Goal: Task Accomplishment & Management: Complete application form

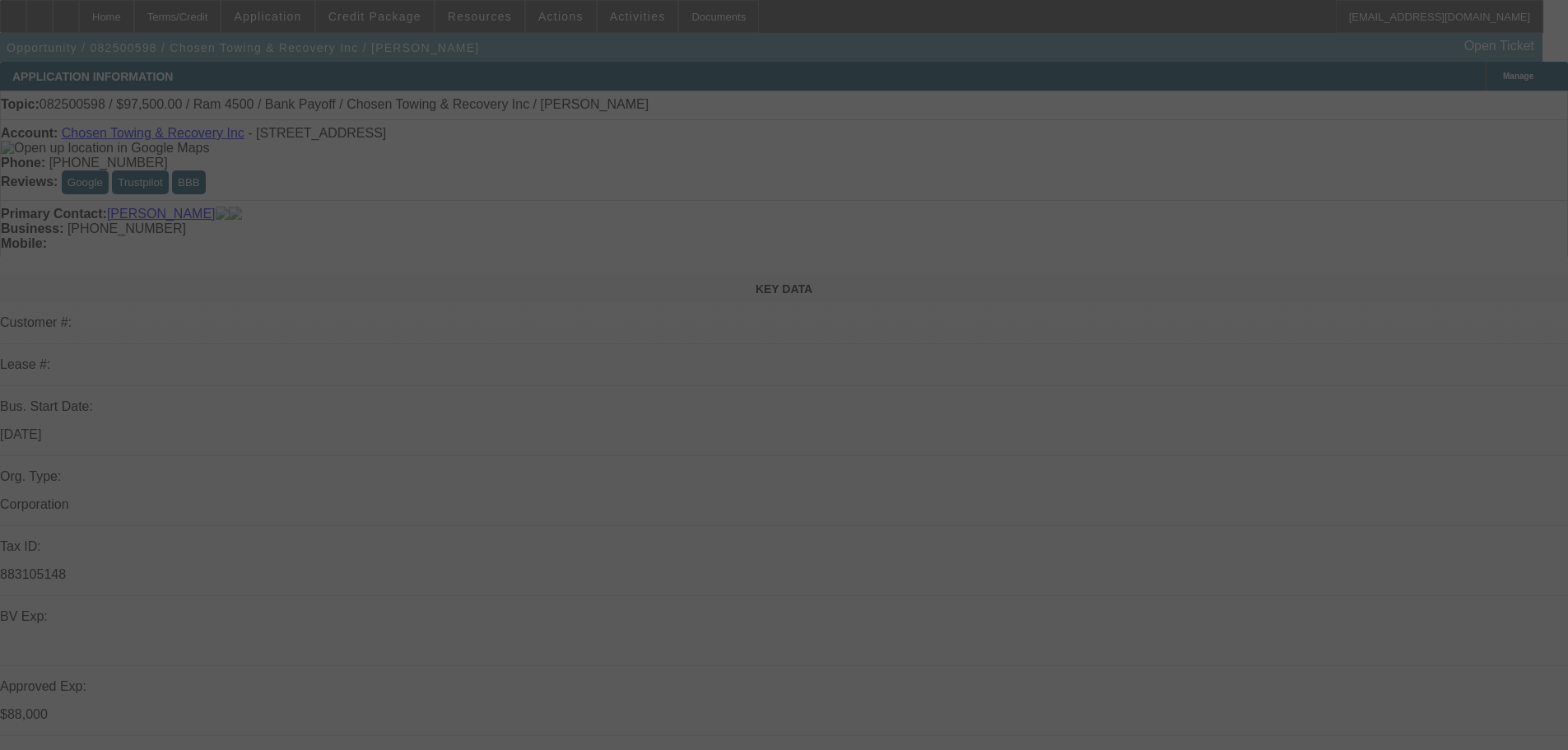
select select "0"
select select "2"
select select "0.1"
select select "4"
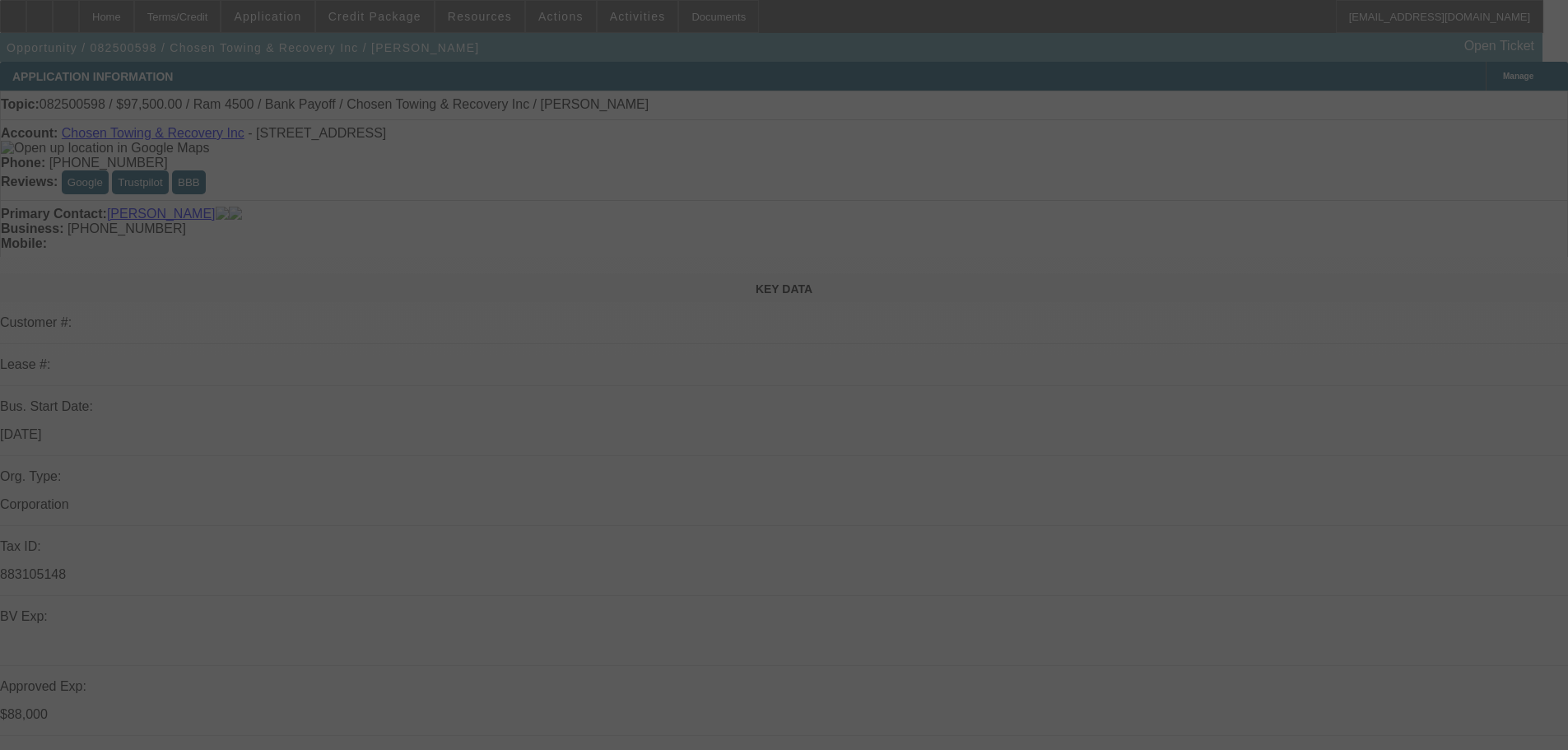
select select "0"
select select "2"
select select "0.1"
select select "4"
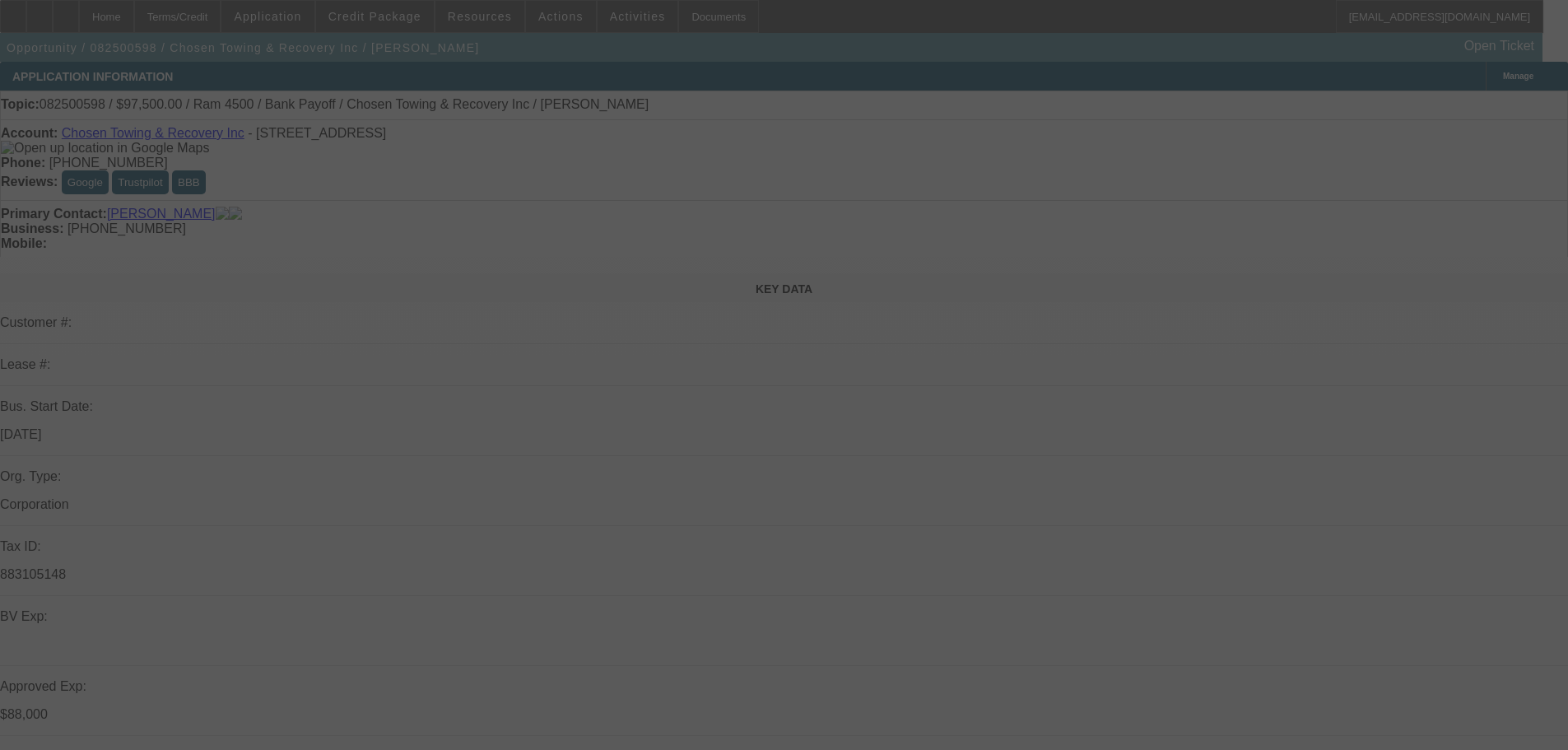
select select "0"
select select "2"
select select "0.1"
select select "4"
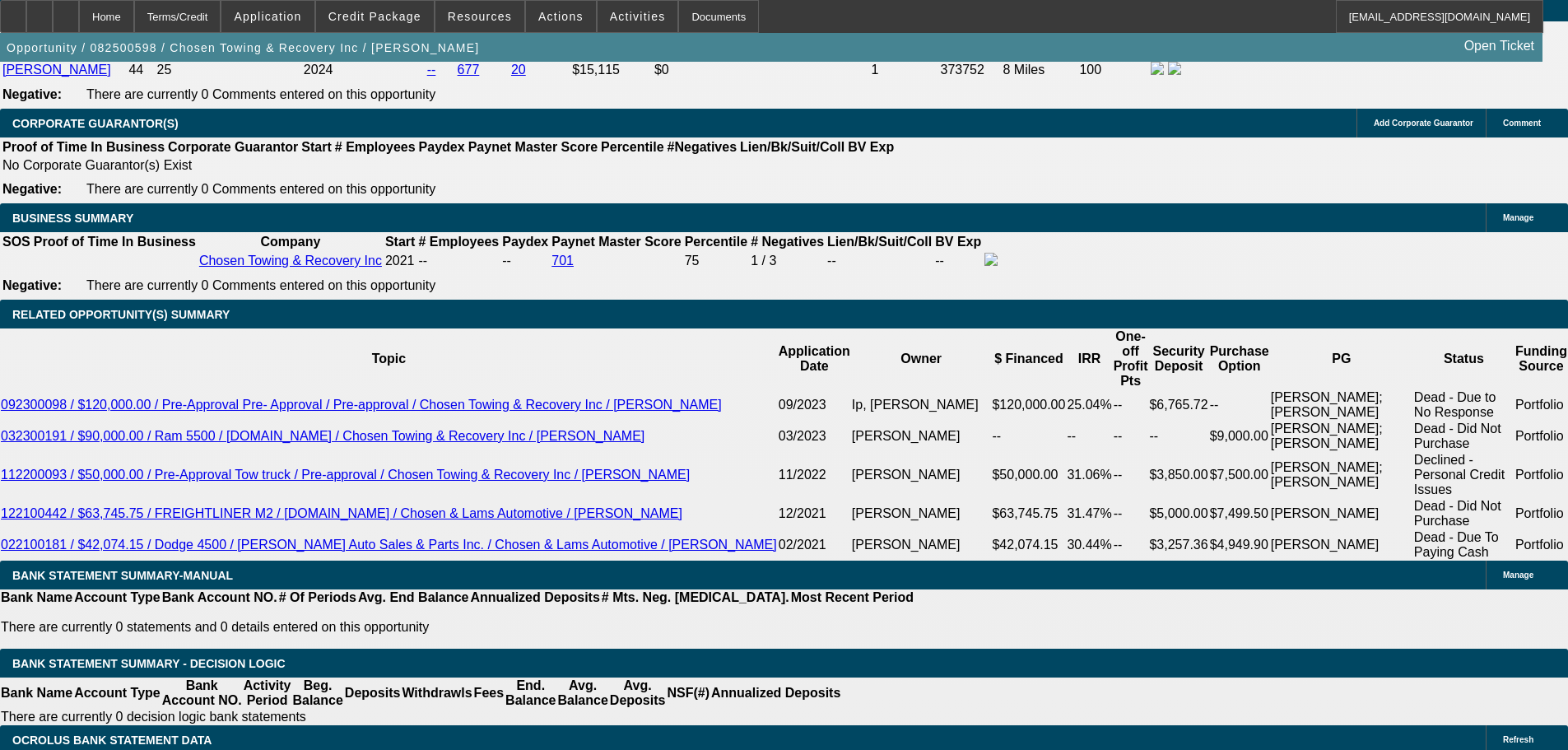
scroll to position [2470, 0]
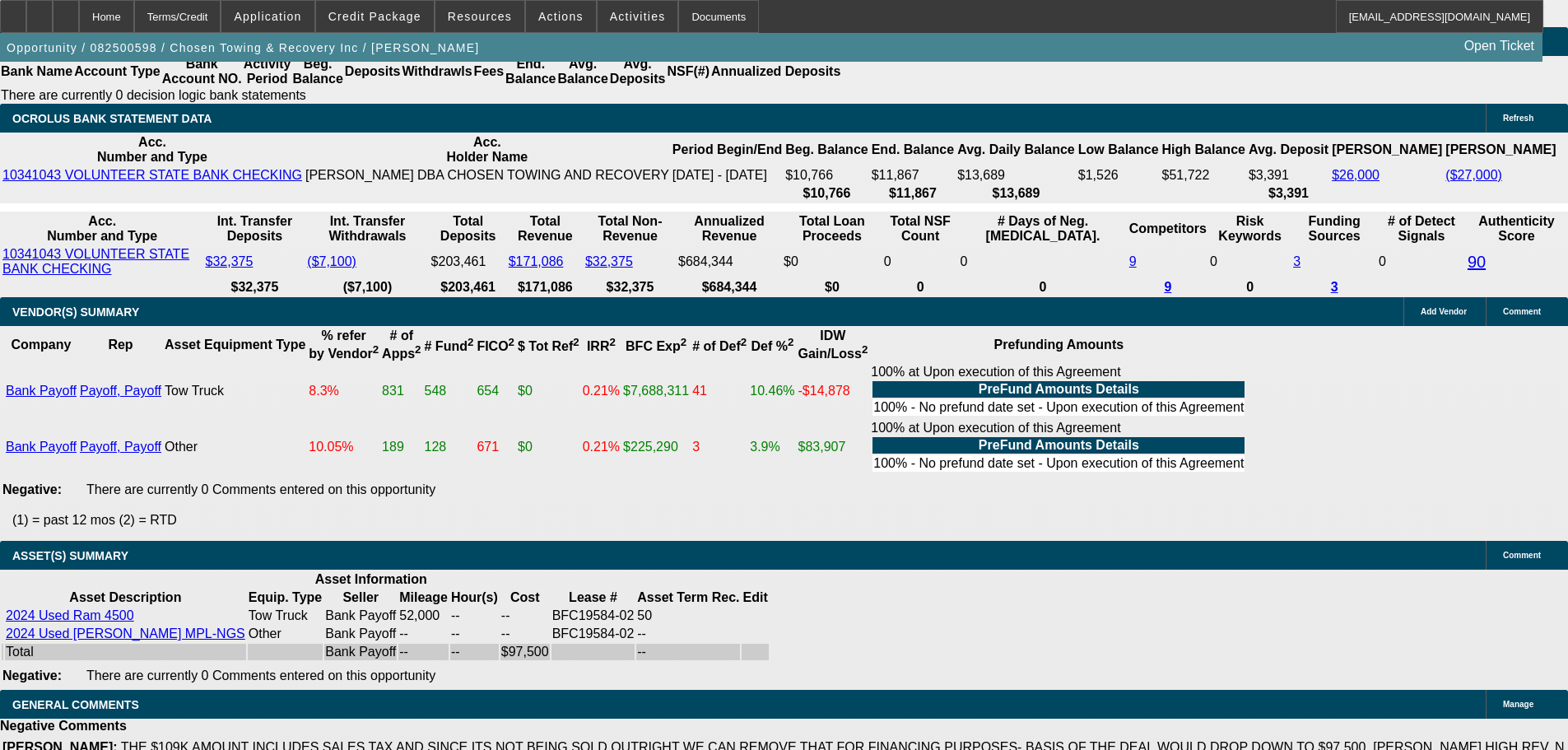
scroll to position [3086, 0]
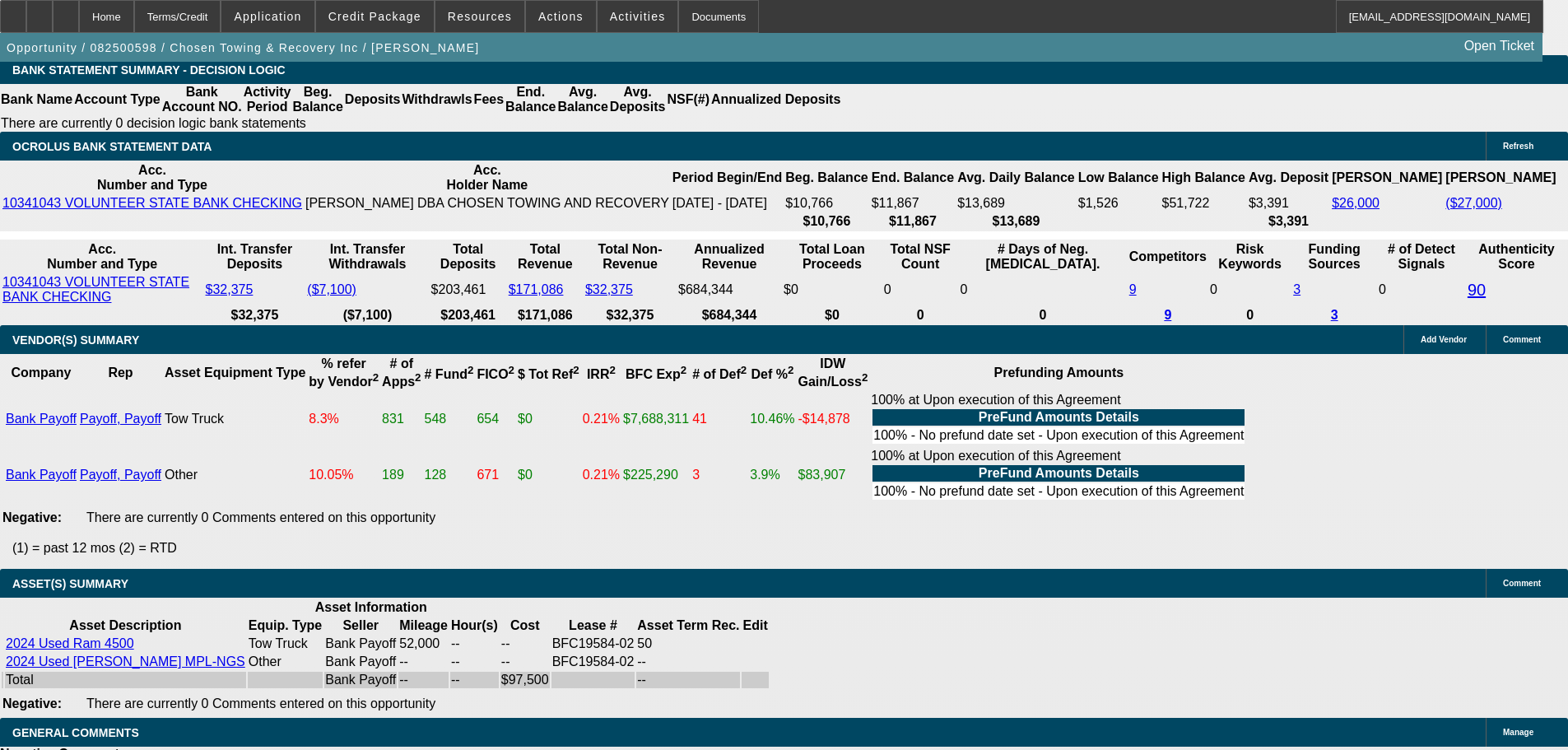
select select "5"
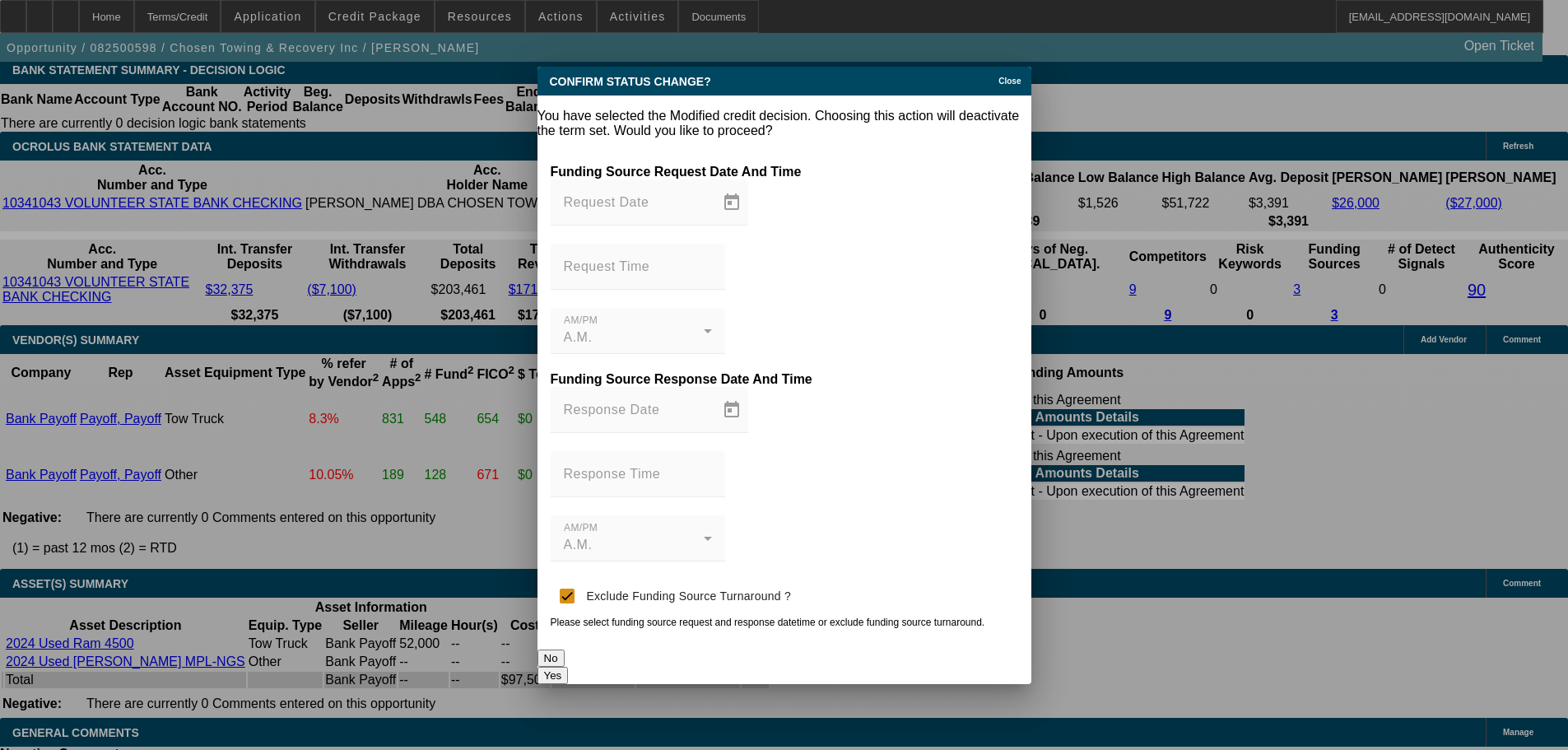
scroll to position [0, 0]
click at [1021, 86] on span "Close" at bounding box center [1010, 81] width 22 height 9
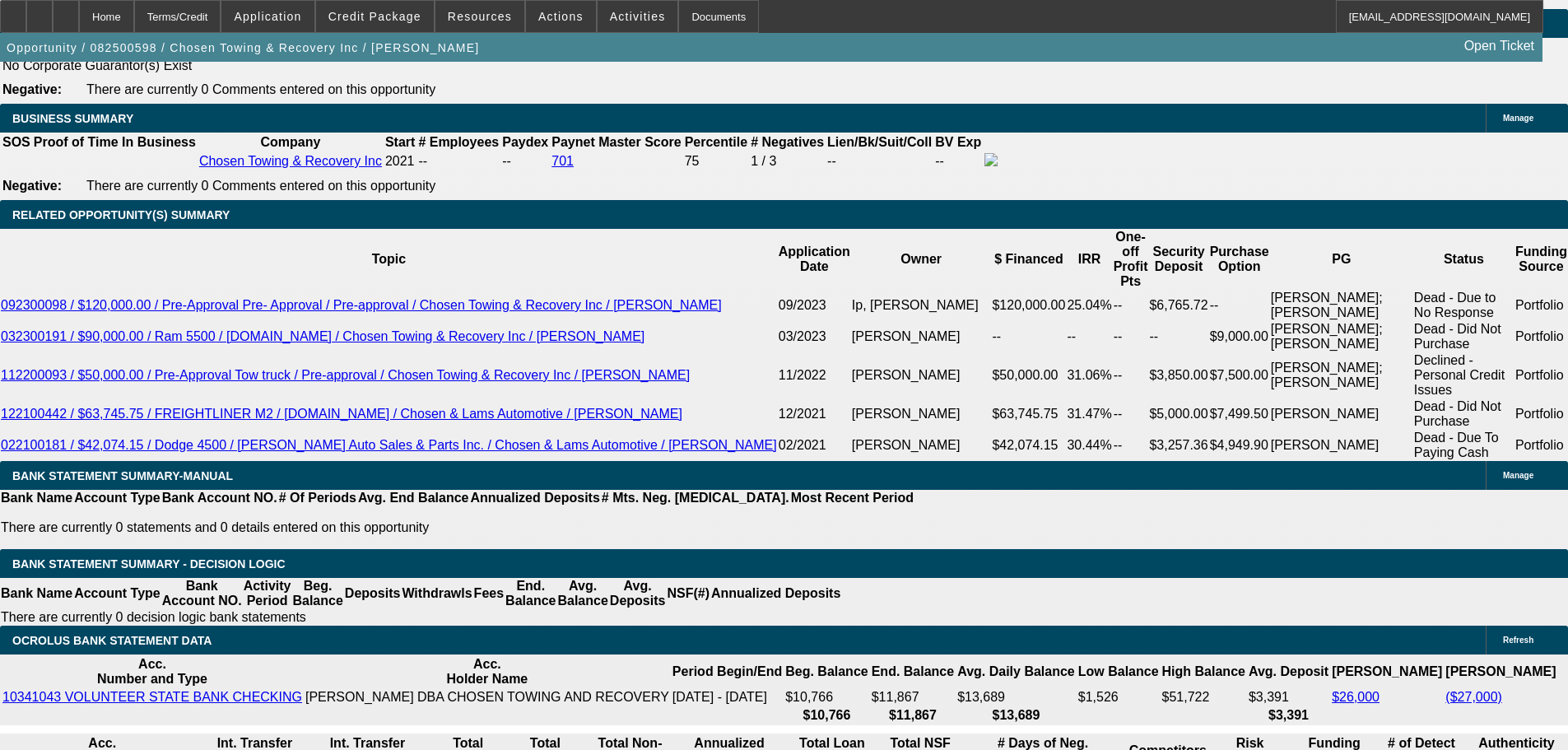
scroll to position [3086, 0]
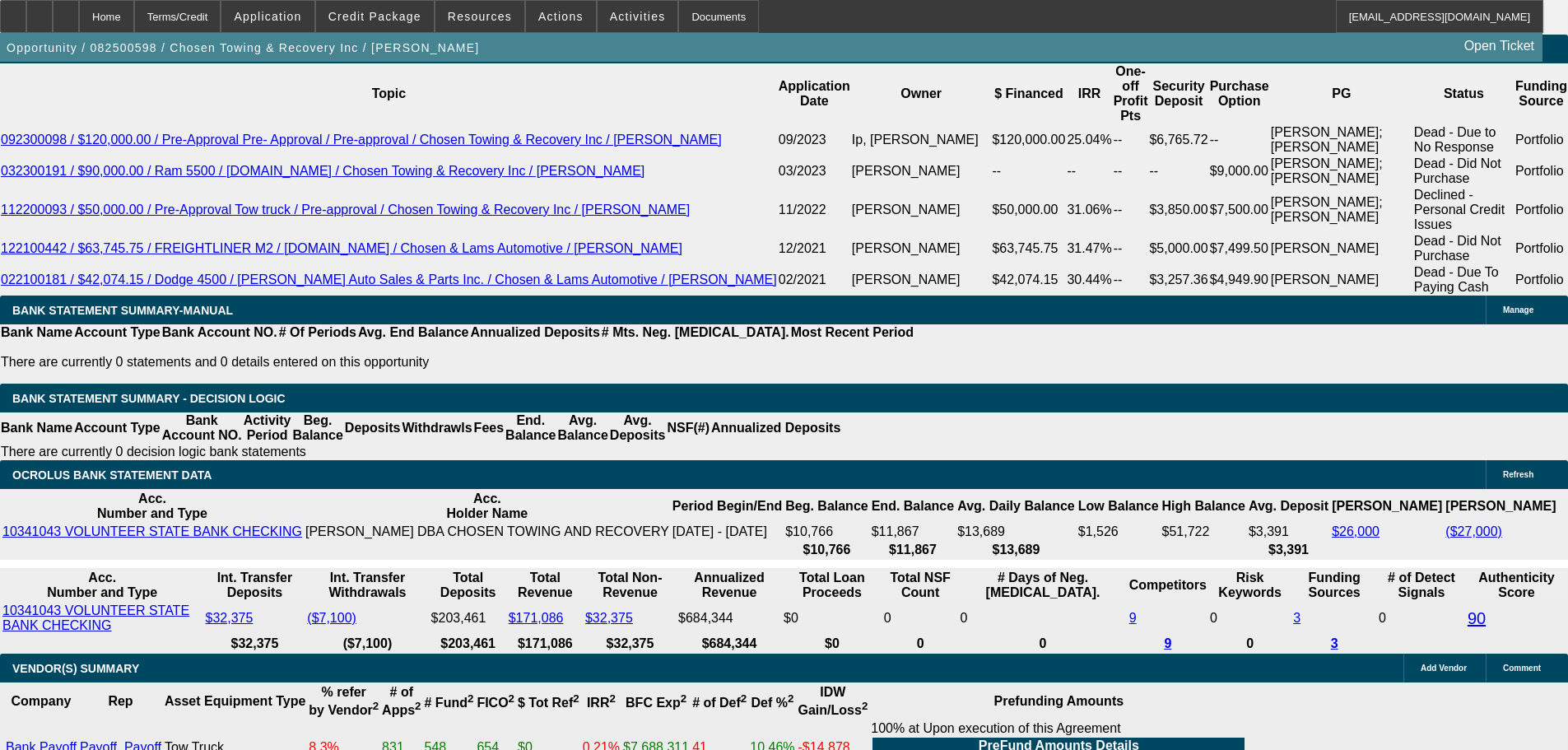
scroll to position [2592, 0]
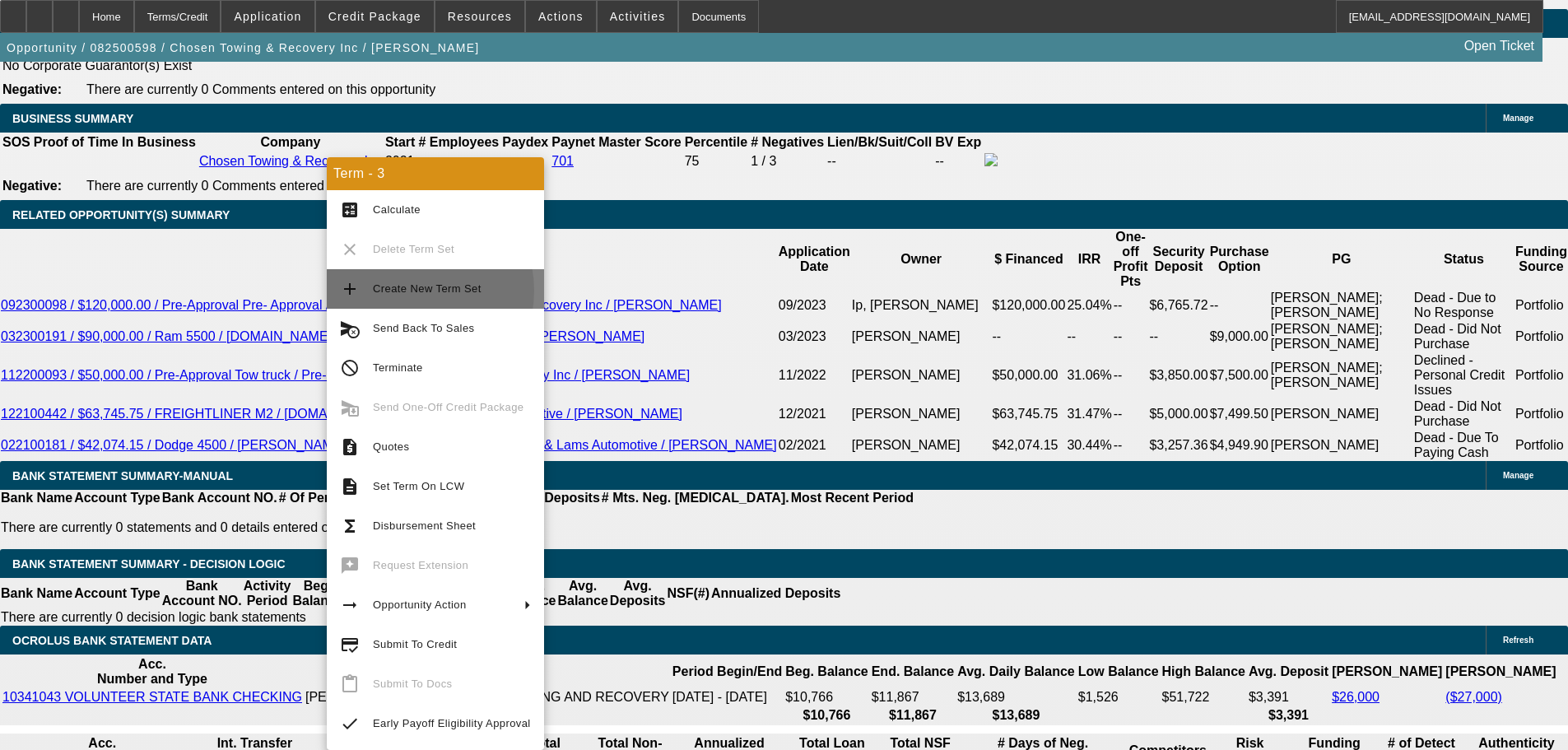
click at [404, 291] on span "Create New Term Set" at bounding box center [427, 289] width 109 height 13
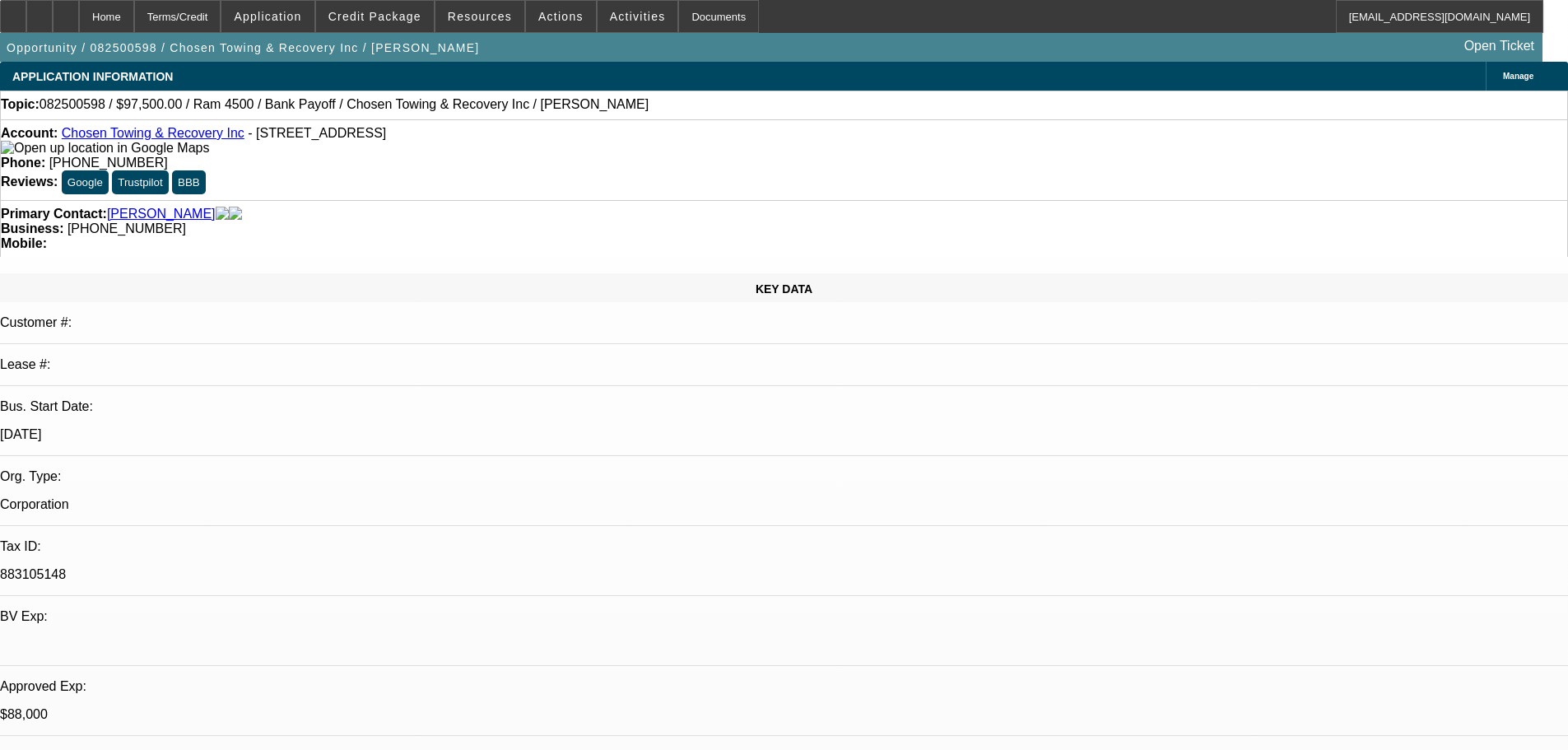
select select "0"
select select "2"
select select "0.1"
select select "4"
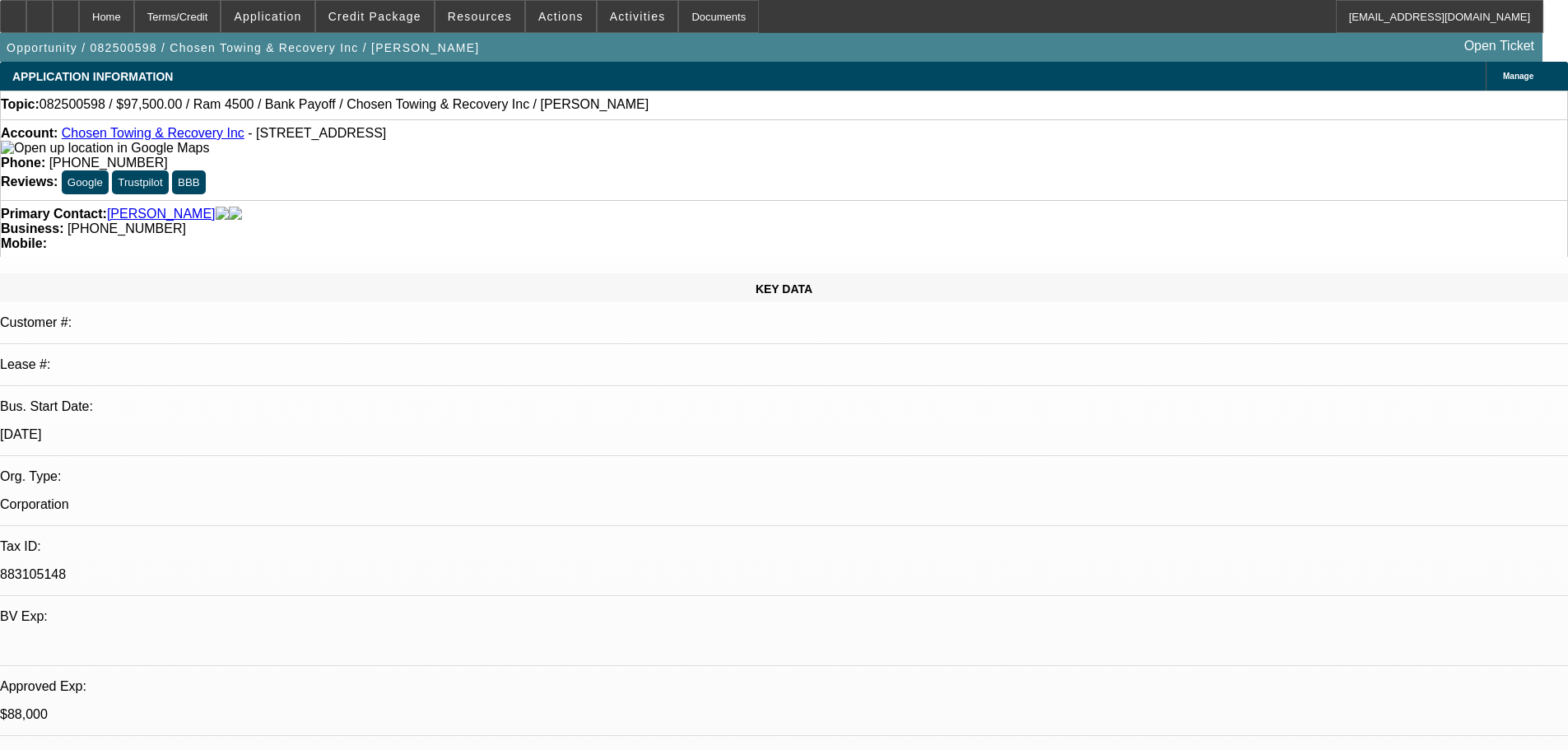
select select "0"
select select "2"
select select "0.1"
select select "4"
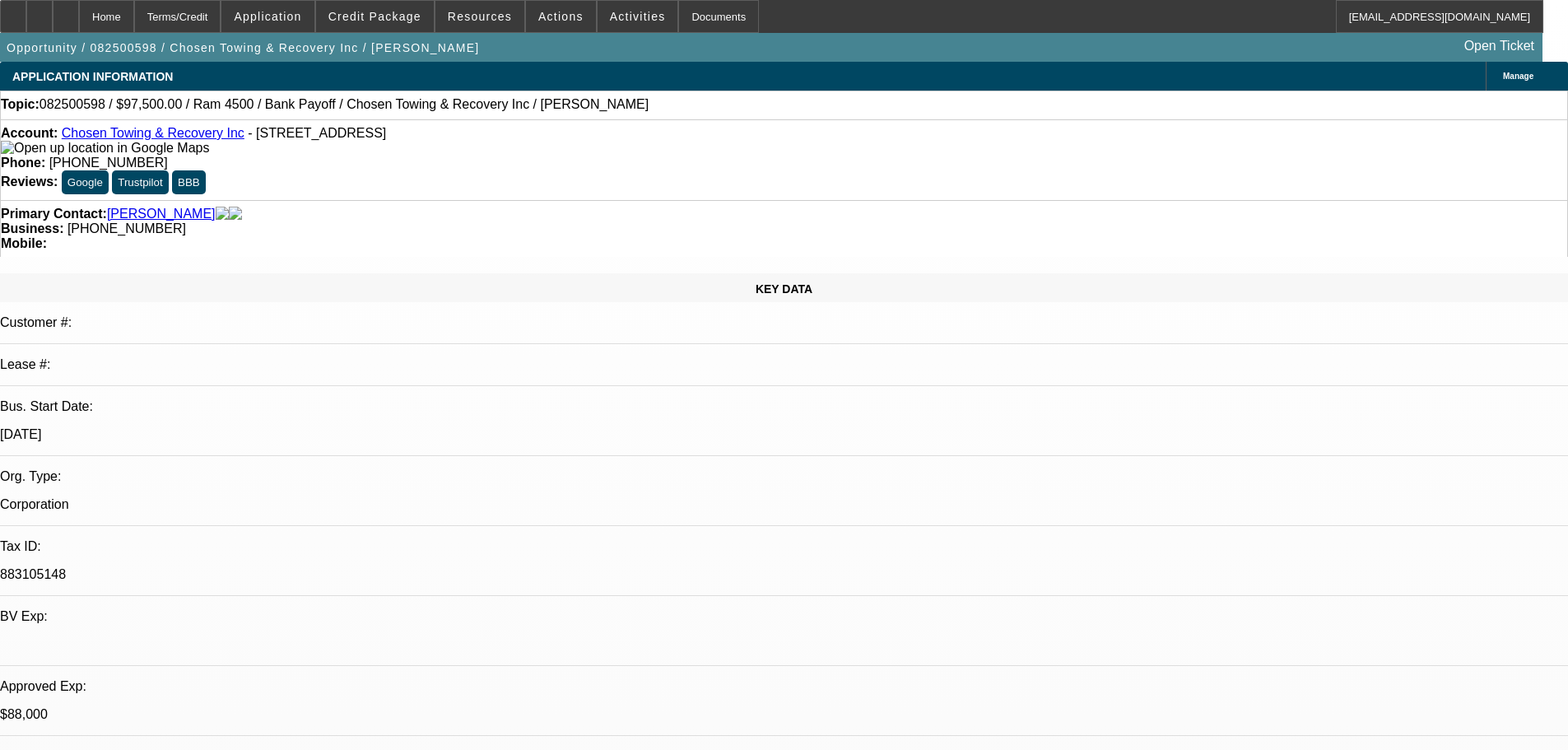
select select "0"
select select "2"
select select "0.1"
select select "4"
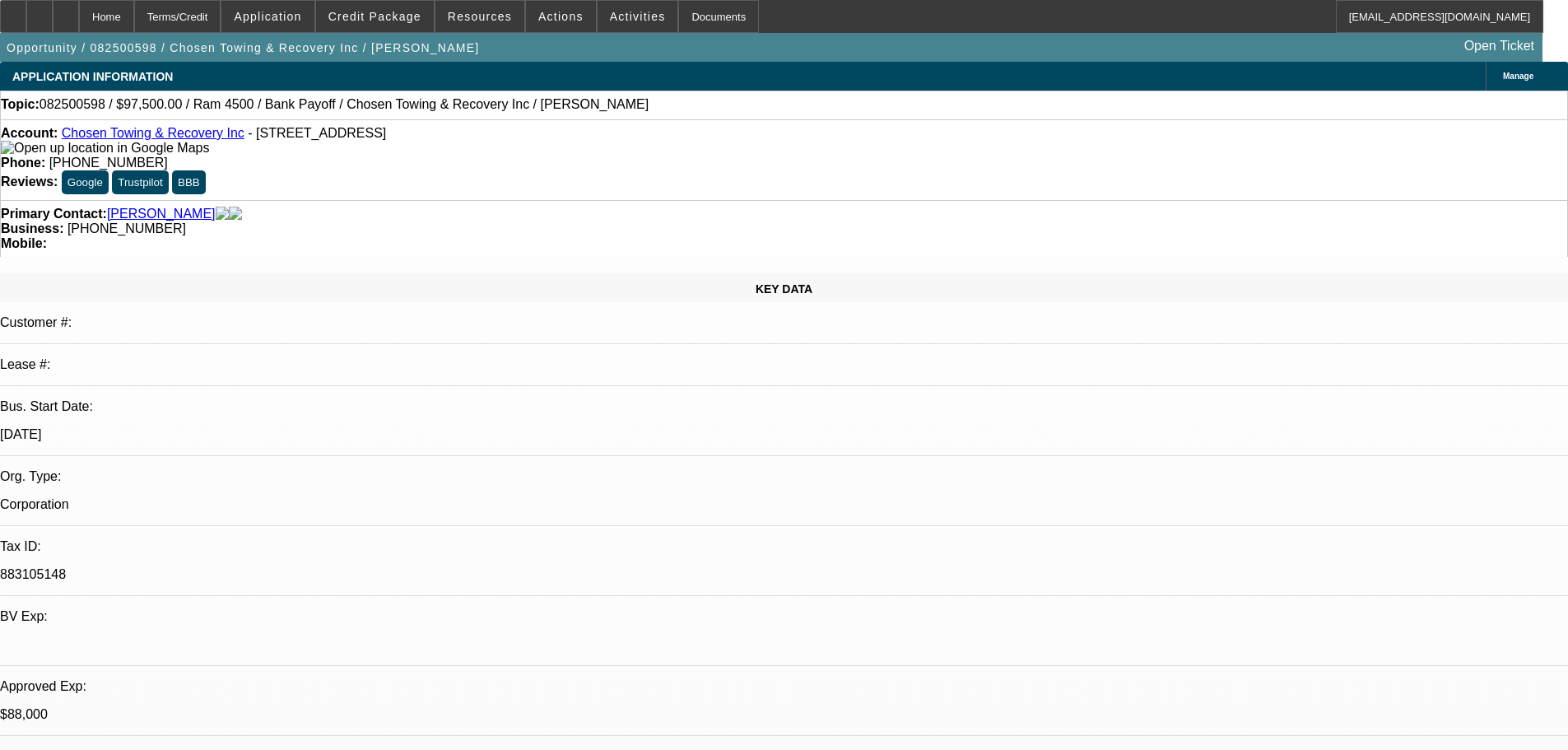
select select "0"
select select "2"
select select "0.1"
select select "4"
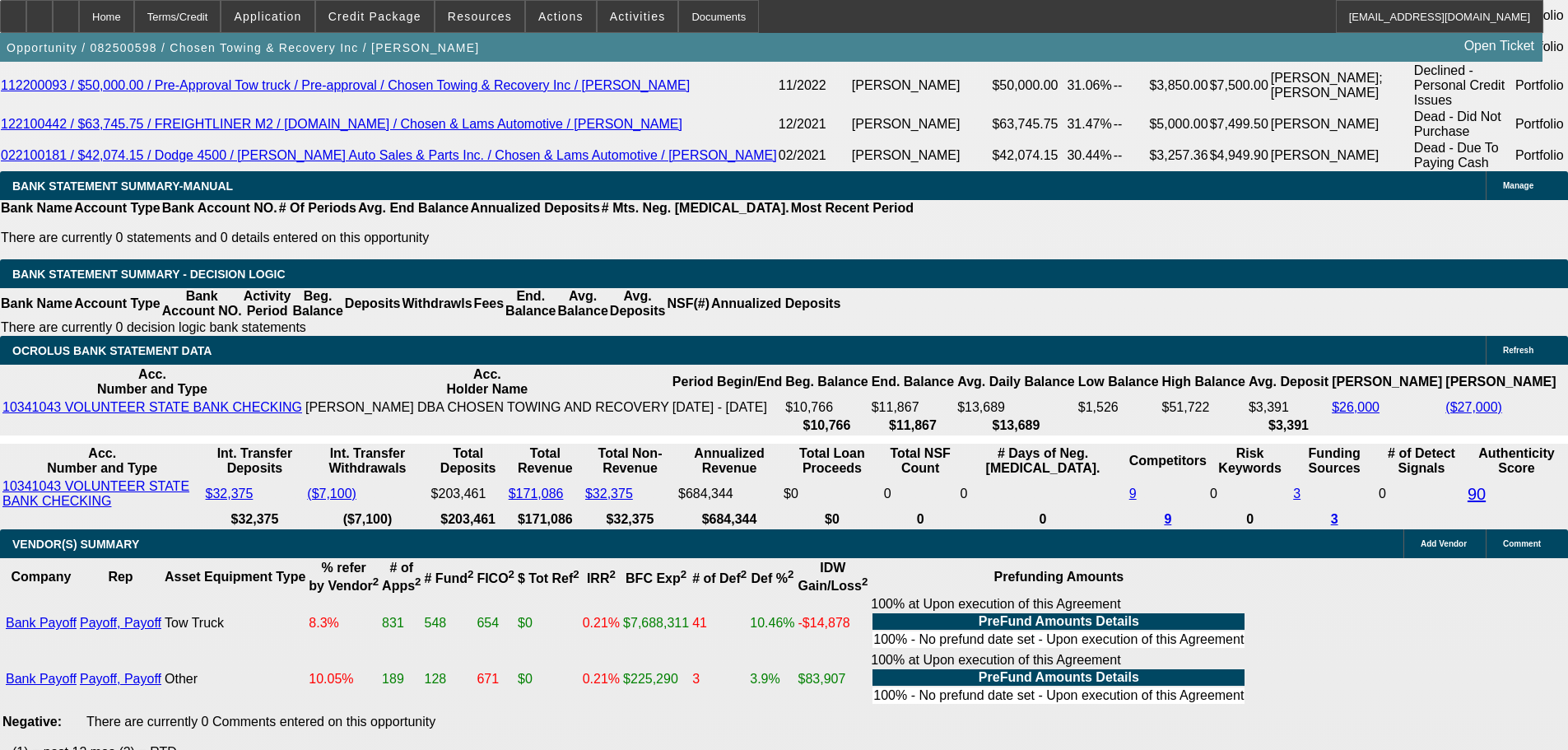
scroll to position [3170, 0]
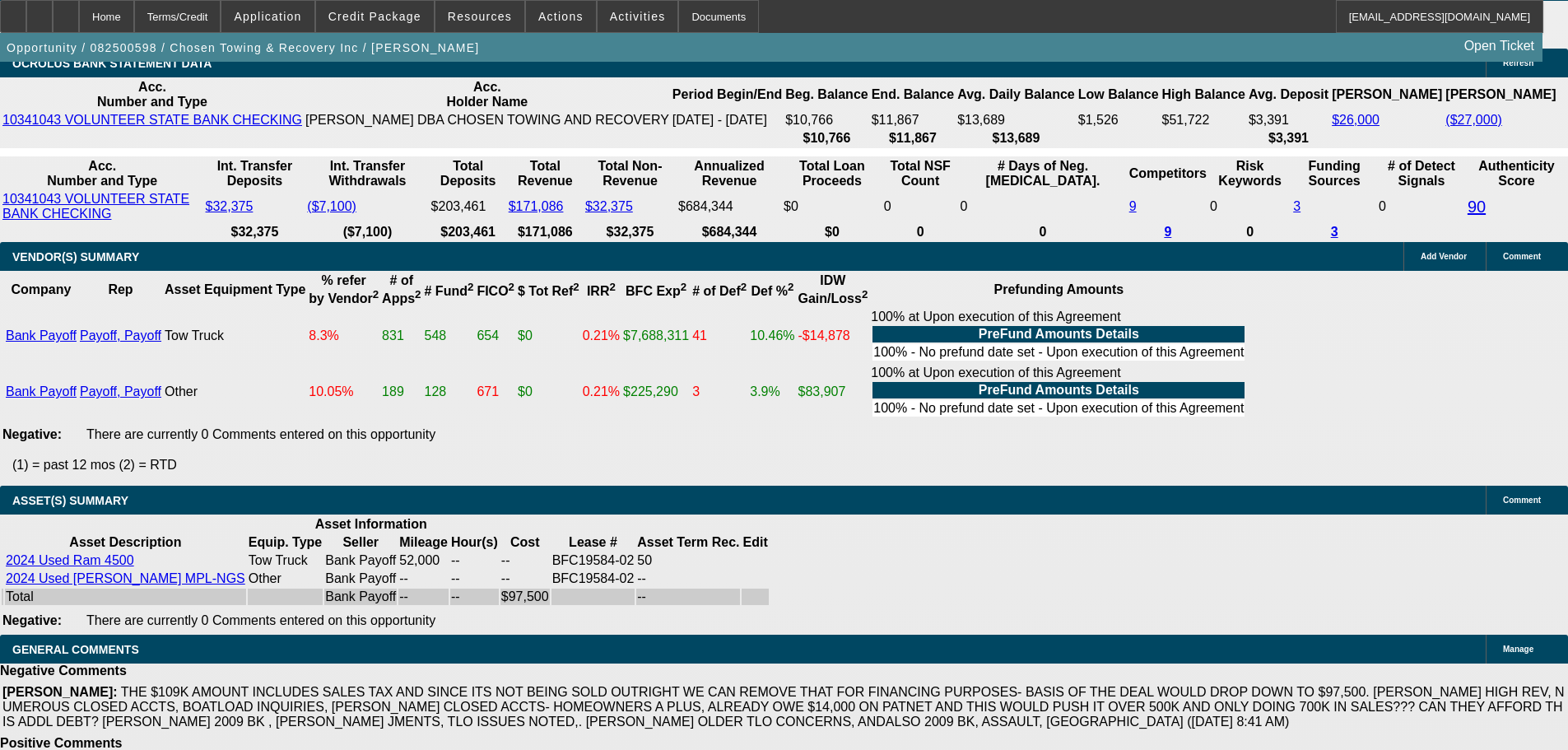
select select "7"
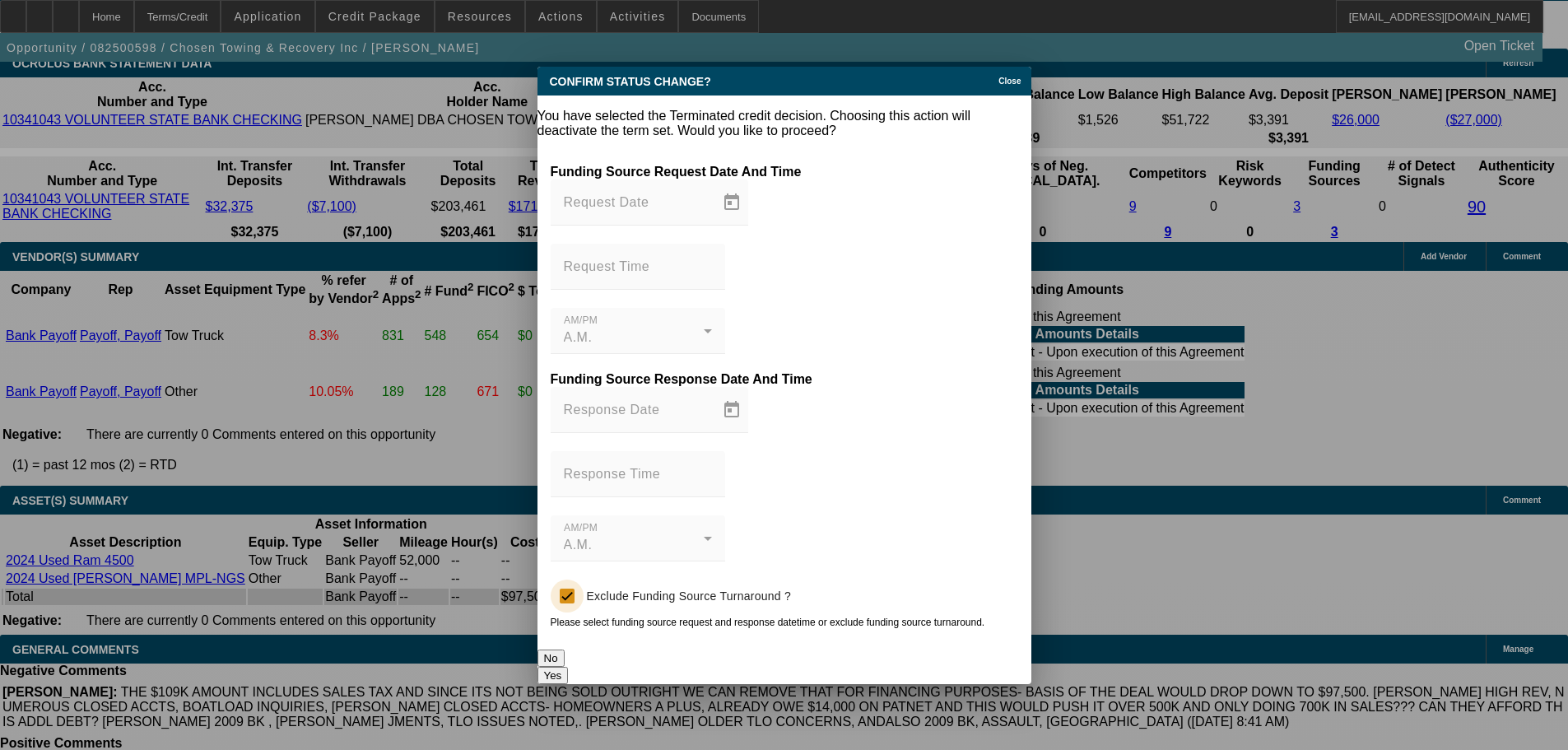
scroll to position [0, 0]
click at [568, 667] on button "Yes" at bounding box center [552, 676] width 31 height 17
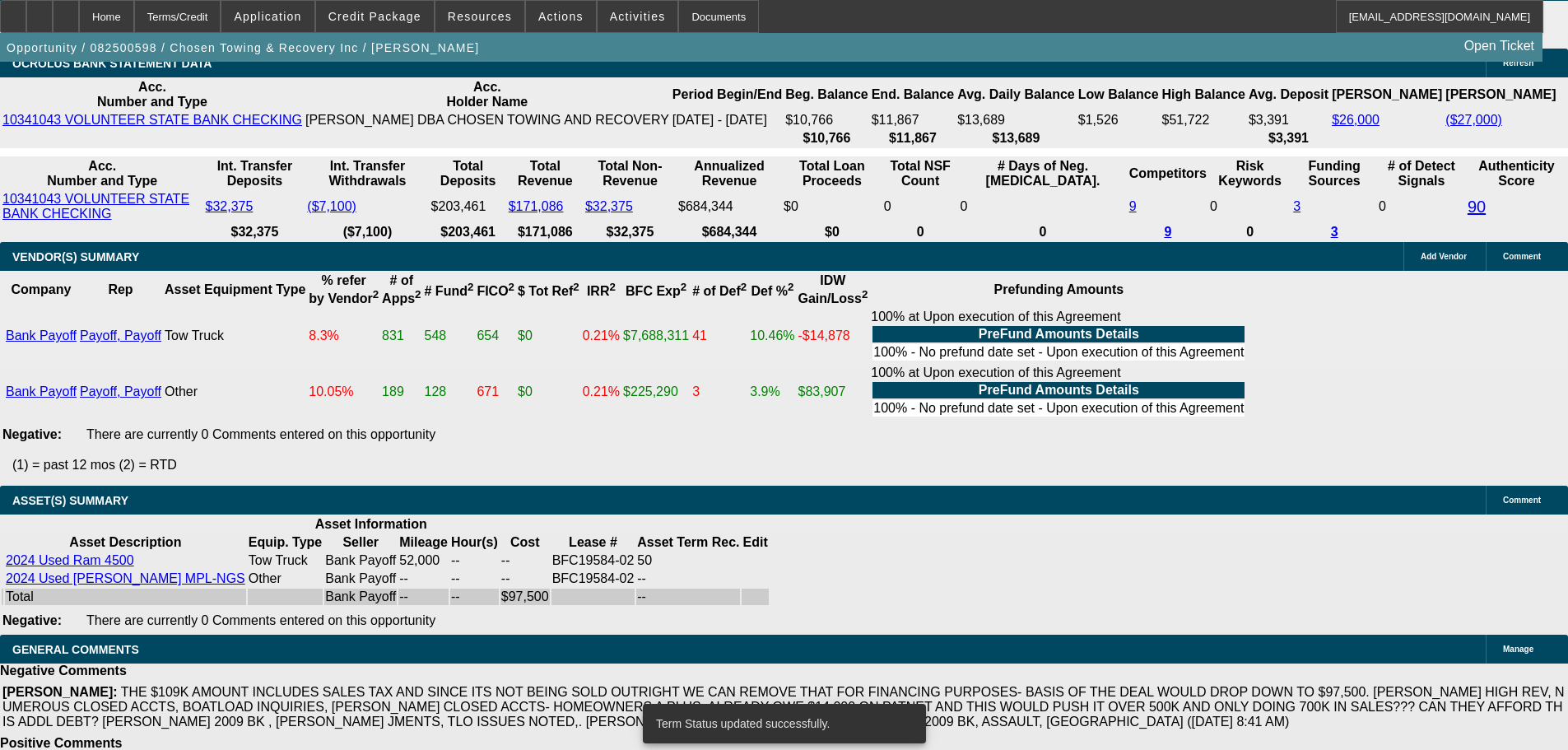
scroll to position [3154, 0]
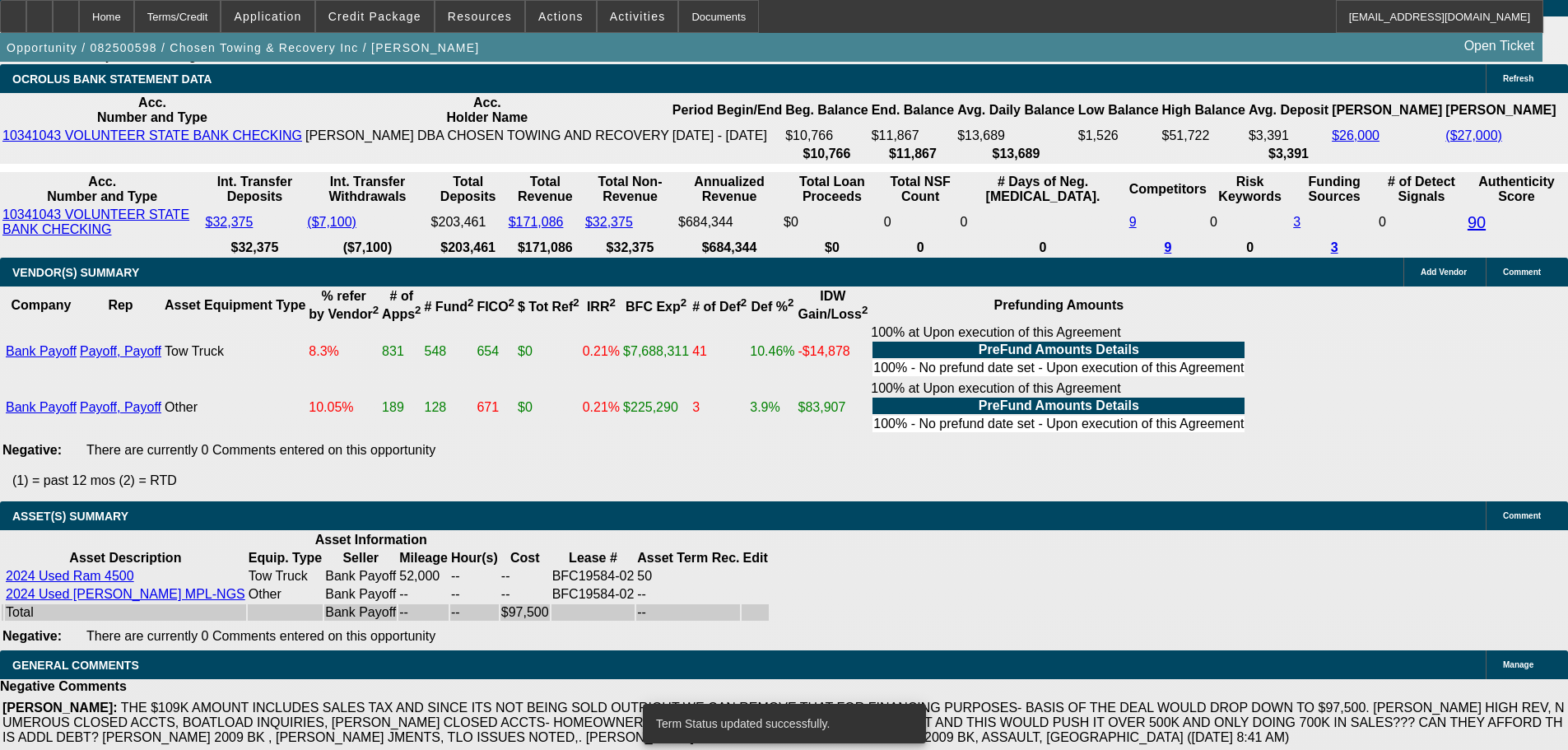
select select "0"
select select "2"
select select "0.1"
select select "4"
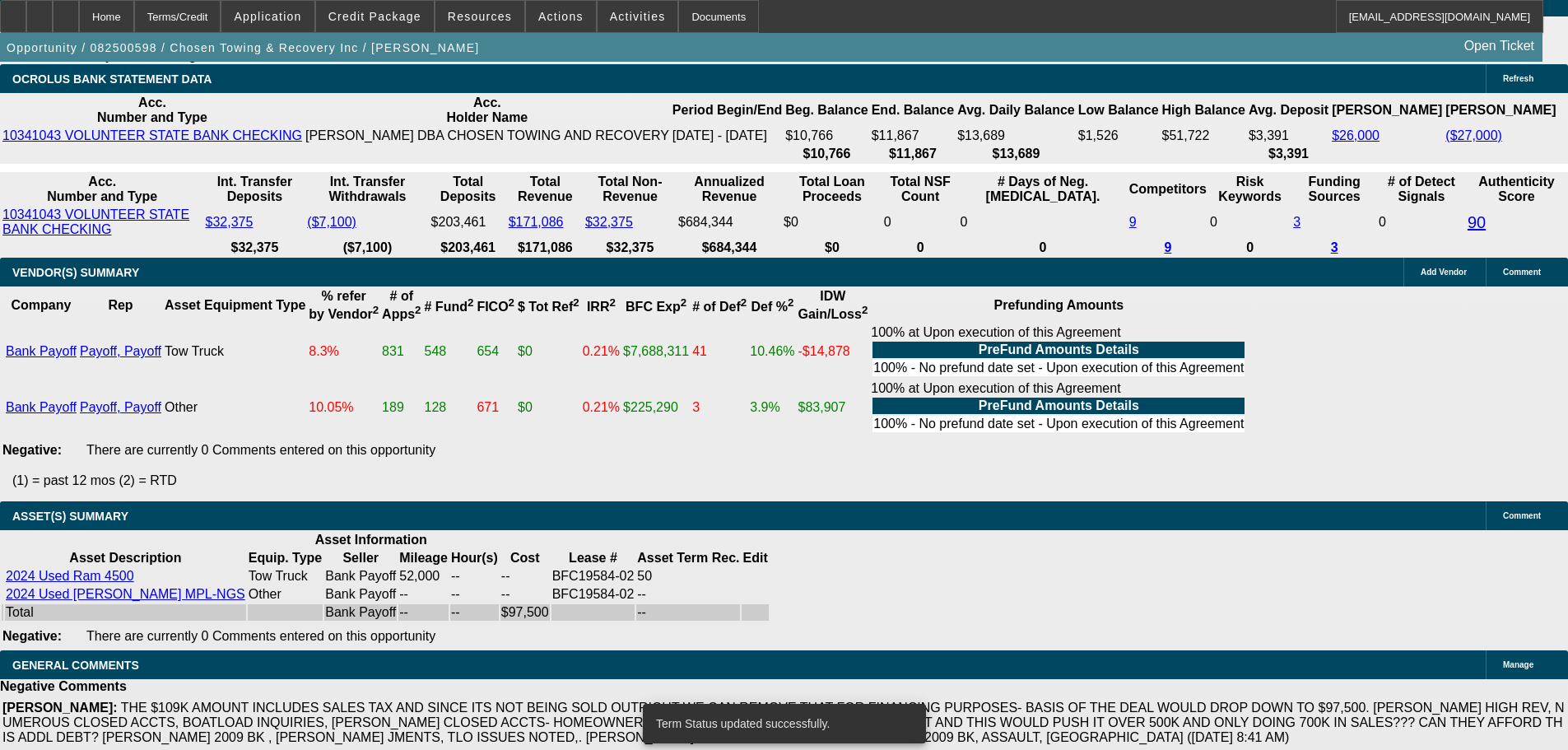
select select "0"
select select "2"
select select "0.1"
select select "4"
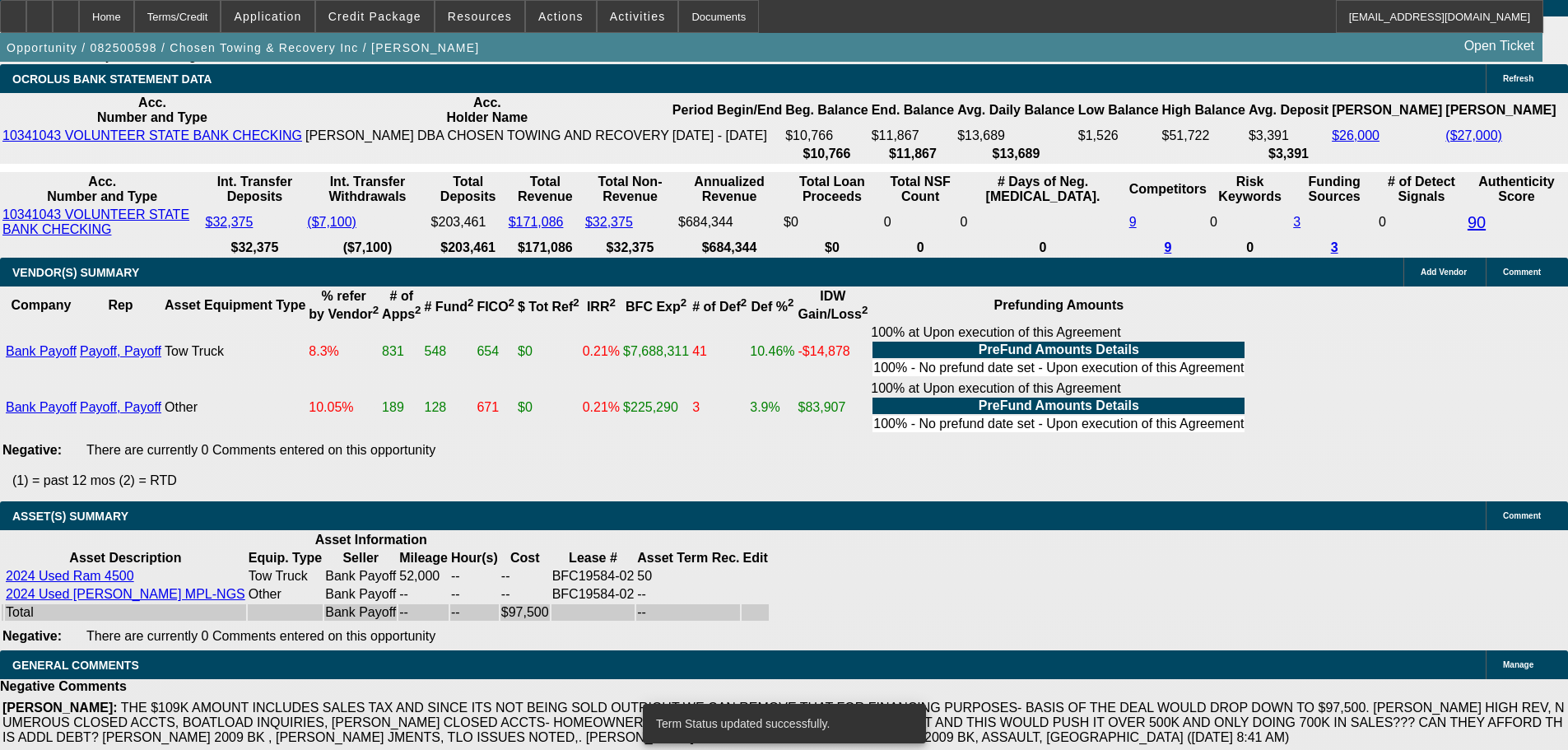
select select "0"
select select "2"
select select "0.1"
select select "4"
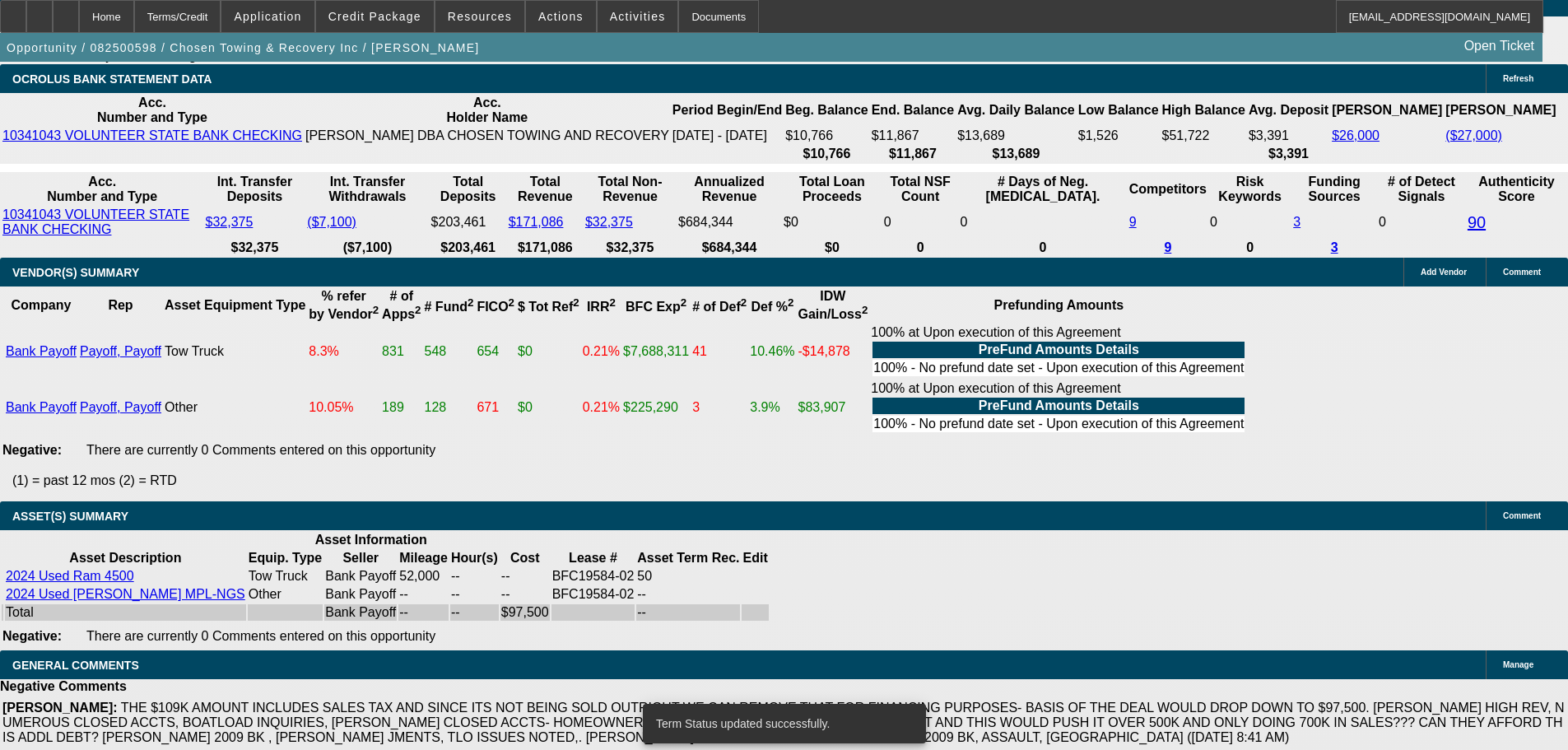
select select "0"
select select "2"
select select "0.1"
select select "4"
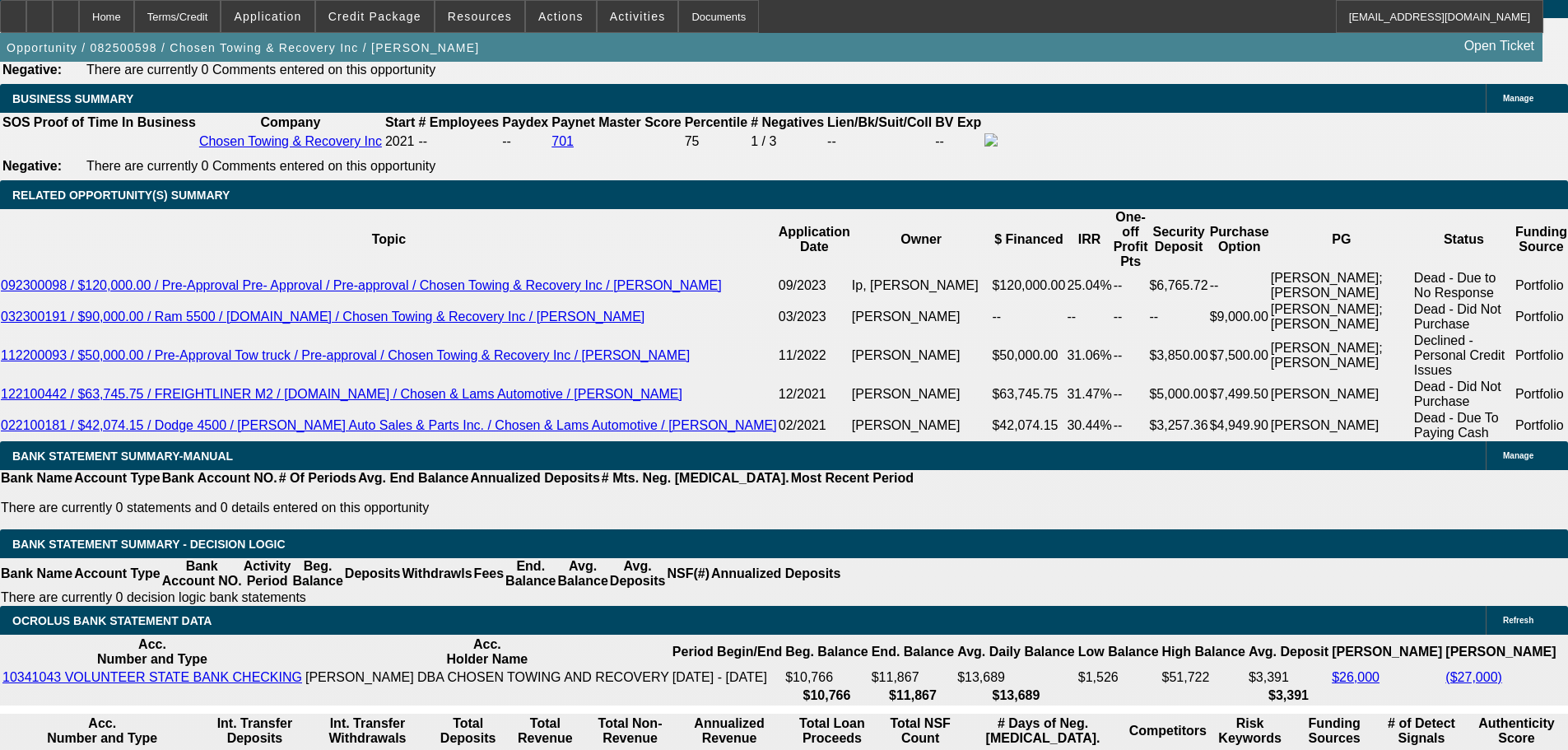
scroll to position [2839, 0]
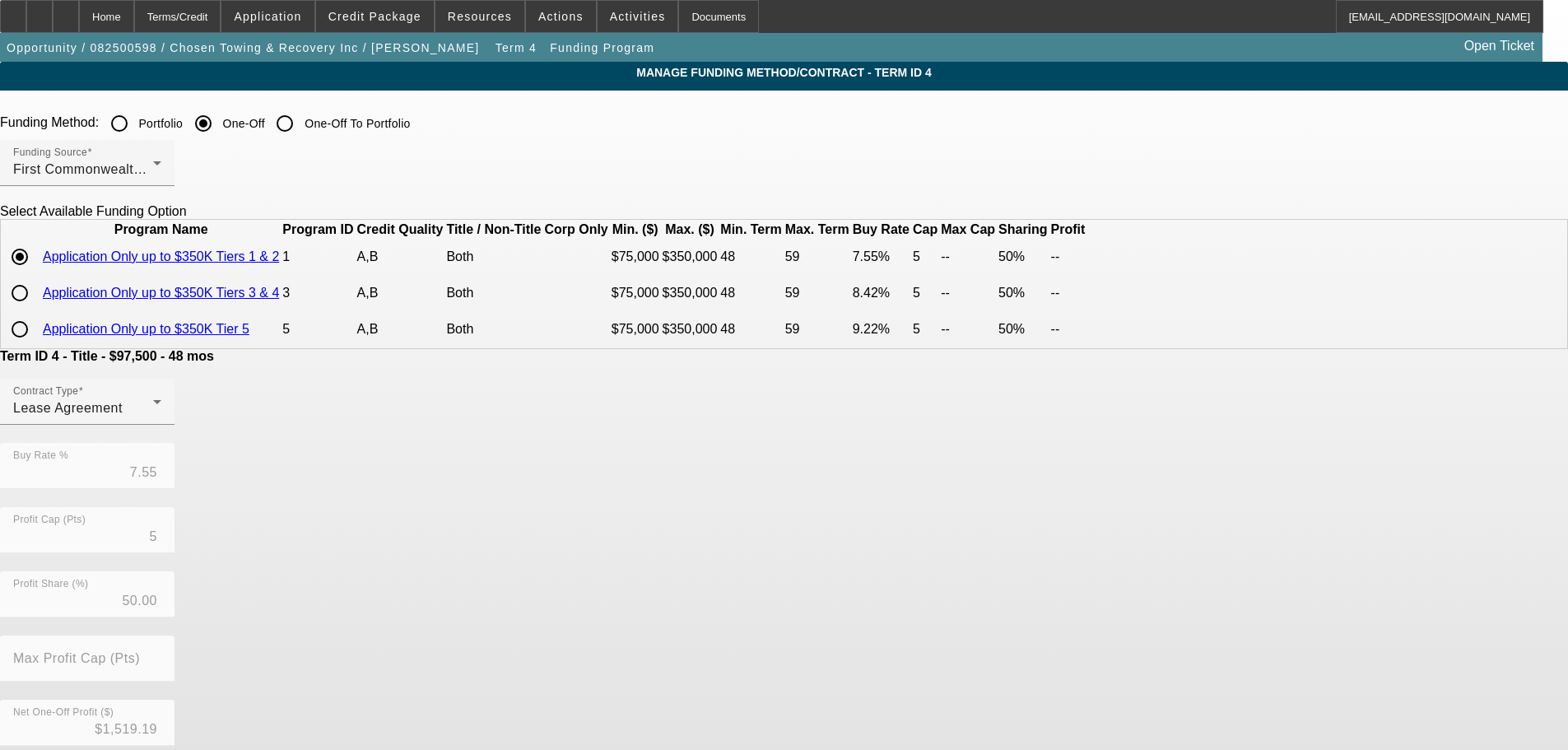
click at [136, 123] on input "Portfolio" at bounding box center [119, 123] width 33 height 33
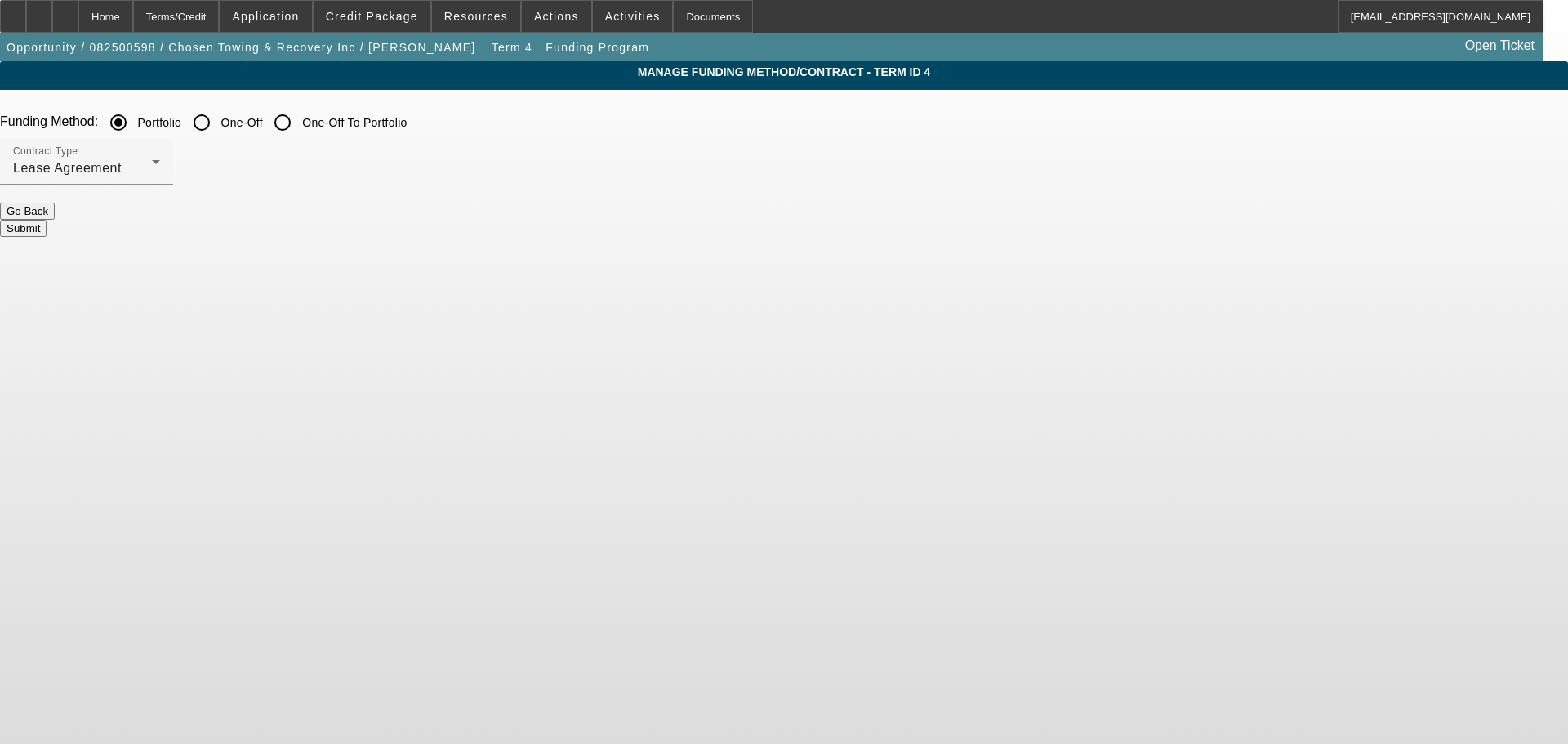
click at [47, 220] on button "Submit" at bounding box center [23, 228] width 47 height 17
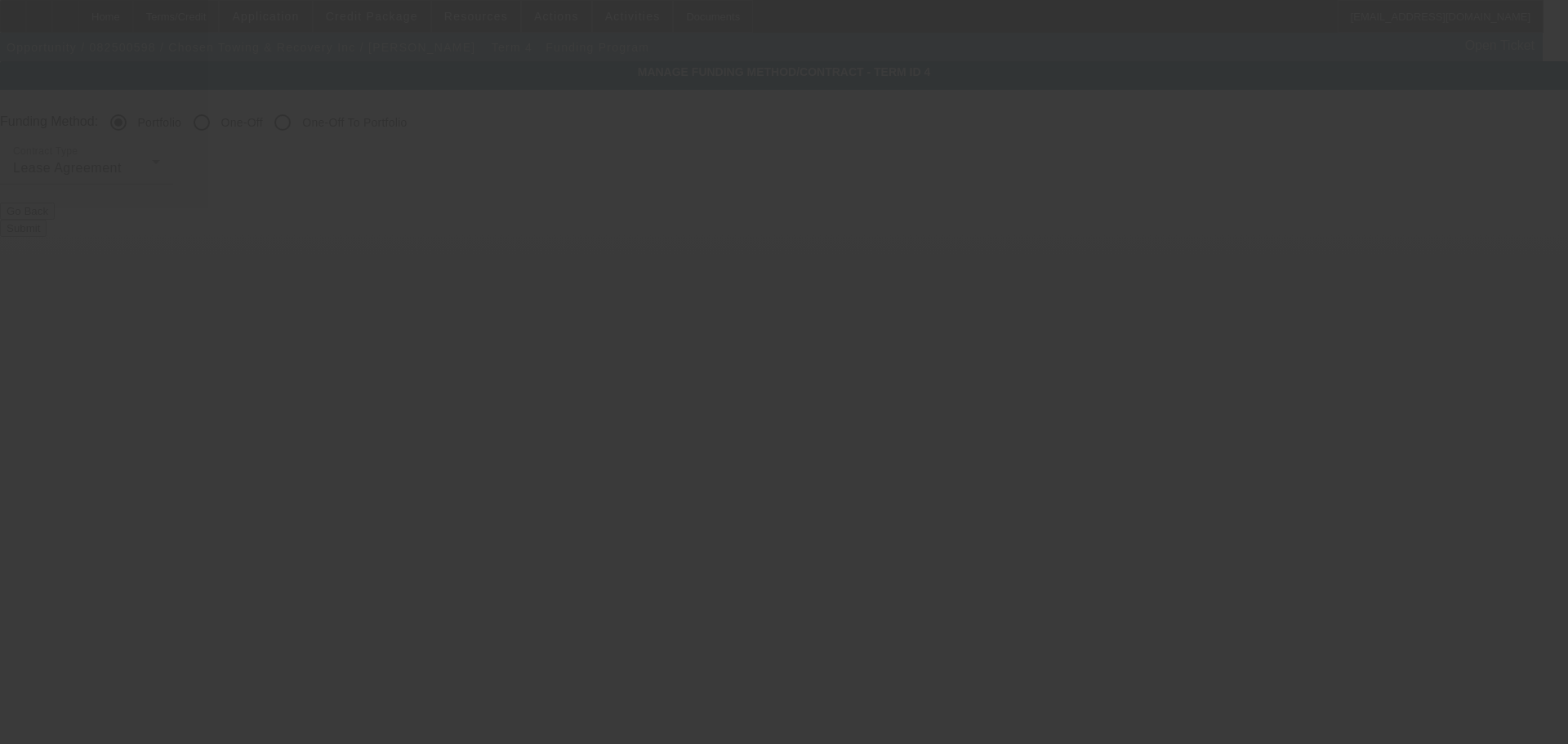
radio input "false"
radio input "true"
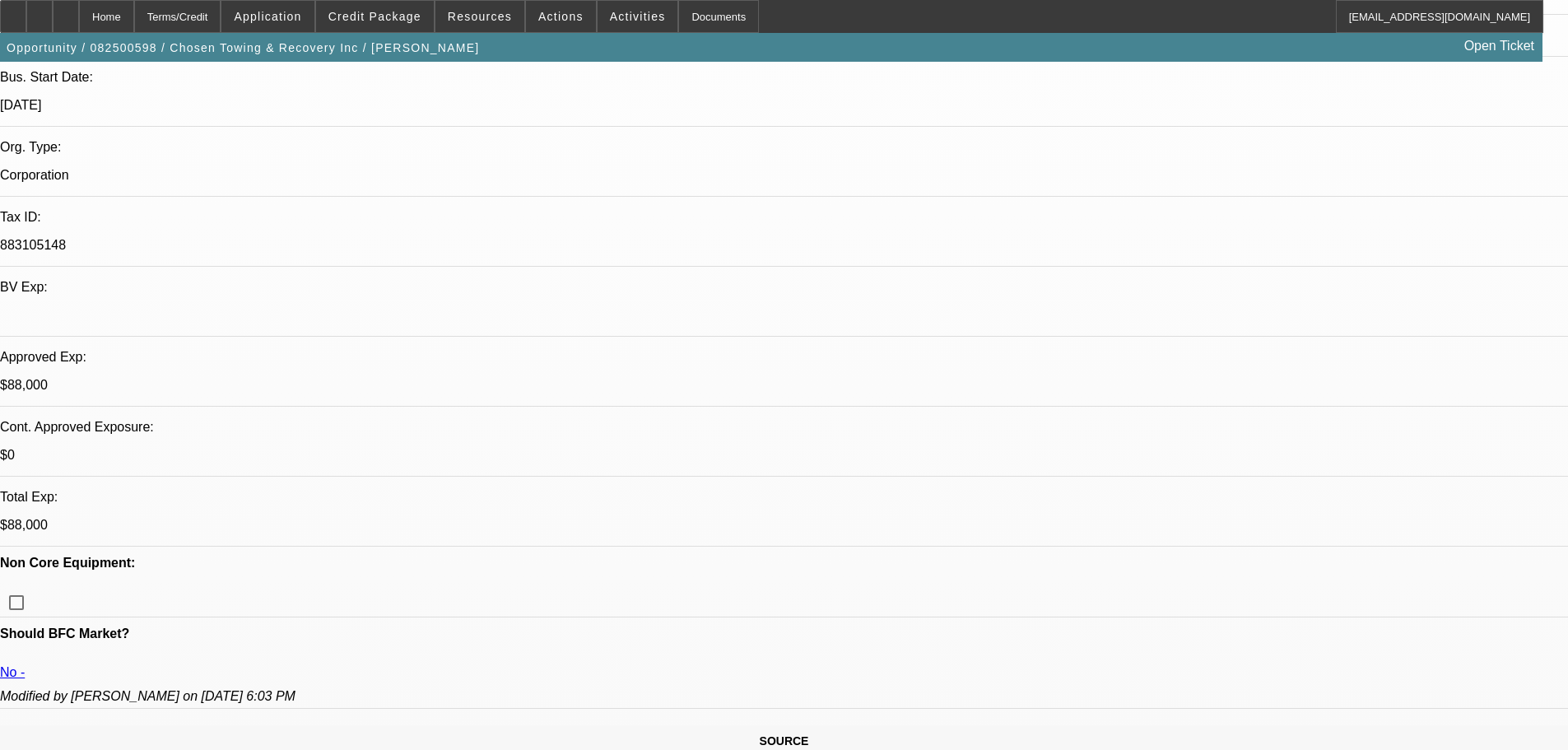
select select "0"
select select "2"
select select "0.1"
select select "4"
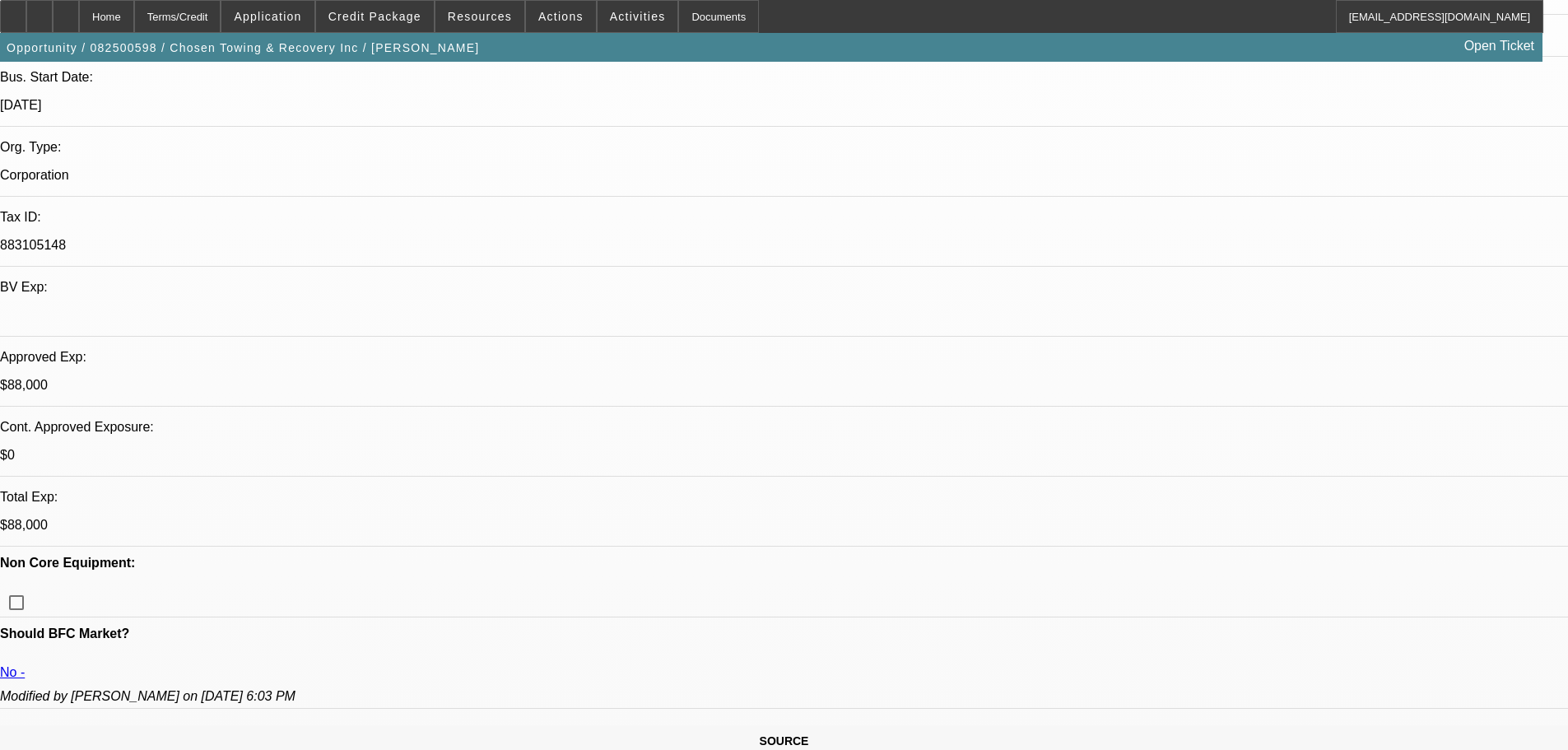
select select "0"
select select "2"
select select "0.1"
select select "4"
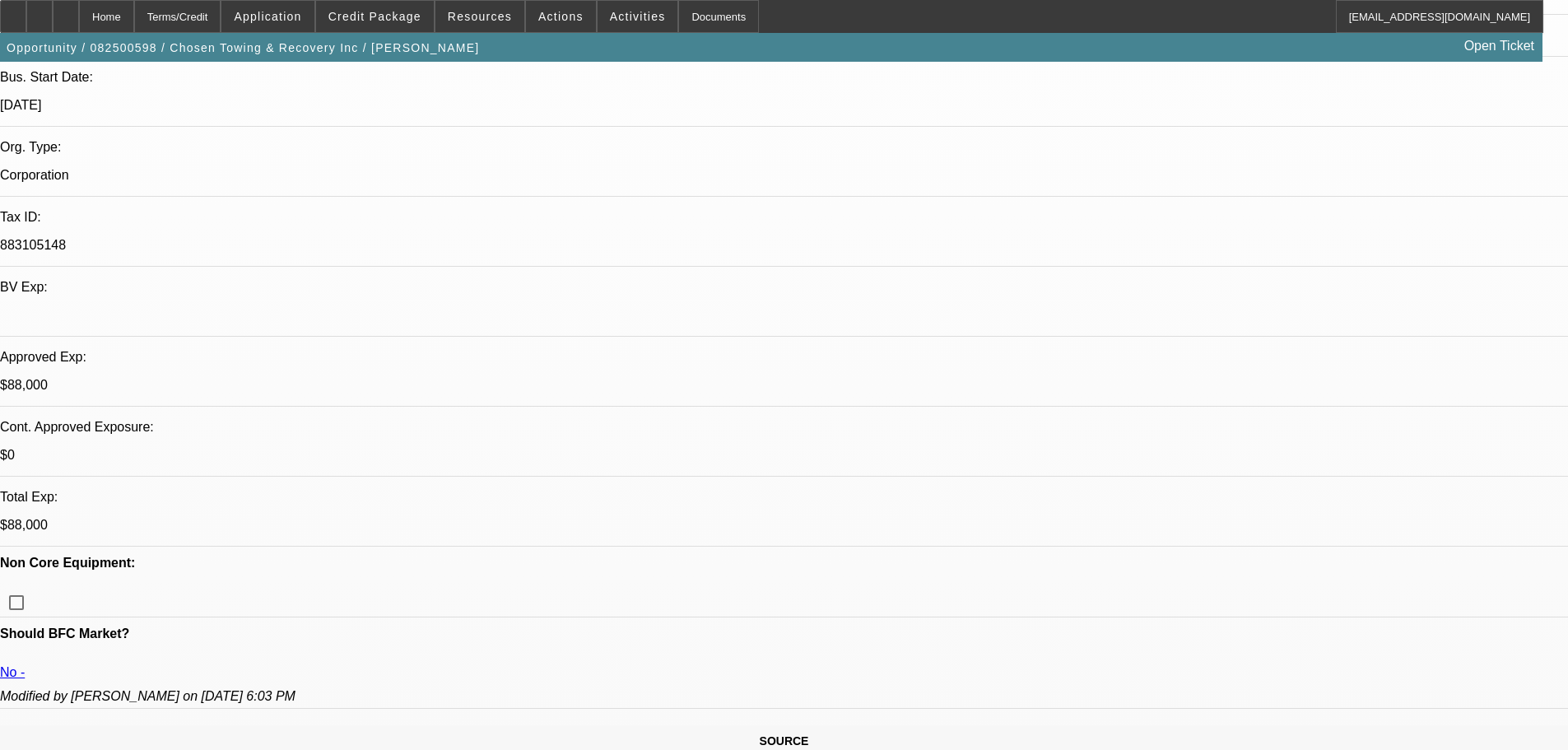
select select "0"
select select "2"
select select "0.1"
select select "4"
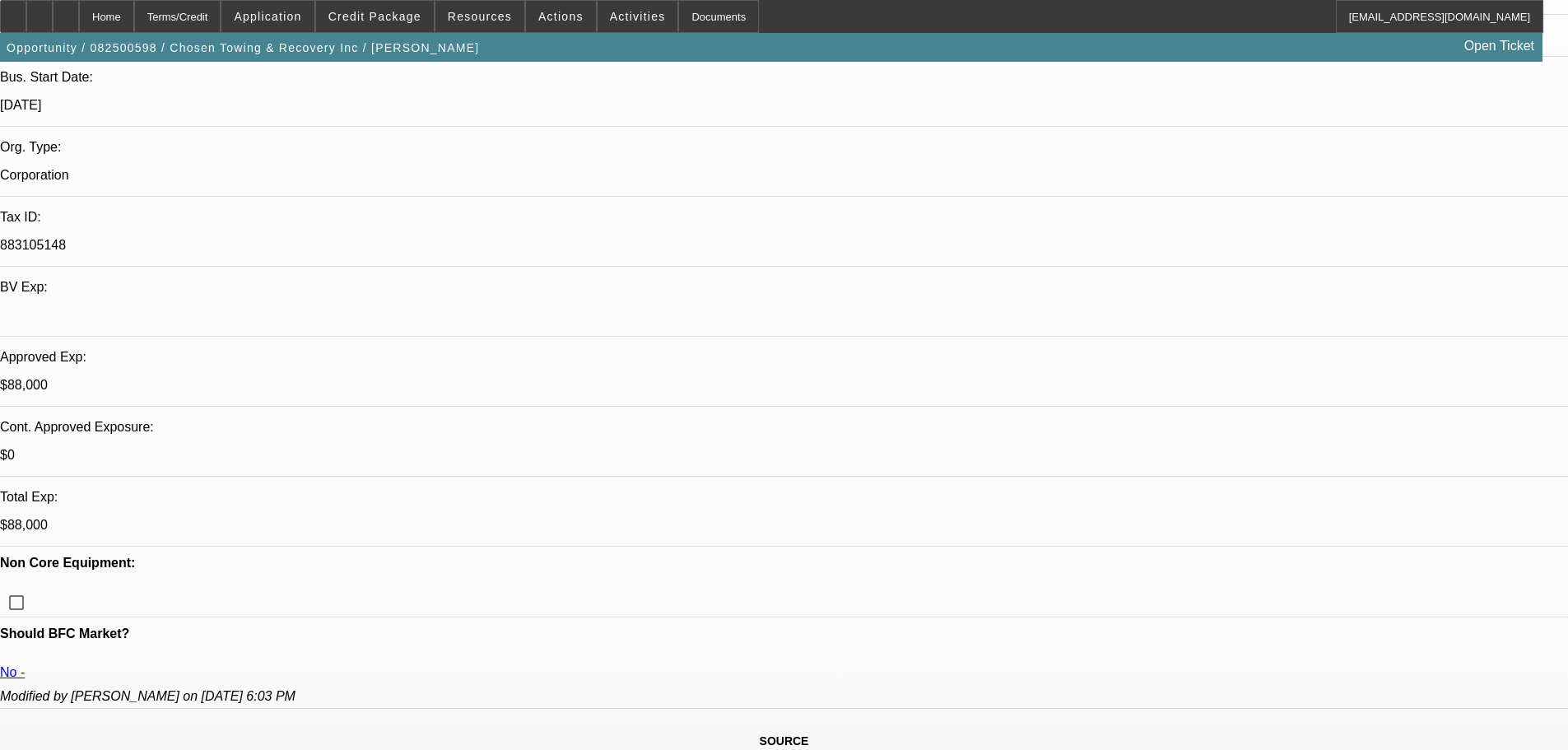
select select "0"
select select "2"
select select "0.1"
select select "4"
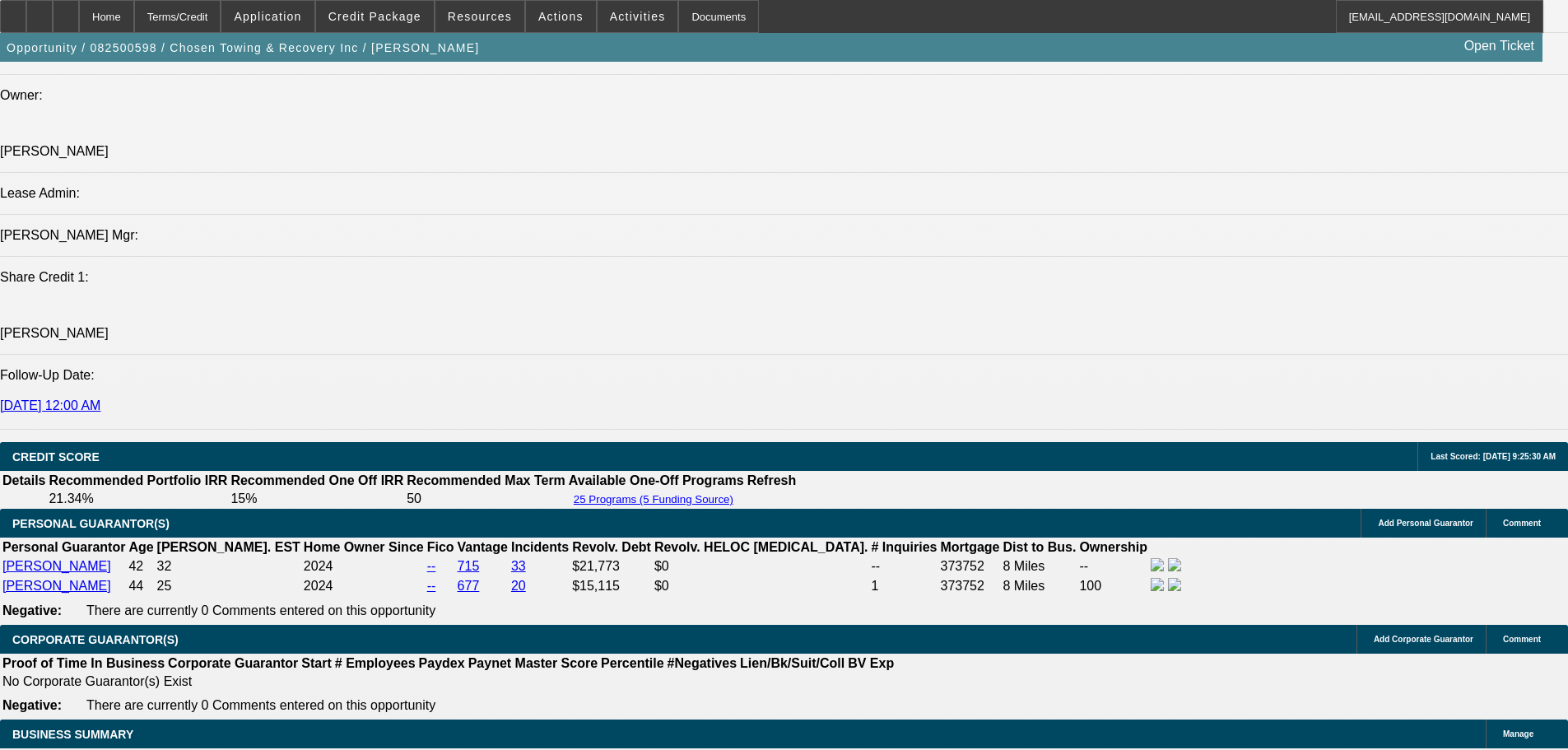
scroll to position [2388, 0]
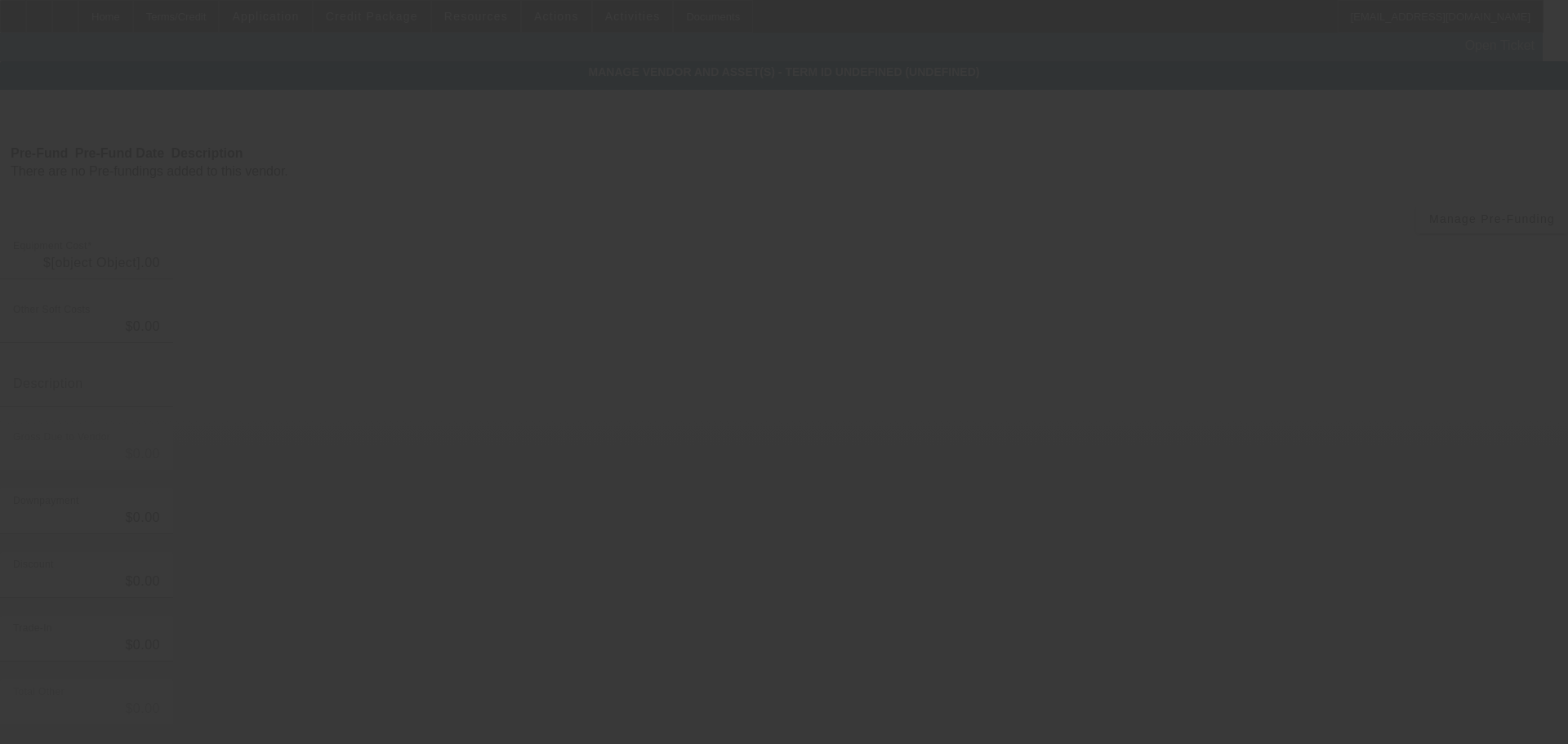
type input "$97,500.00"
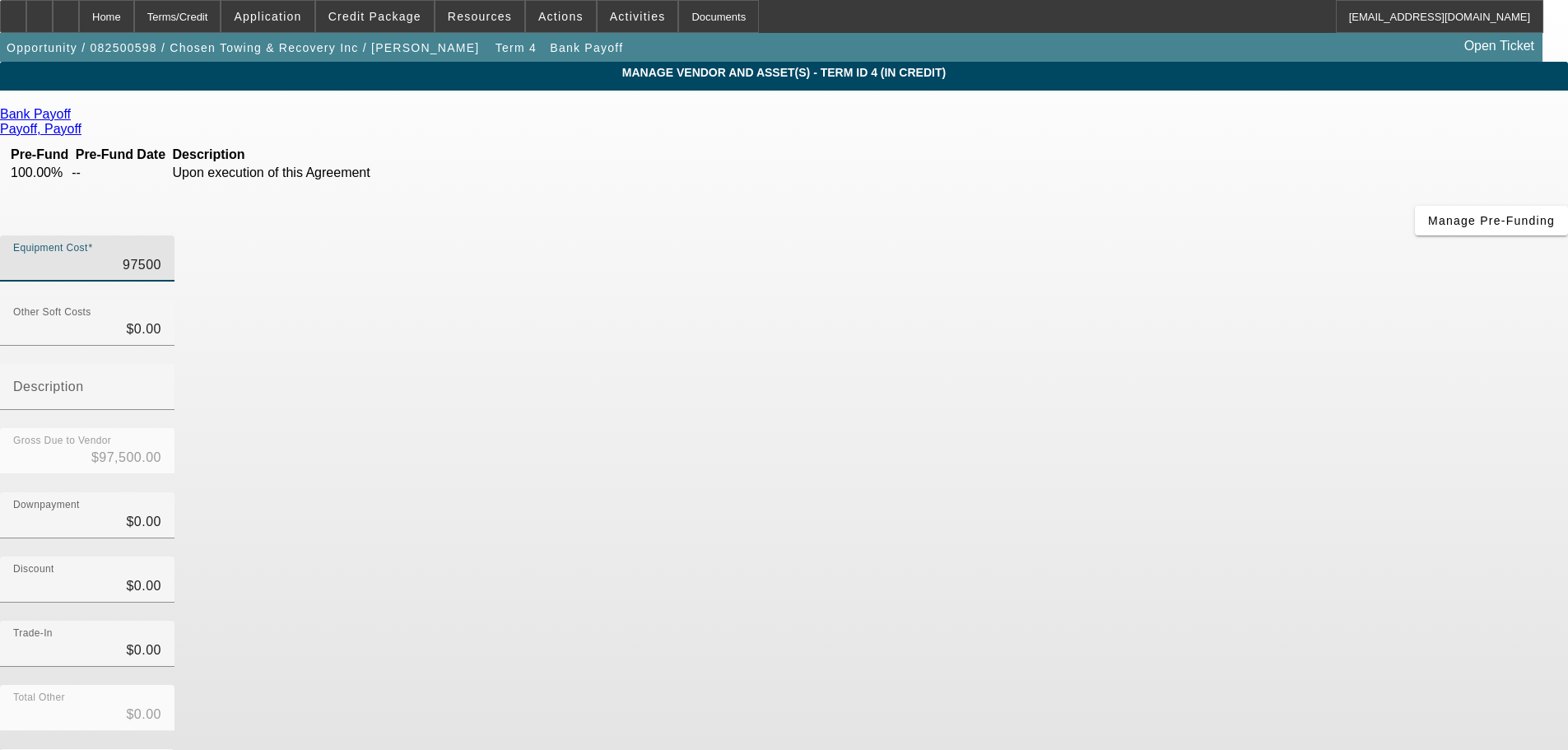
drag, startPoint x: 939, startPoint y: 139, endPoint x: 1041, endPoint y: 123, distance: 103.2
click at [1041, 235] on div "Equipment Cost 97500" at bounding box center [784, 267] width 1568 height 64
type input "8"
type input "$8.00"
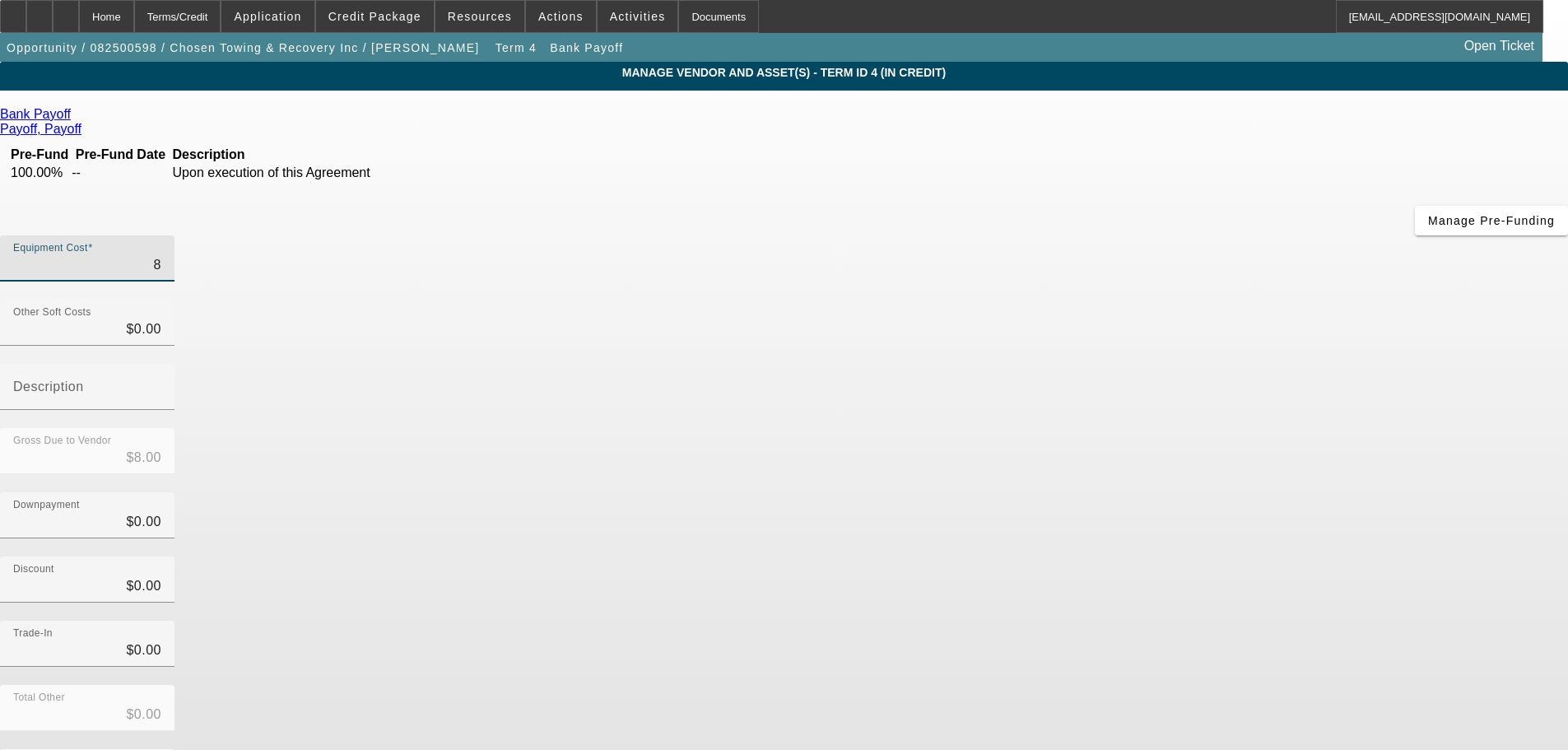
type input "88"
type input "$88.00"
type input "880"
type input "$880.00"
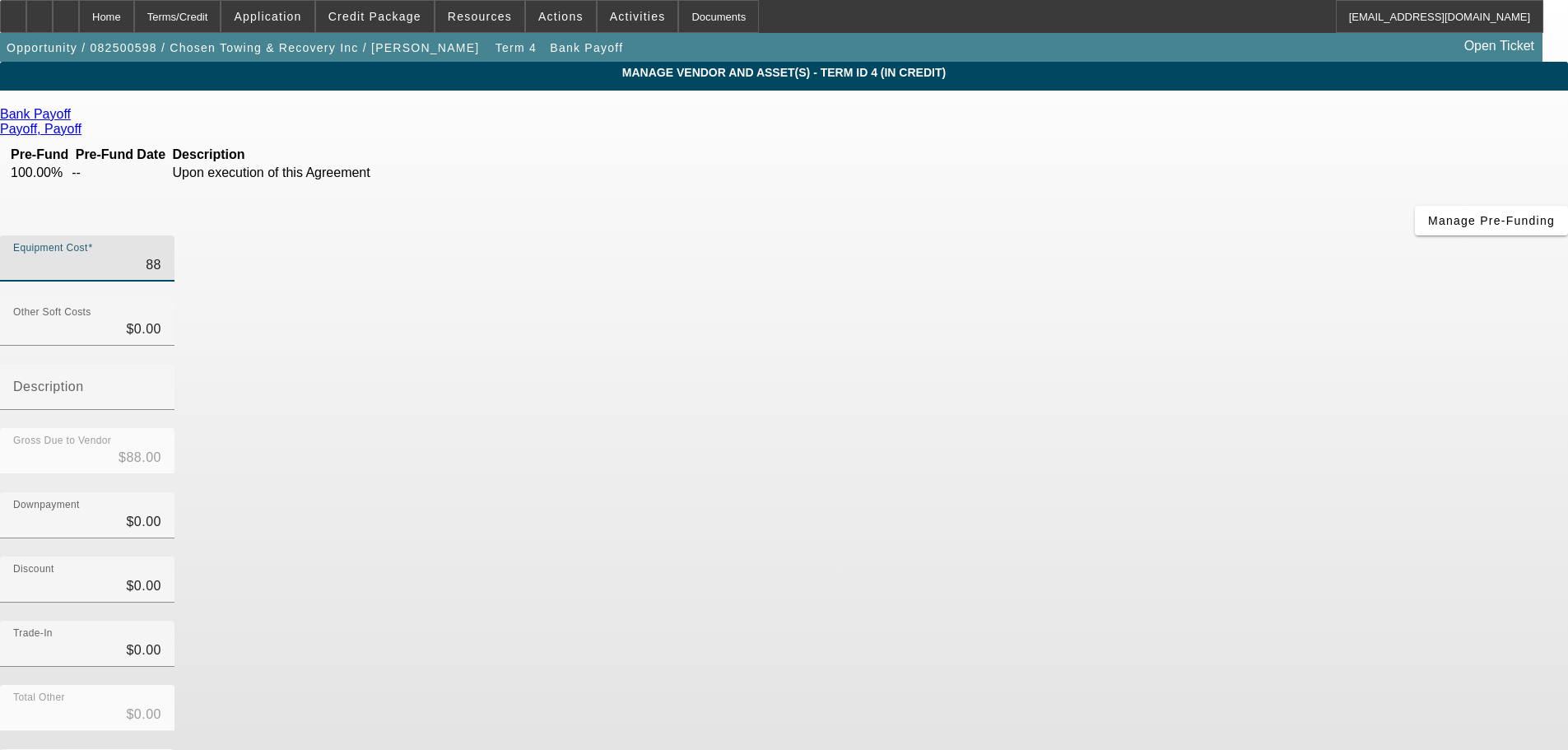
type input "$880.00"
type input "8800"
type input "$8,800.00"
type input "88000"
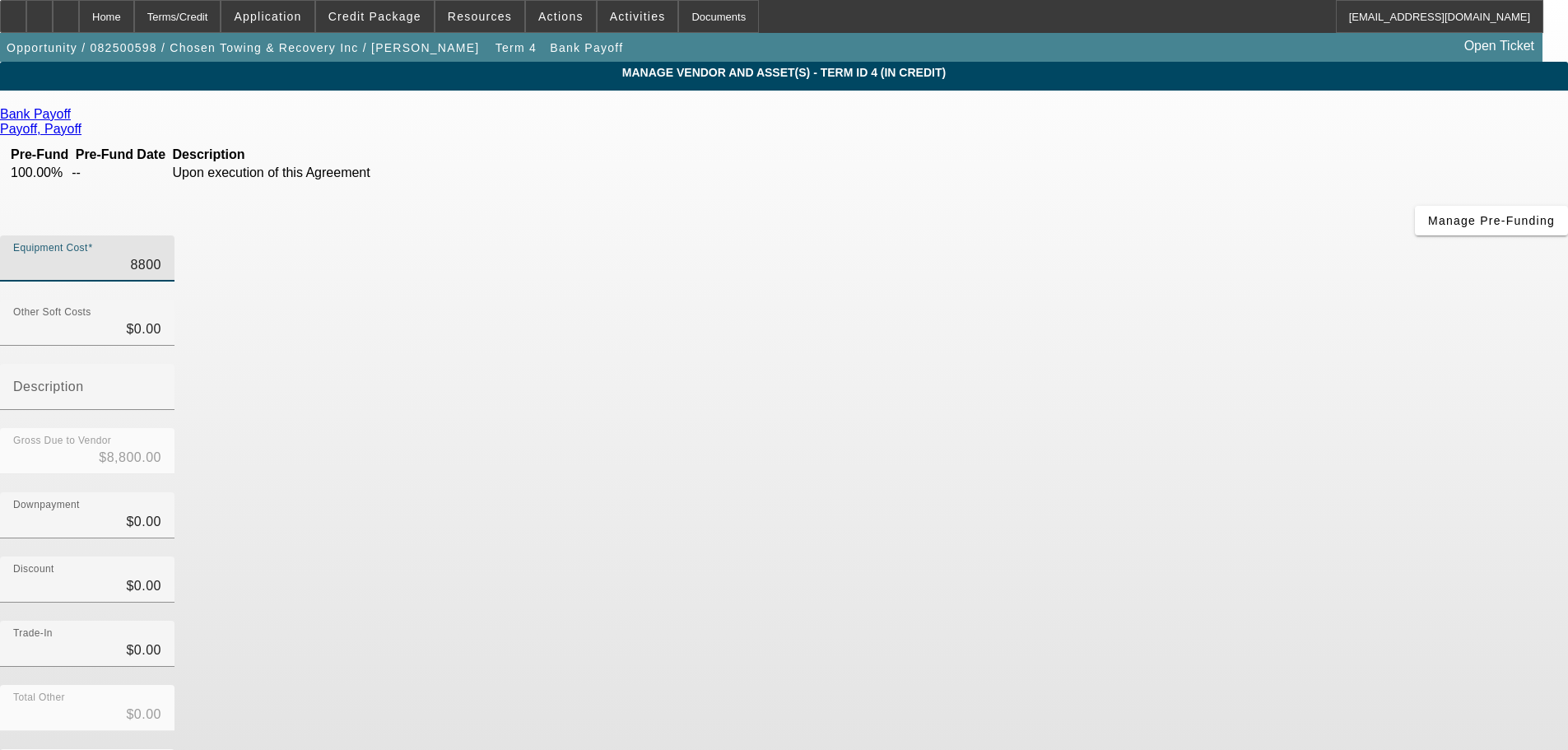
type input "$88,000.00"
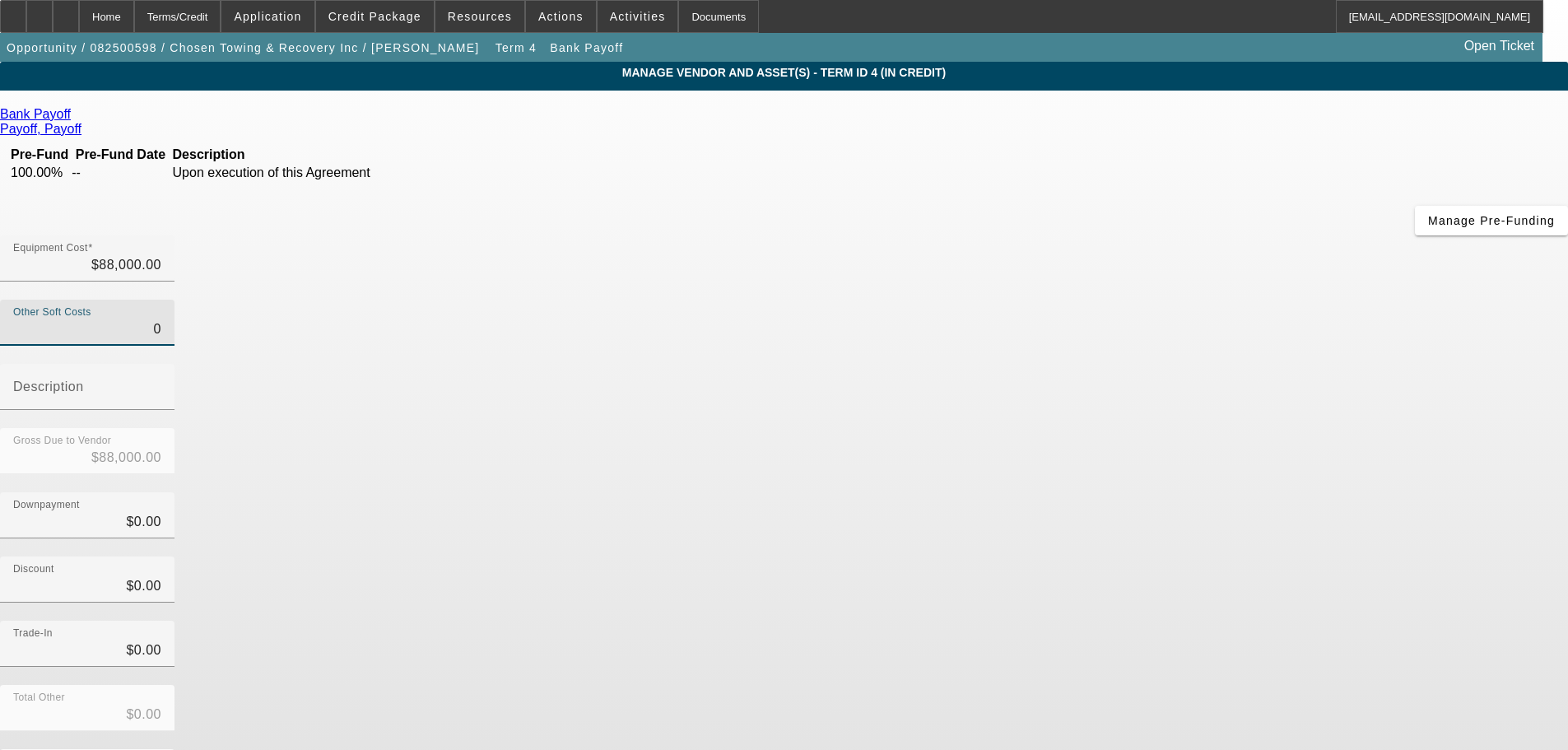
type input "$0.00"
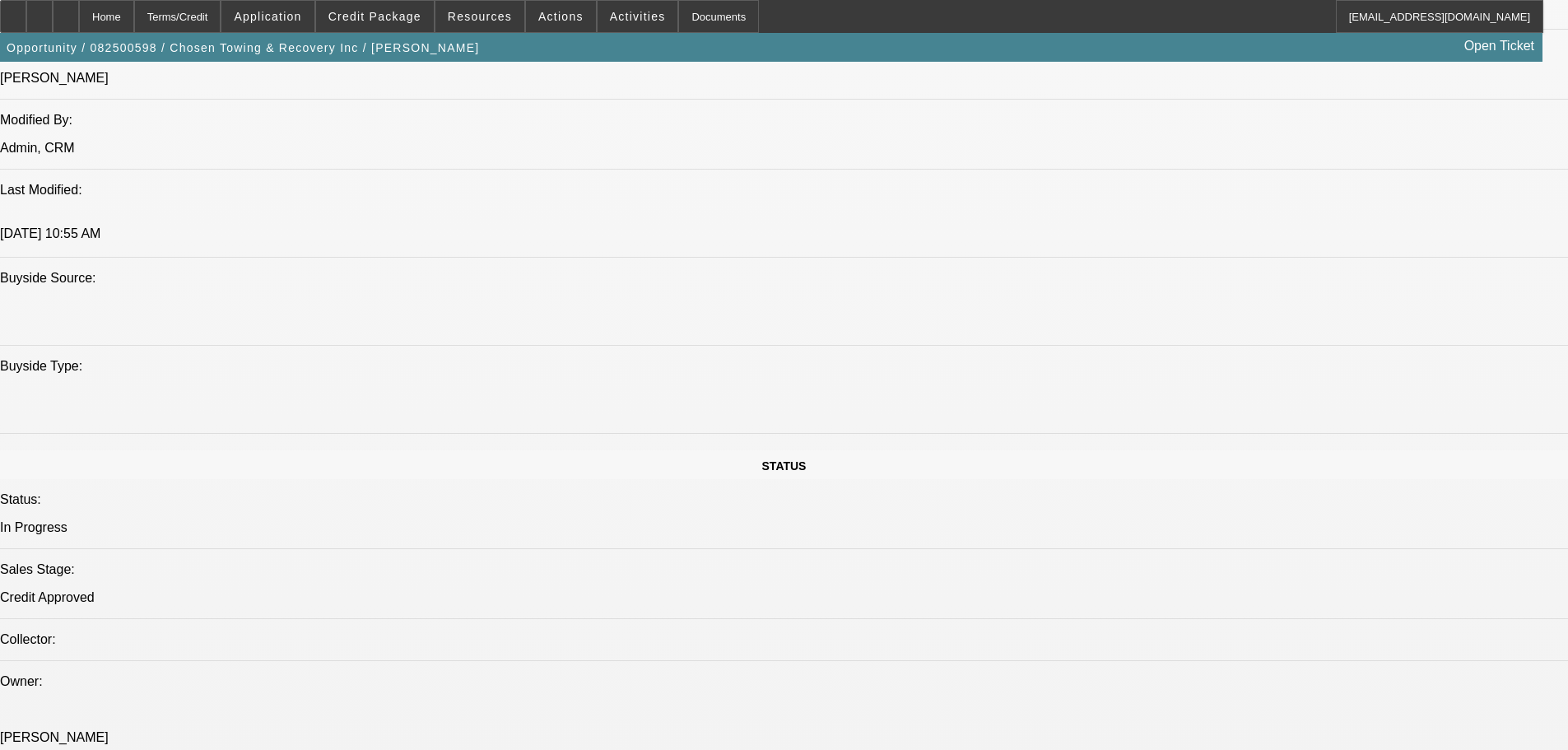
select select "0"
select select "2"
select select "0.1"
select select "4"
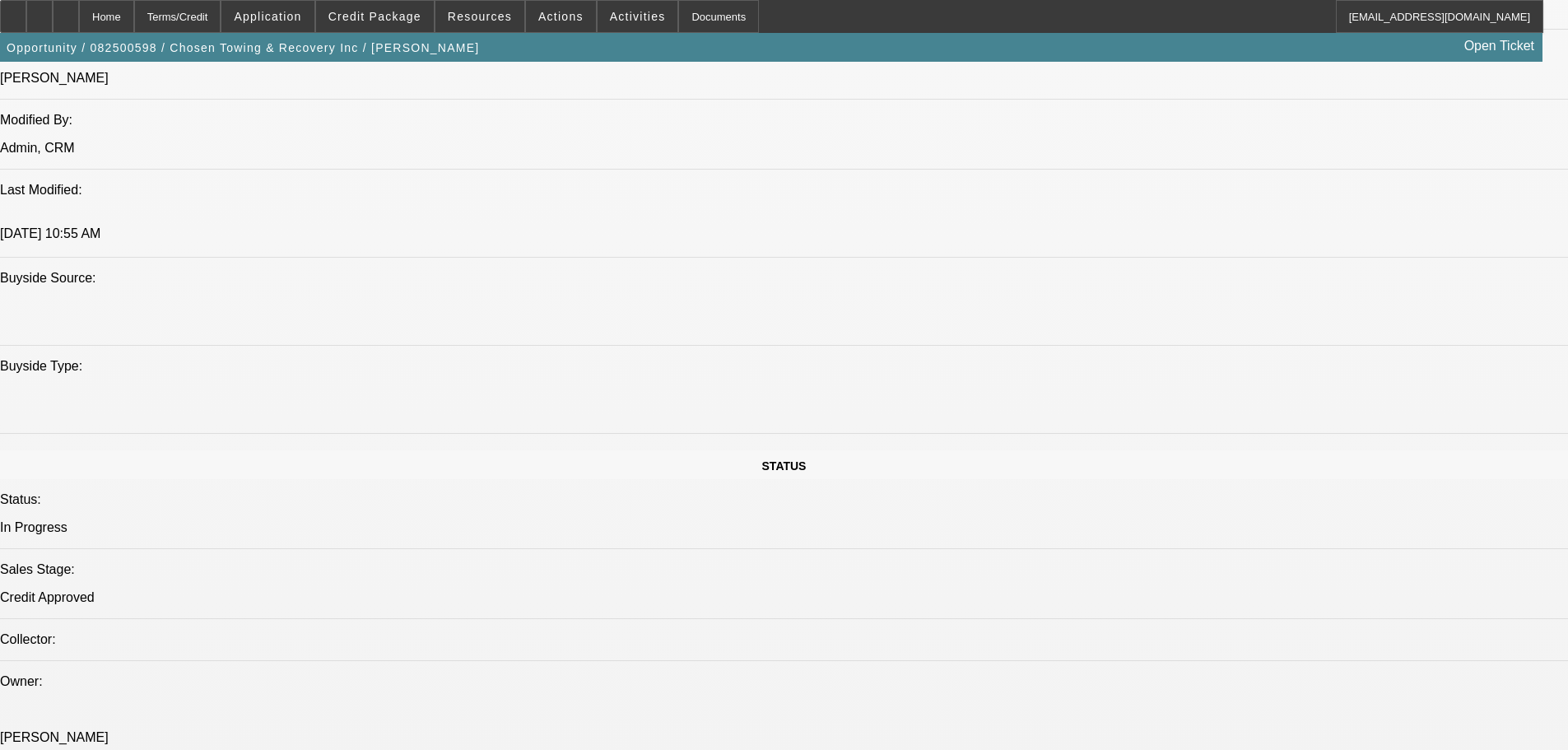
select select "0"
select select "2"
select select "0.1"
select select "4"
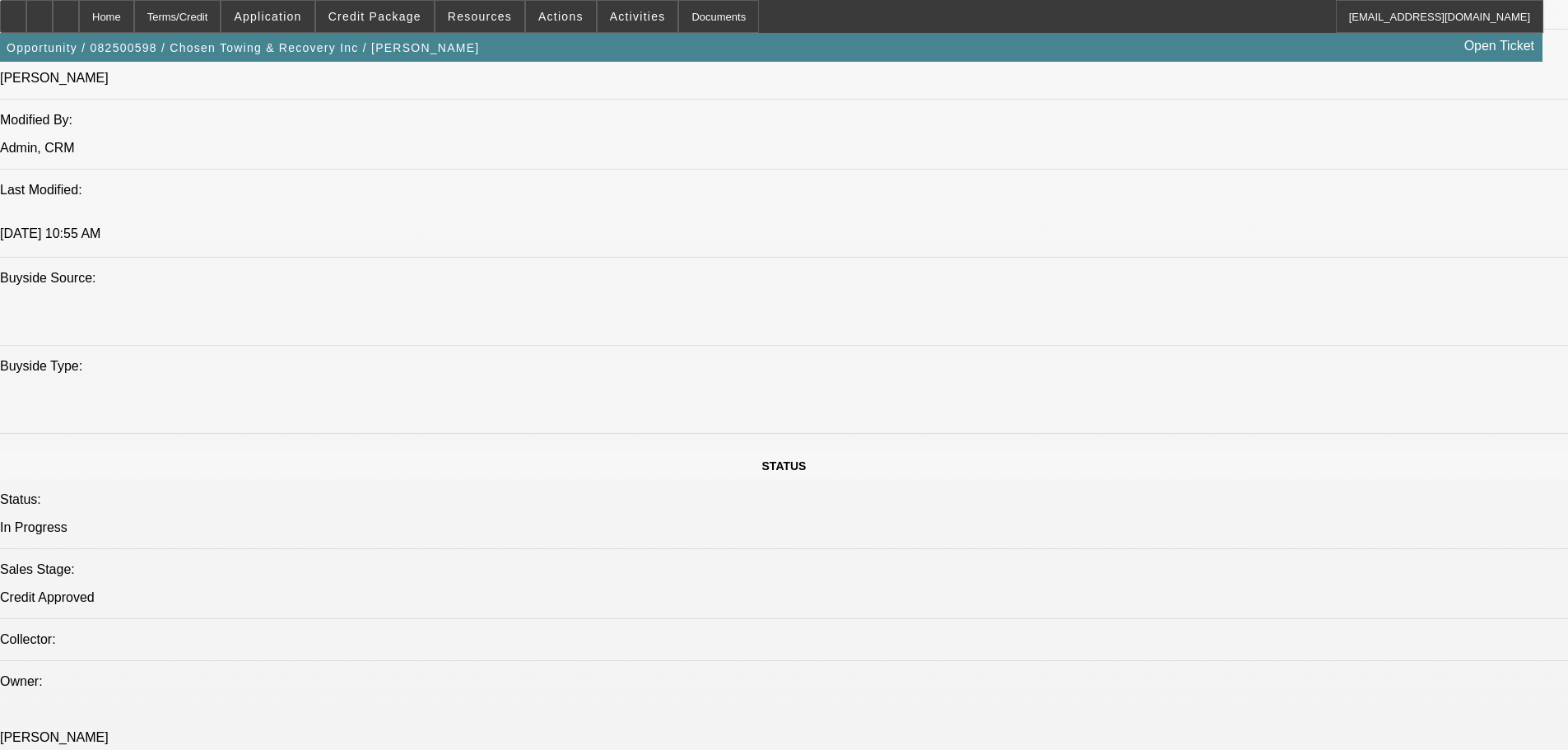
select select "0"
select select "2"
select select "0.1"
select select "4"
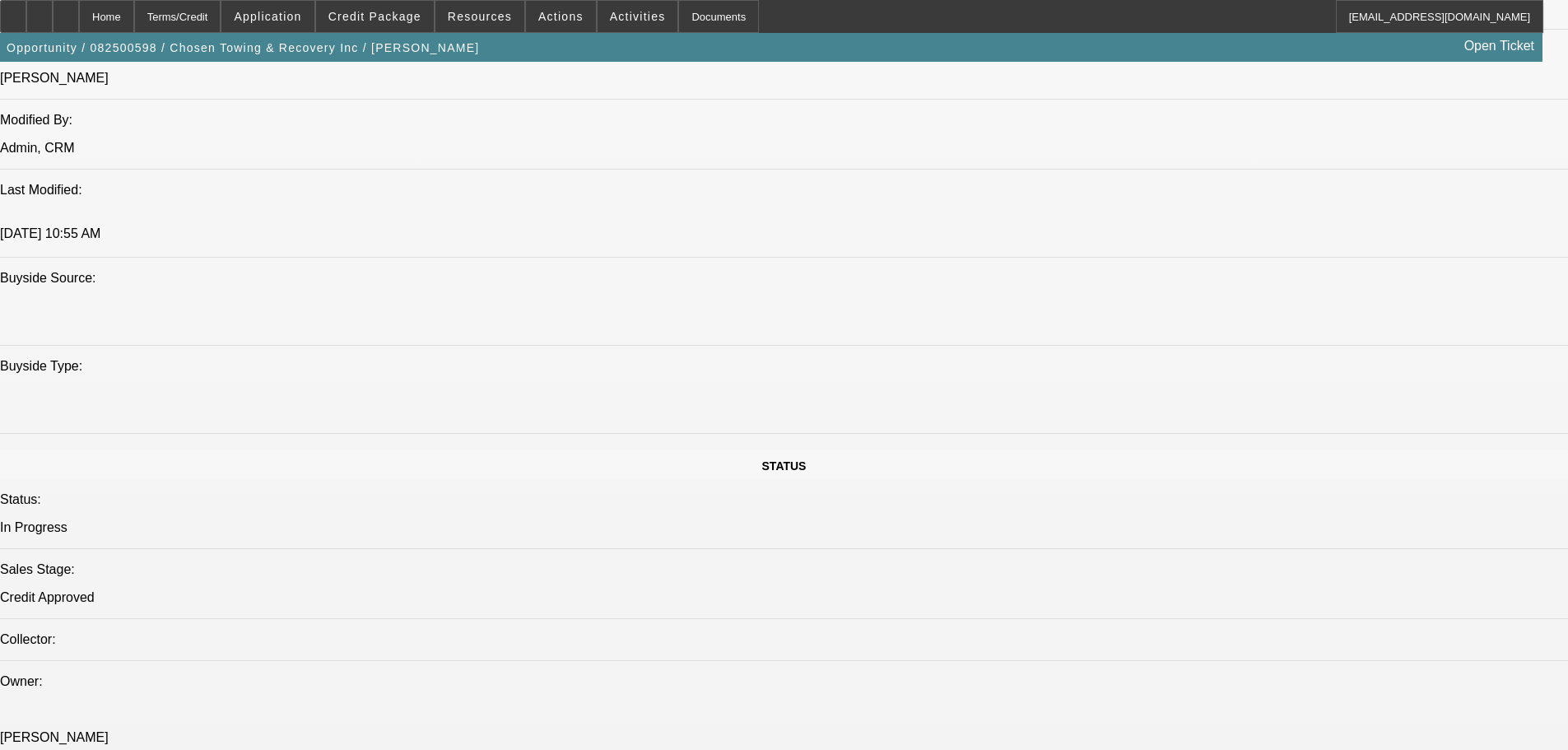
select select "0"
select select "2"
select select "0.1"
select select "4"
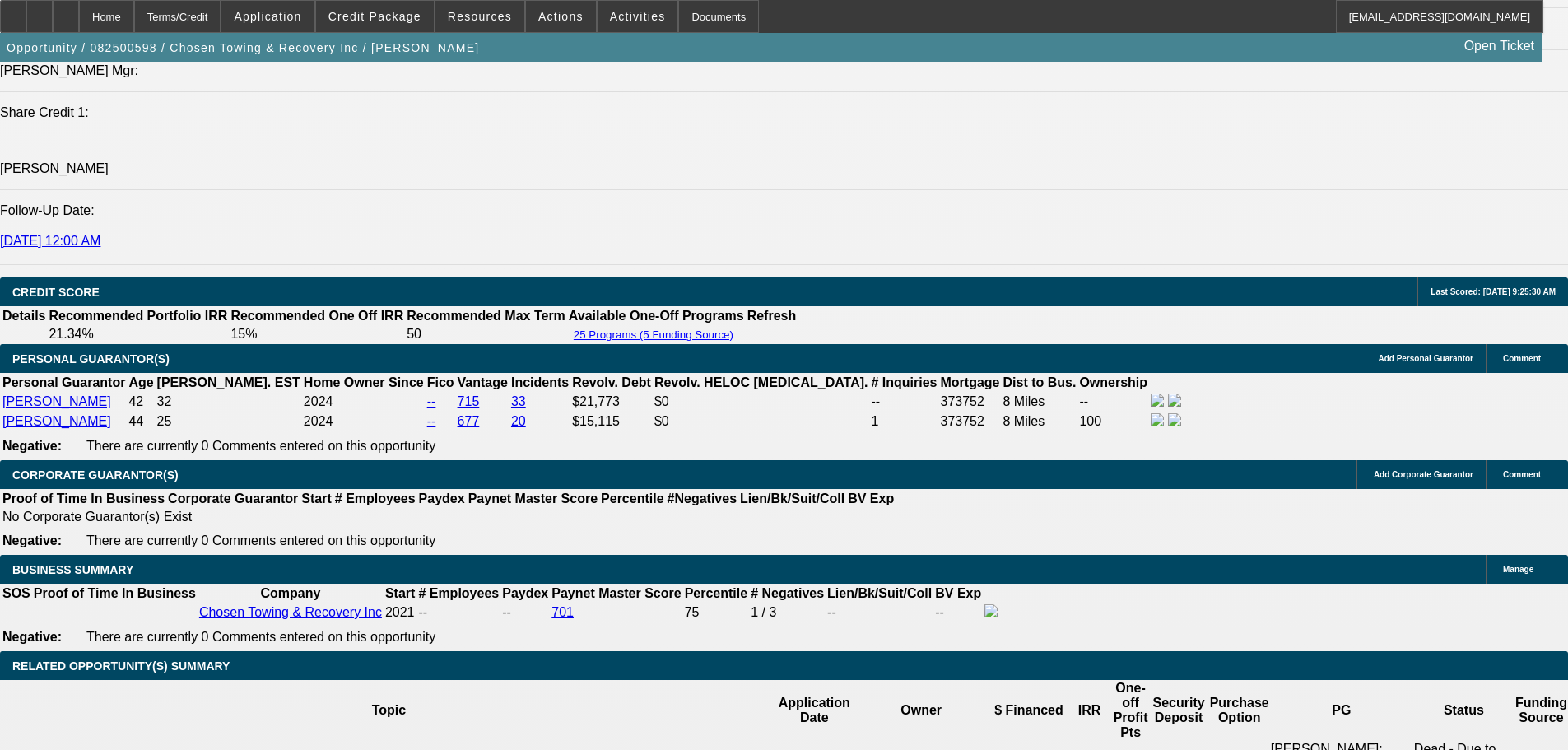
scroll to position [2635, 0]
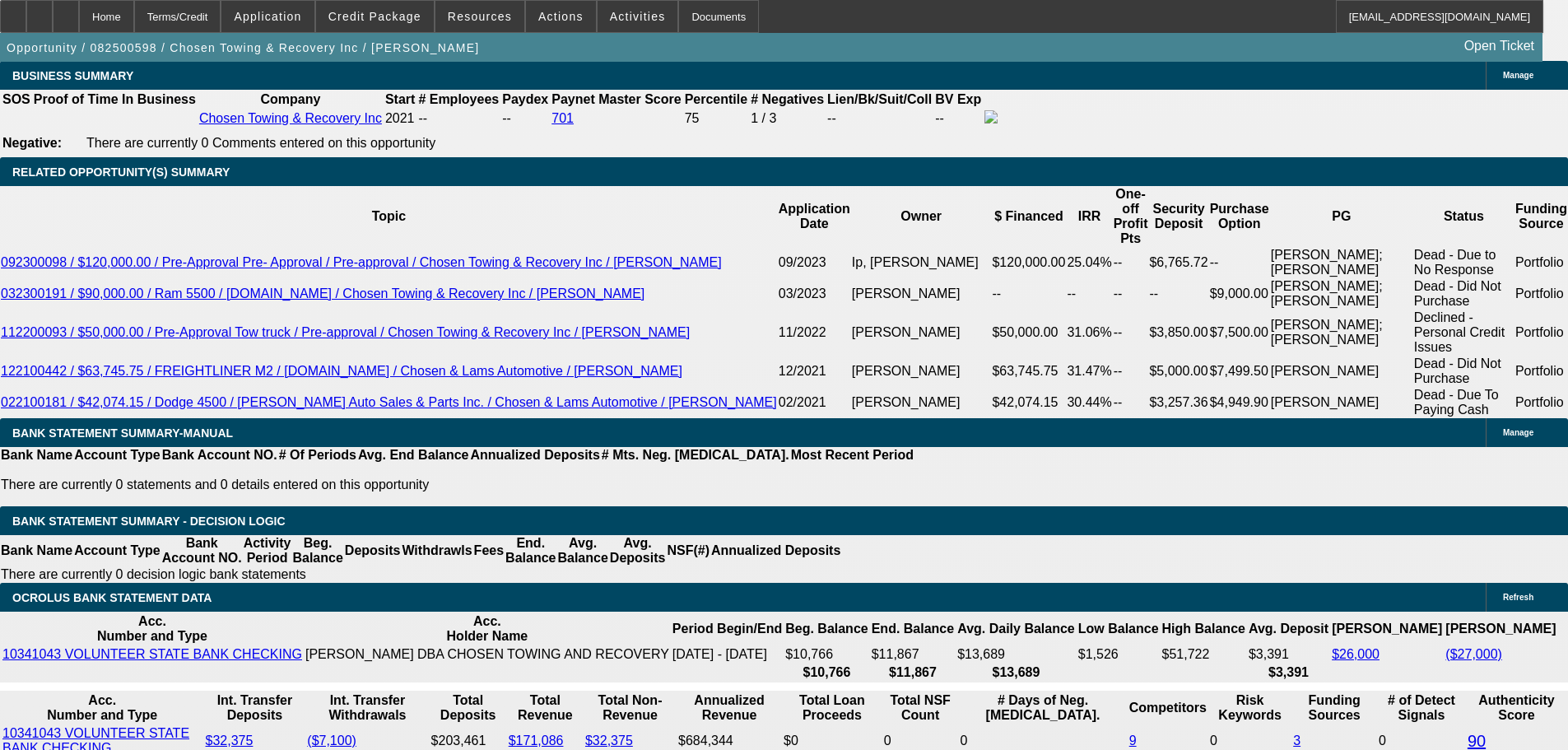
drag, startPoint x: 241, startPoint y: 400, endPoint x: 342, endPoint y: 394, distance: 101.2
type input "225"
type input "UNKNOWN"
type input "2250"
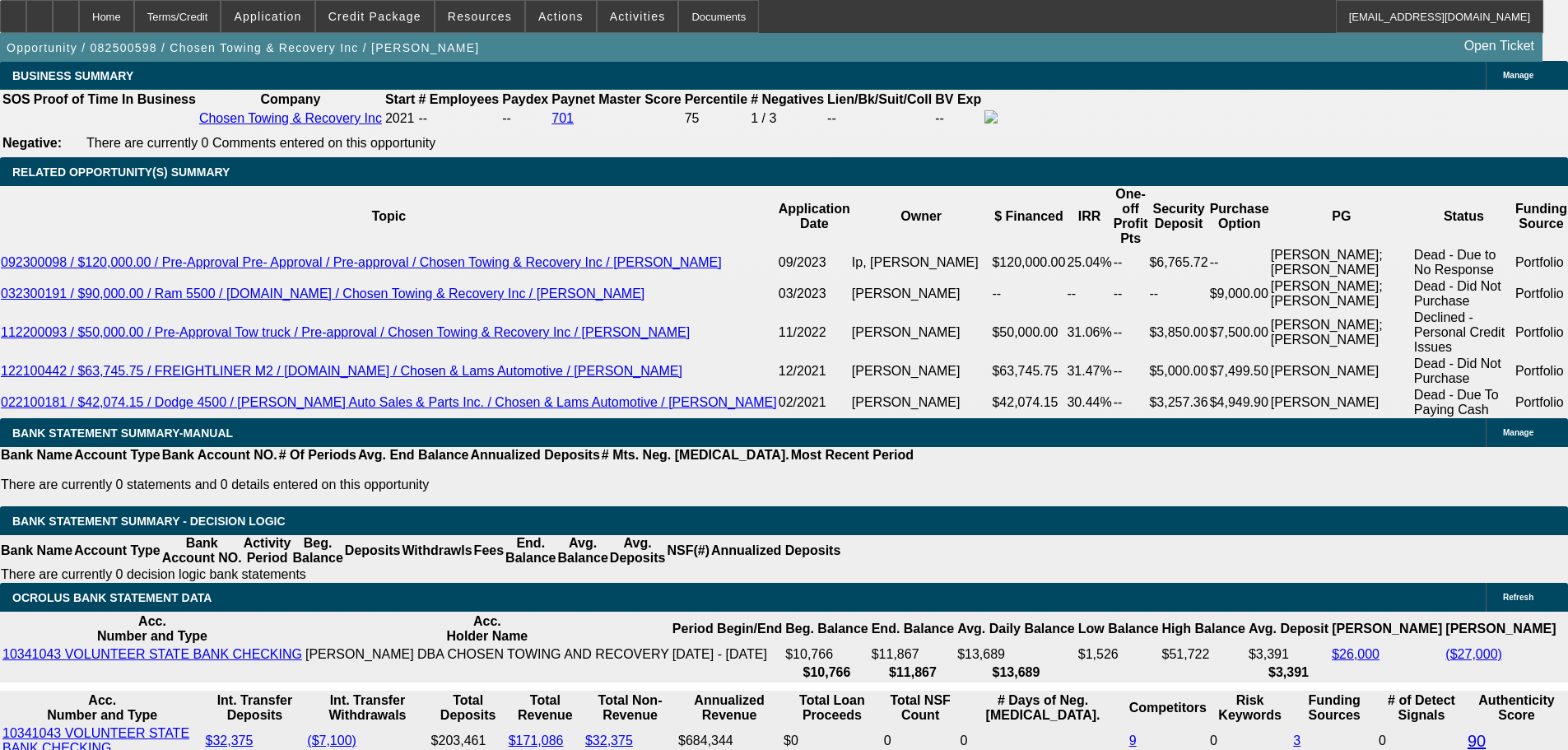
type input "10.4"
type input "$2,250.00"
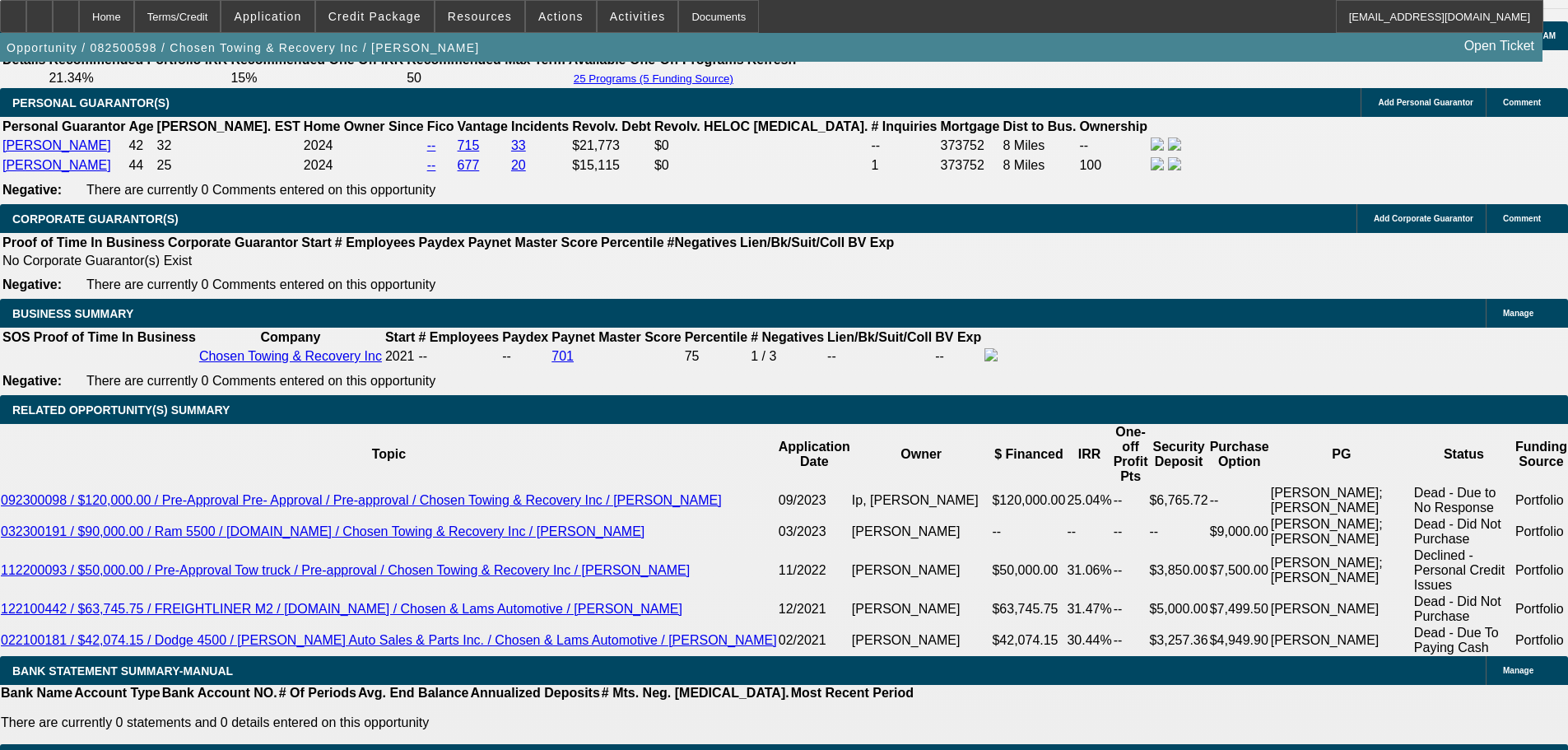
scroll to position [2388, 0]
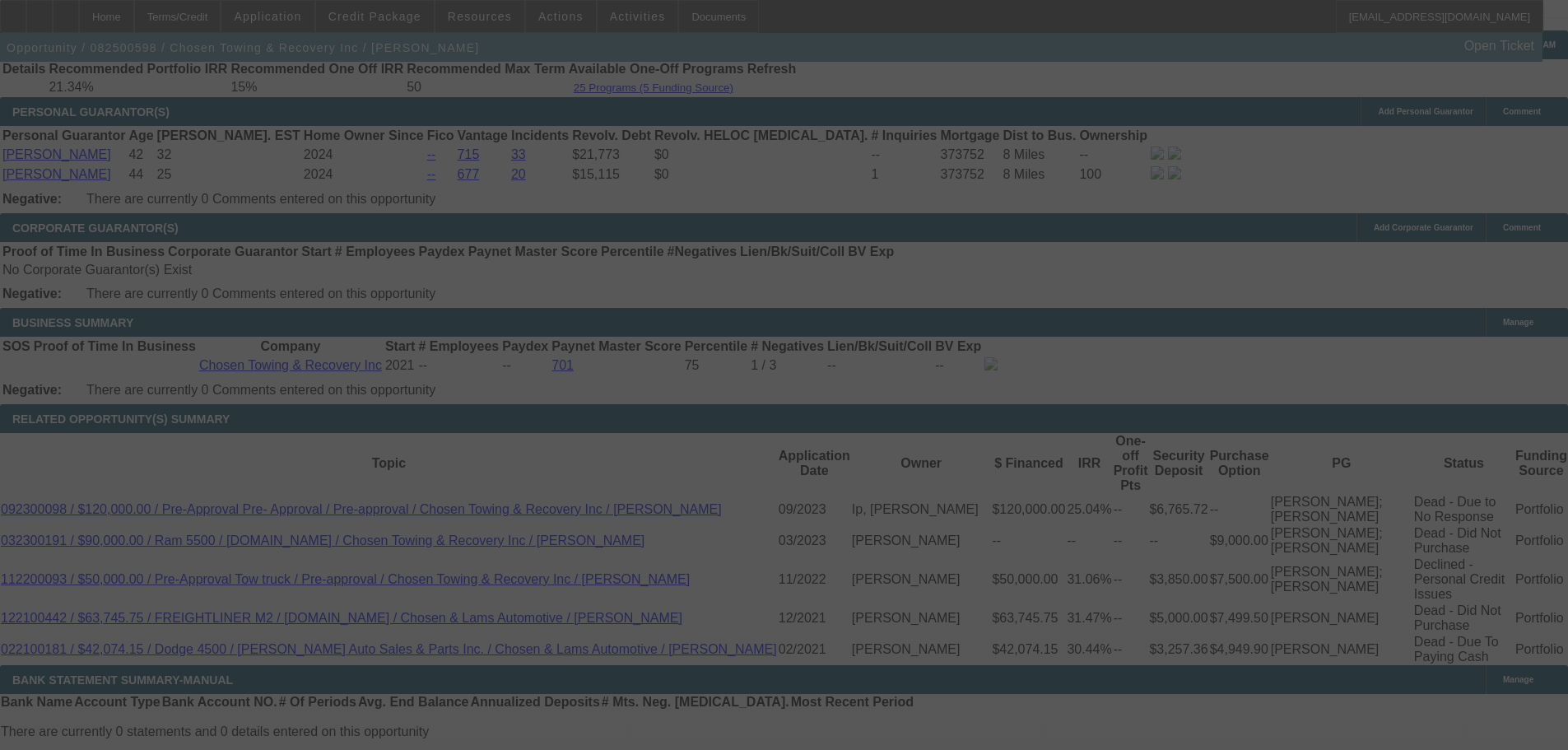
select select "0"
select select "2"
select select "0.1"
select select "4"
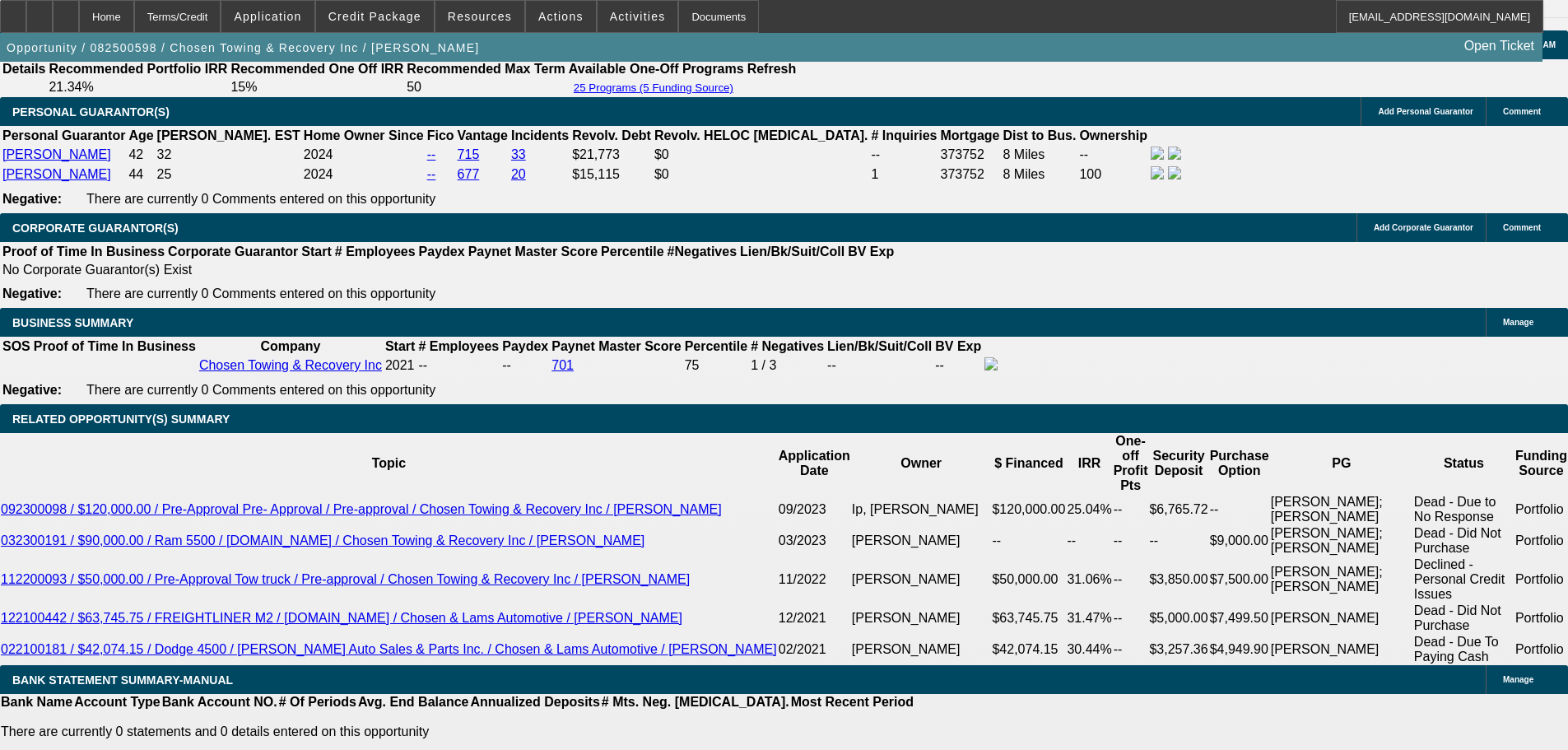
scroll to position [2882, 0]
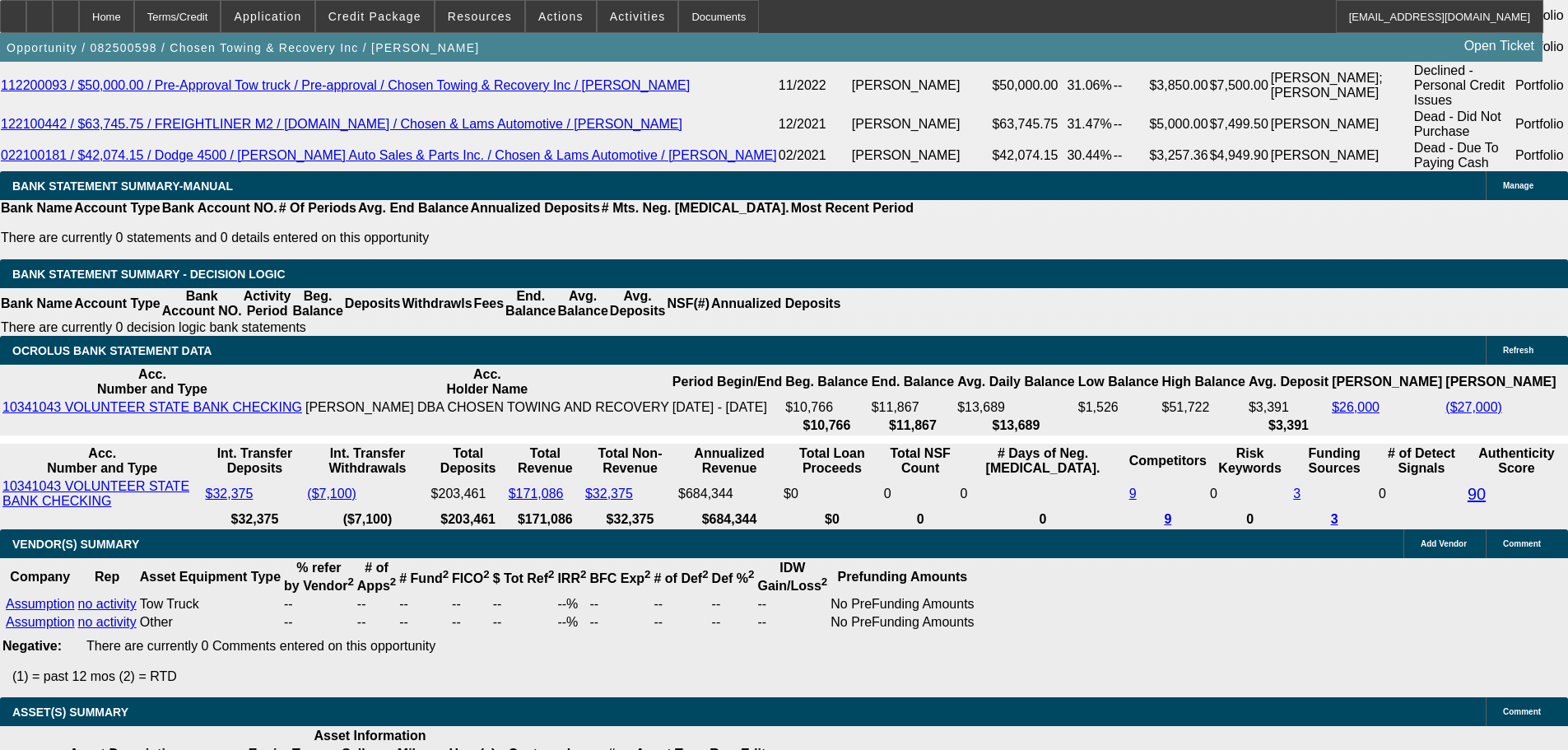
select select "3"
type input "$6,750.00"
type input "UNKNOWN"
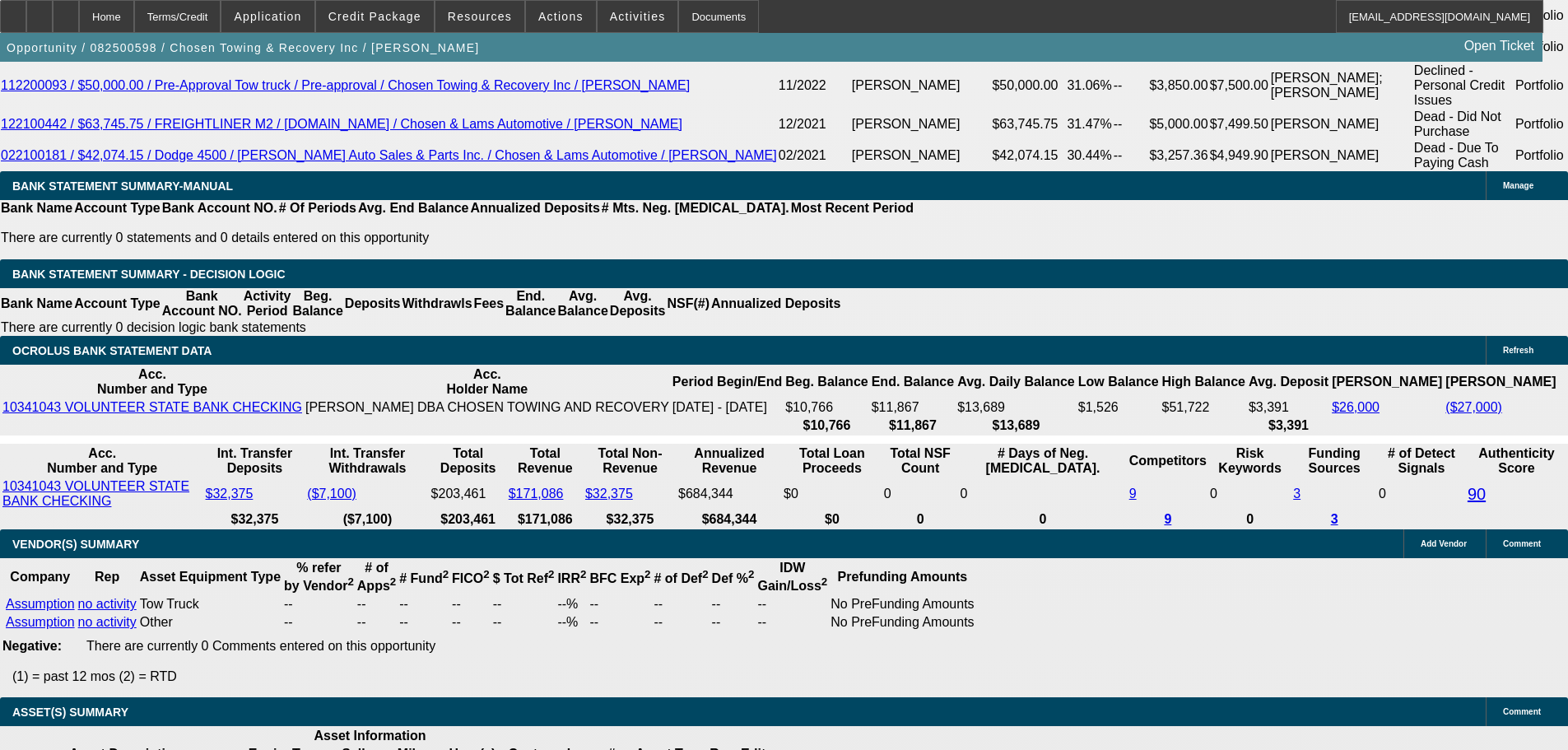
drag, startPoint x: 293, startPoint y: 267, endPoint x: 352, endPoint y: 272, distance: 59.2
type input "$10,930.00"
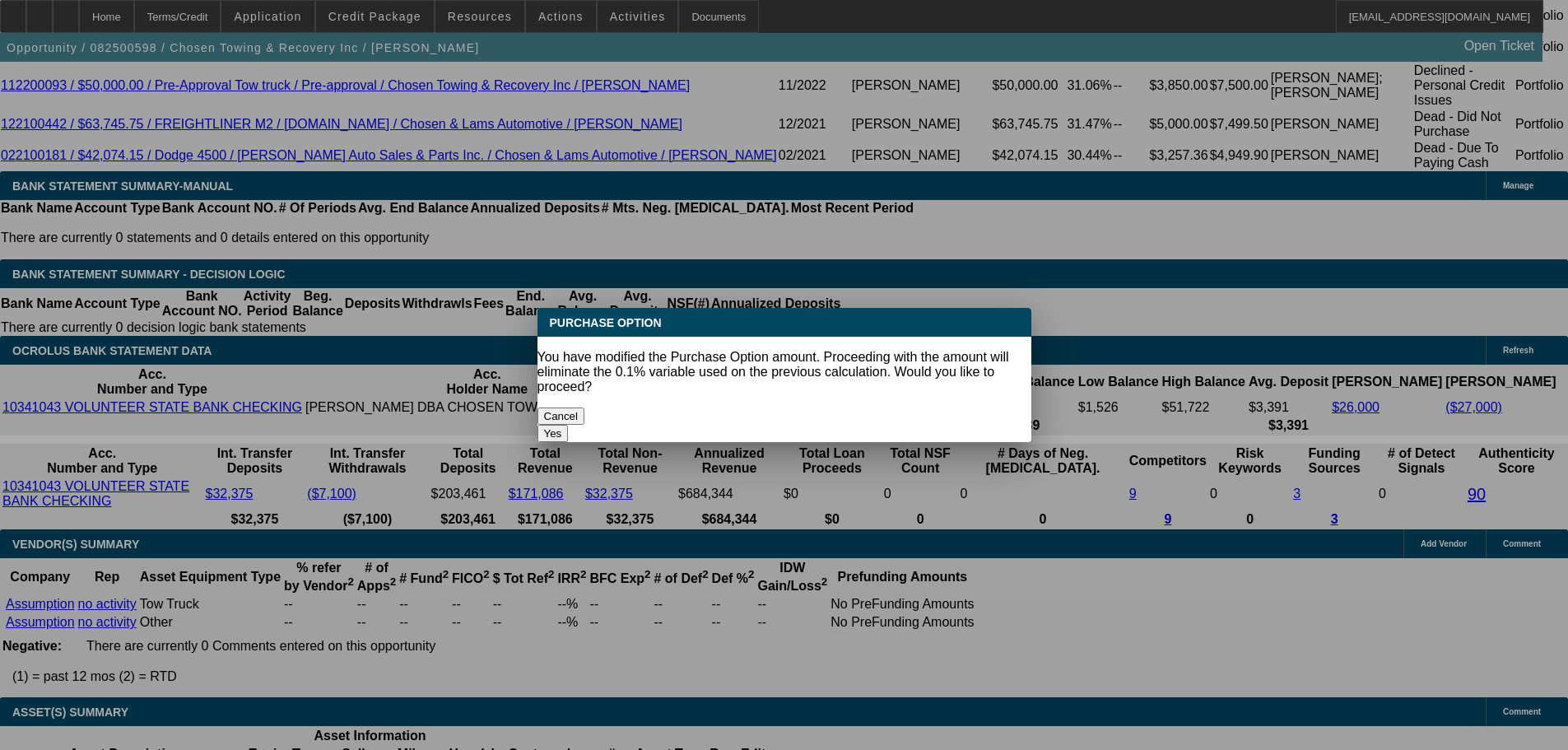
scroll to position [0, 0]
click at [568, 425] on button "Yes" at bounding box center [552, 434] width 31 height 17
select select "0"
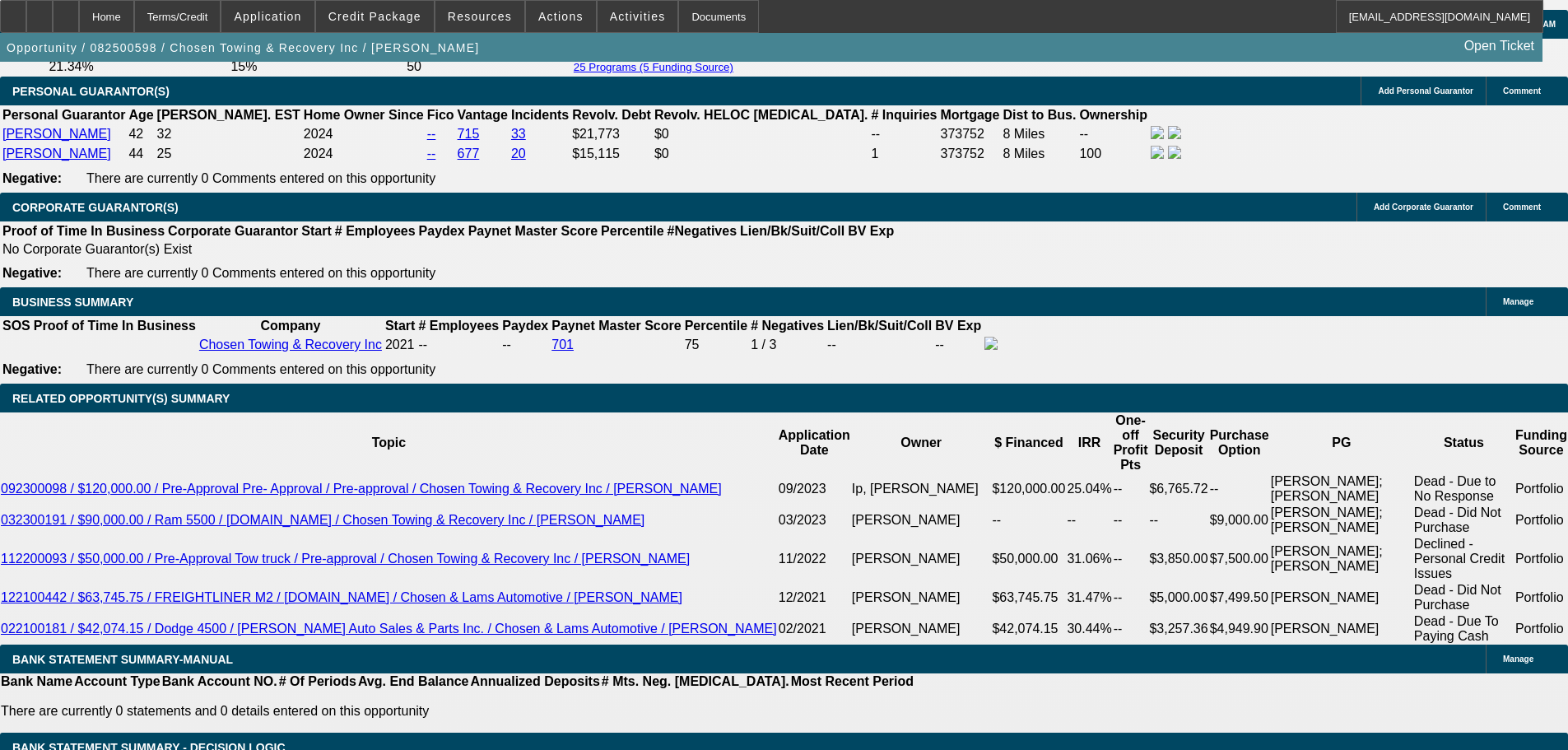
scroll to position [2388, 0]
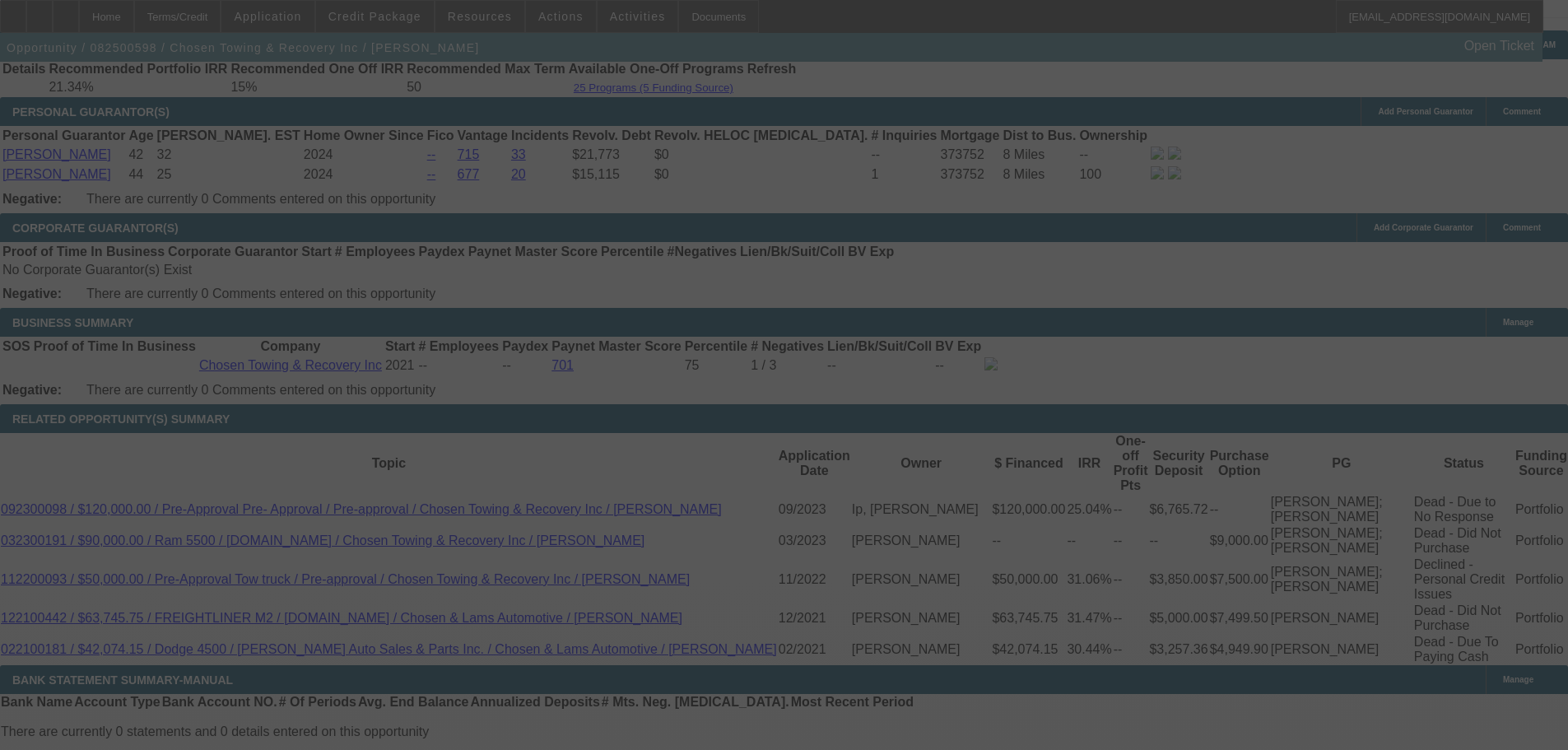
select select "0"
select select "3"
select select "2"
select select "0"
select select "4"
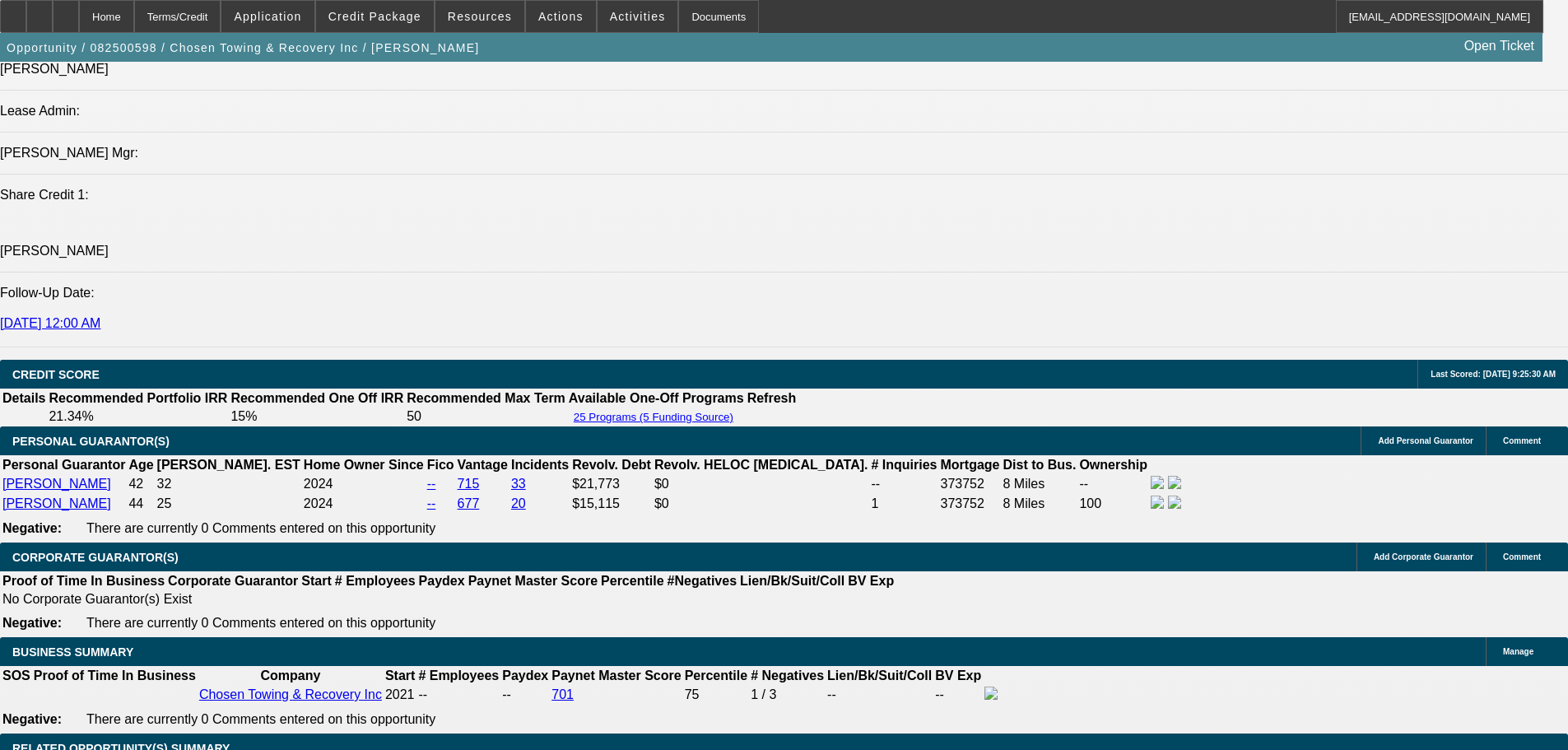
scroll to position [2470, 0]
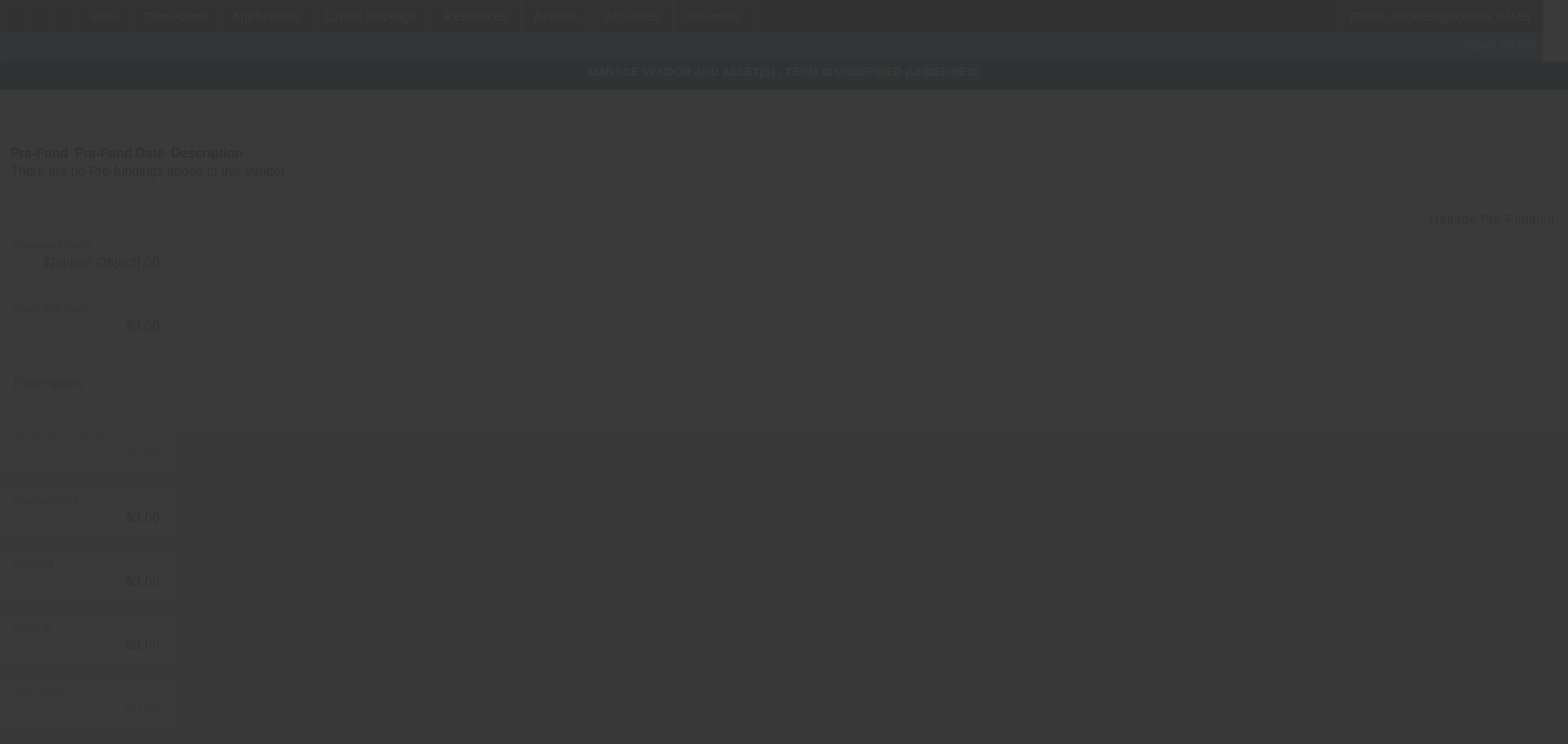
type input "$88,000.00"
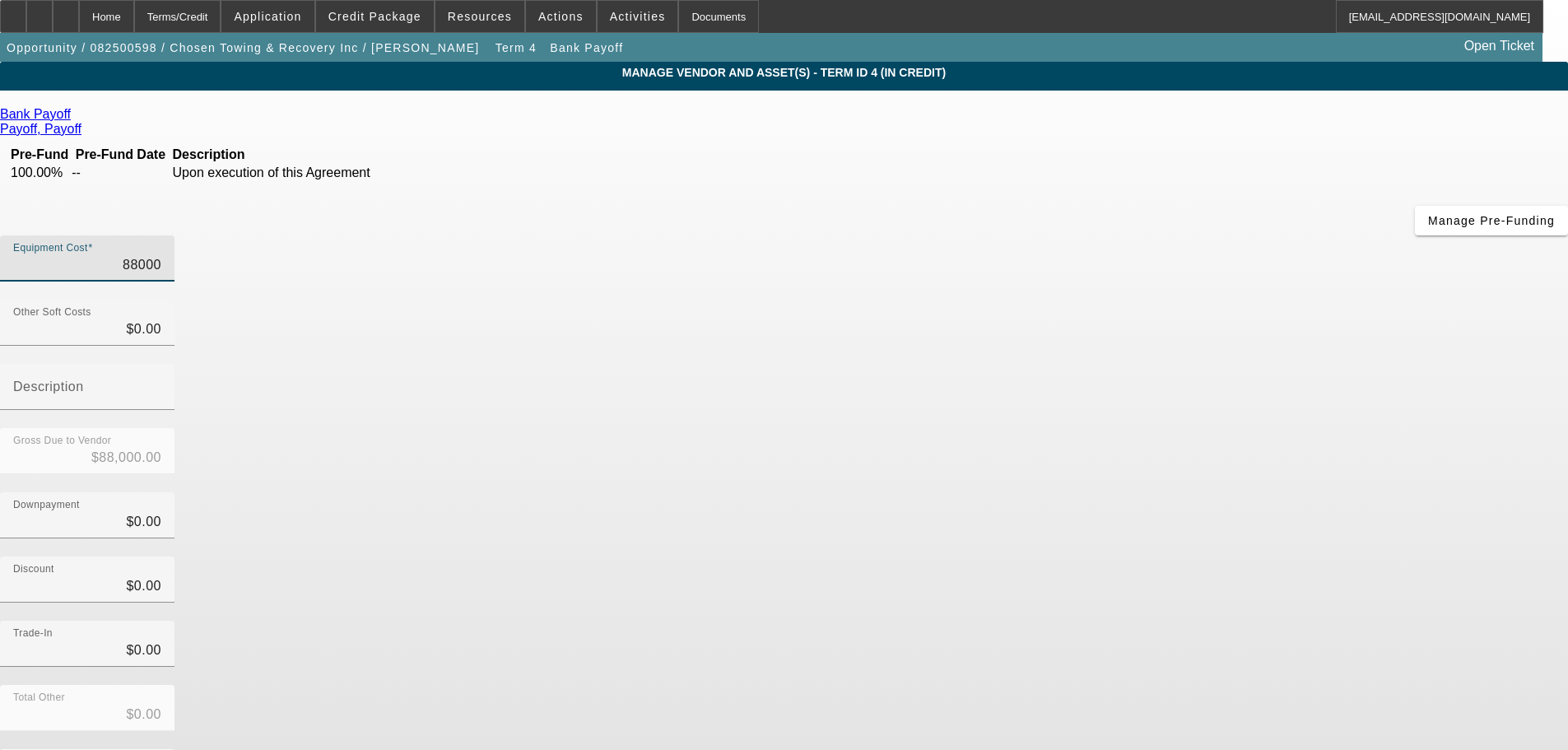
drag, startPoint x: 939, startPoint y: 141, endPoint x: 1070, endPoint y: 120, distance: 132.7
click at [1070, 235] on div "Equipment Cost 88000" at bounding box center [784, 267] width 1568 height 64
type input "8"
type input "$8.00"
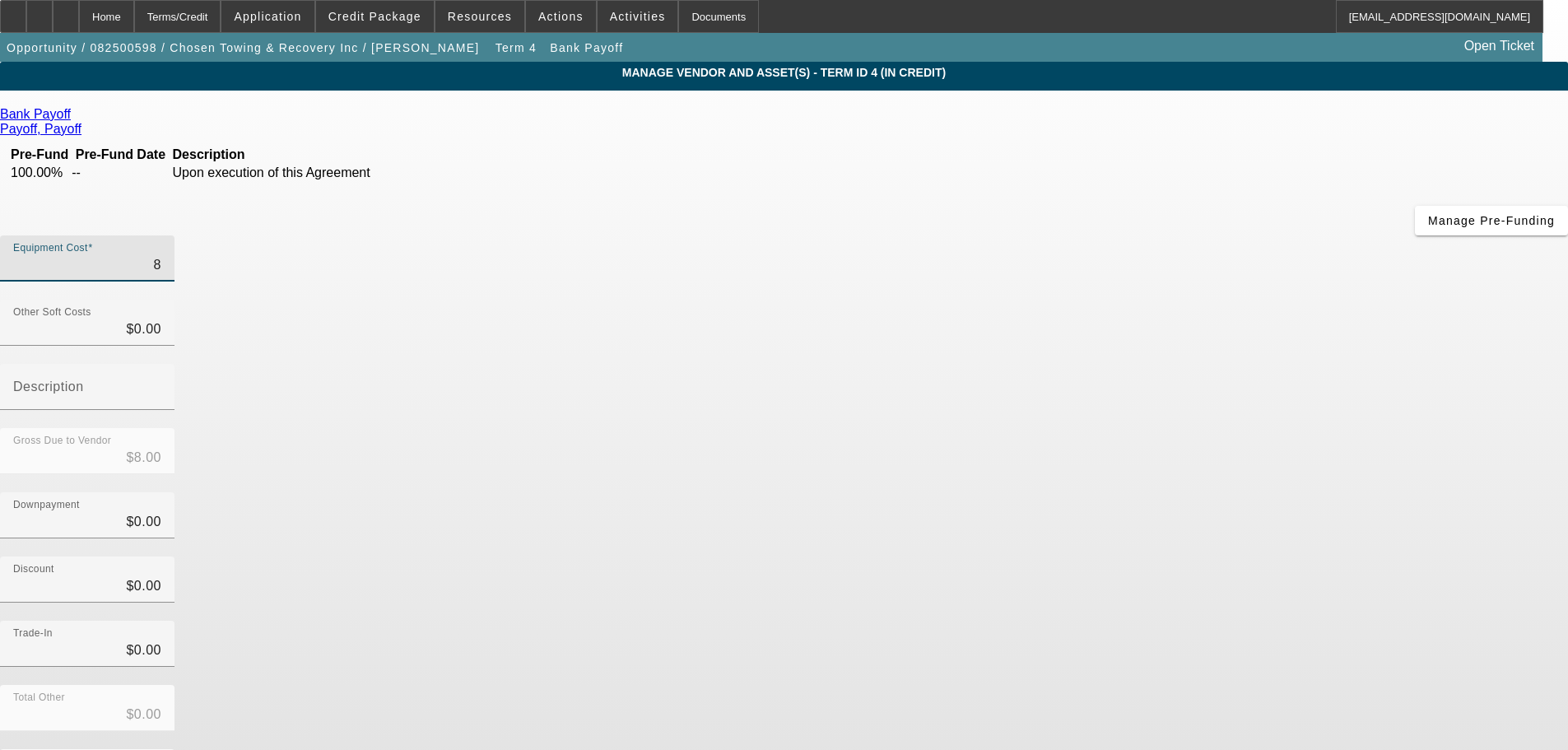
type input "86"
type input "$86.00"
type input "864"
type input "$864.00"
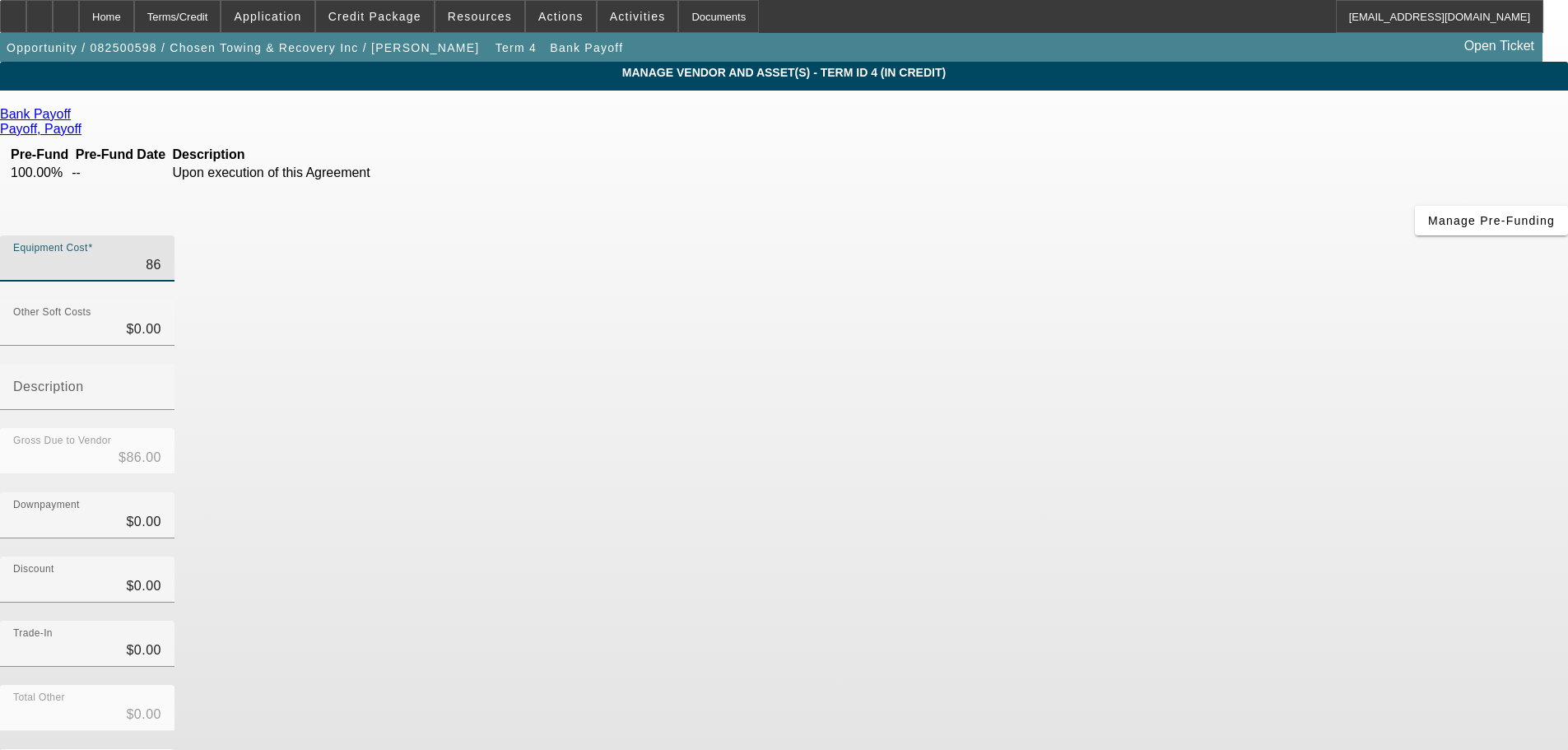
type input "$864.00"
type input "8640"
type input "$8,640.00"
type input "86400"
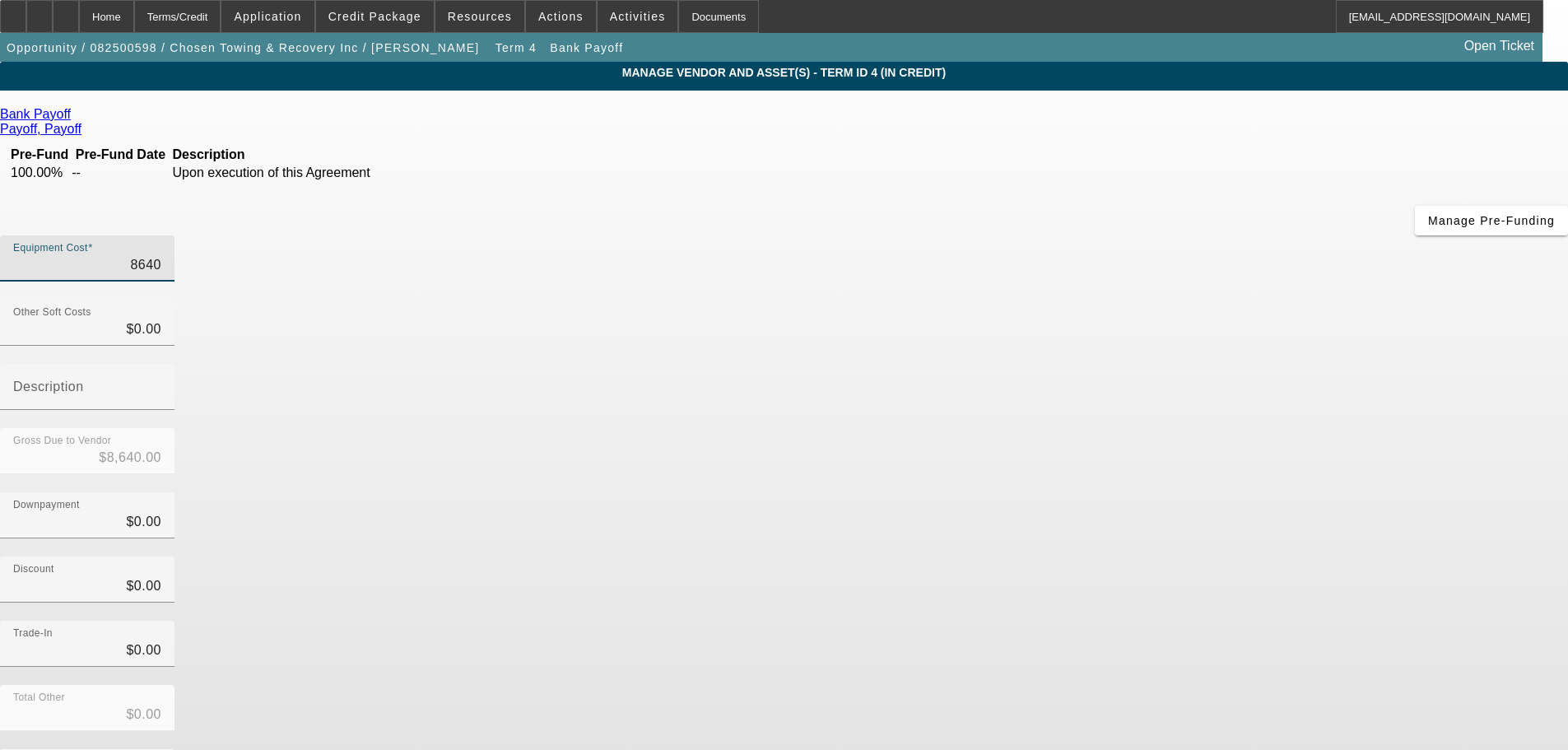
type input "$86,400.00"
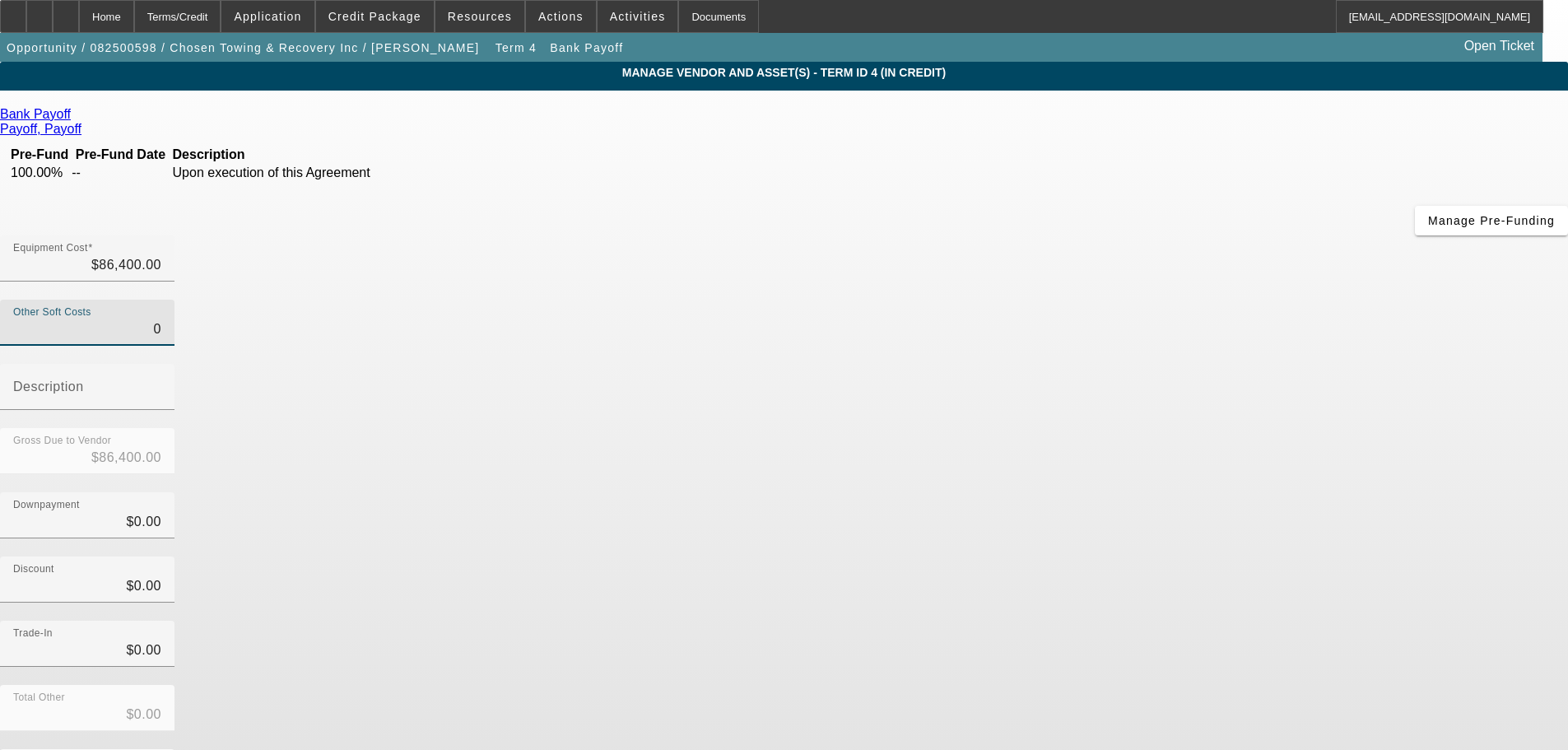
type input "$0.00"
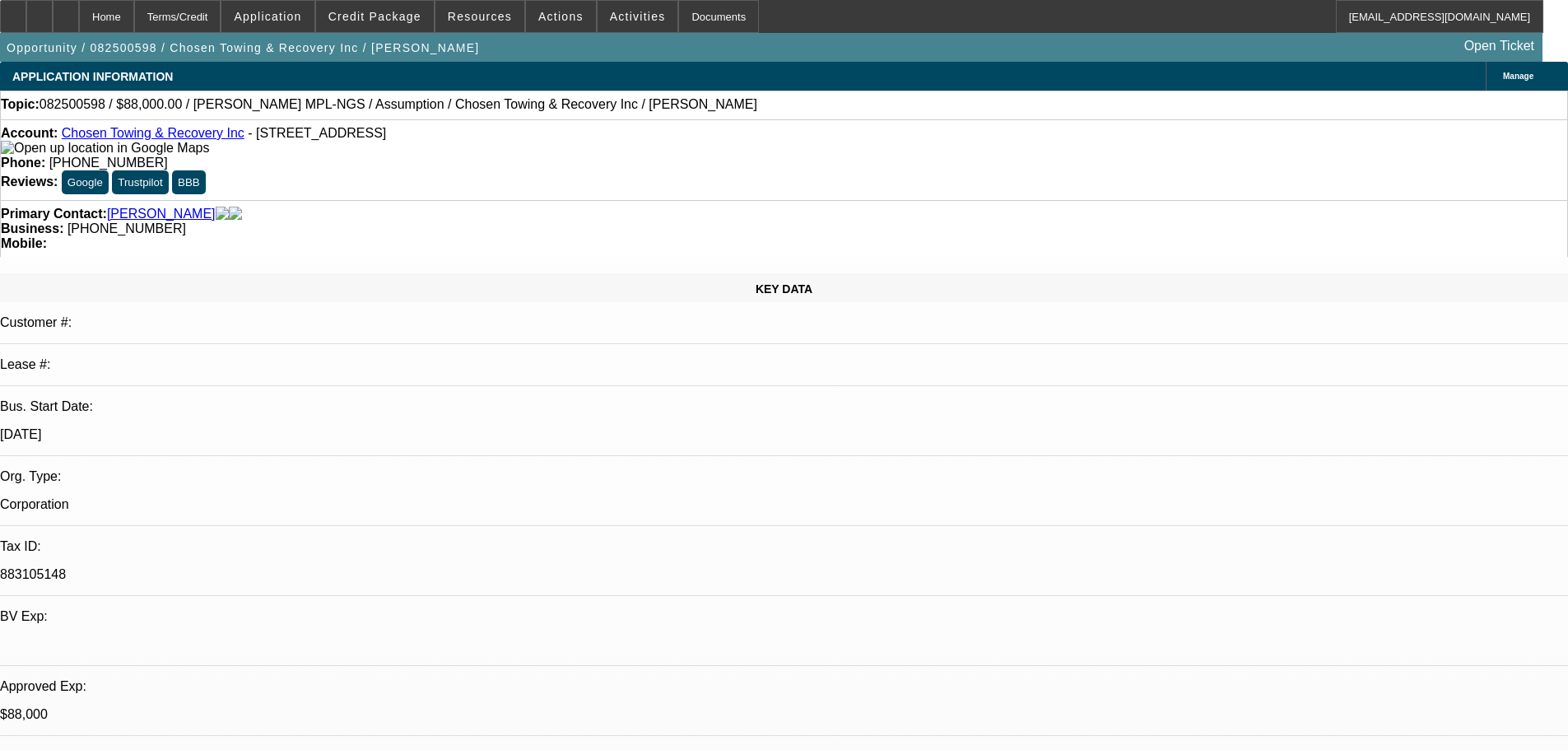
select select "0"
select select "3"
select select "2"
select select "0"
select select "4"
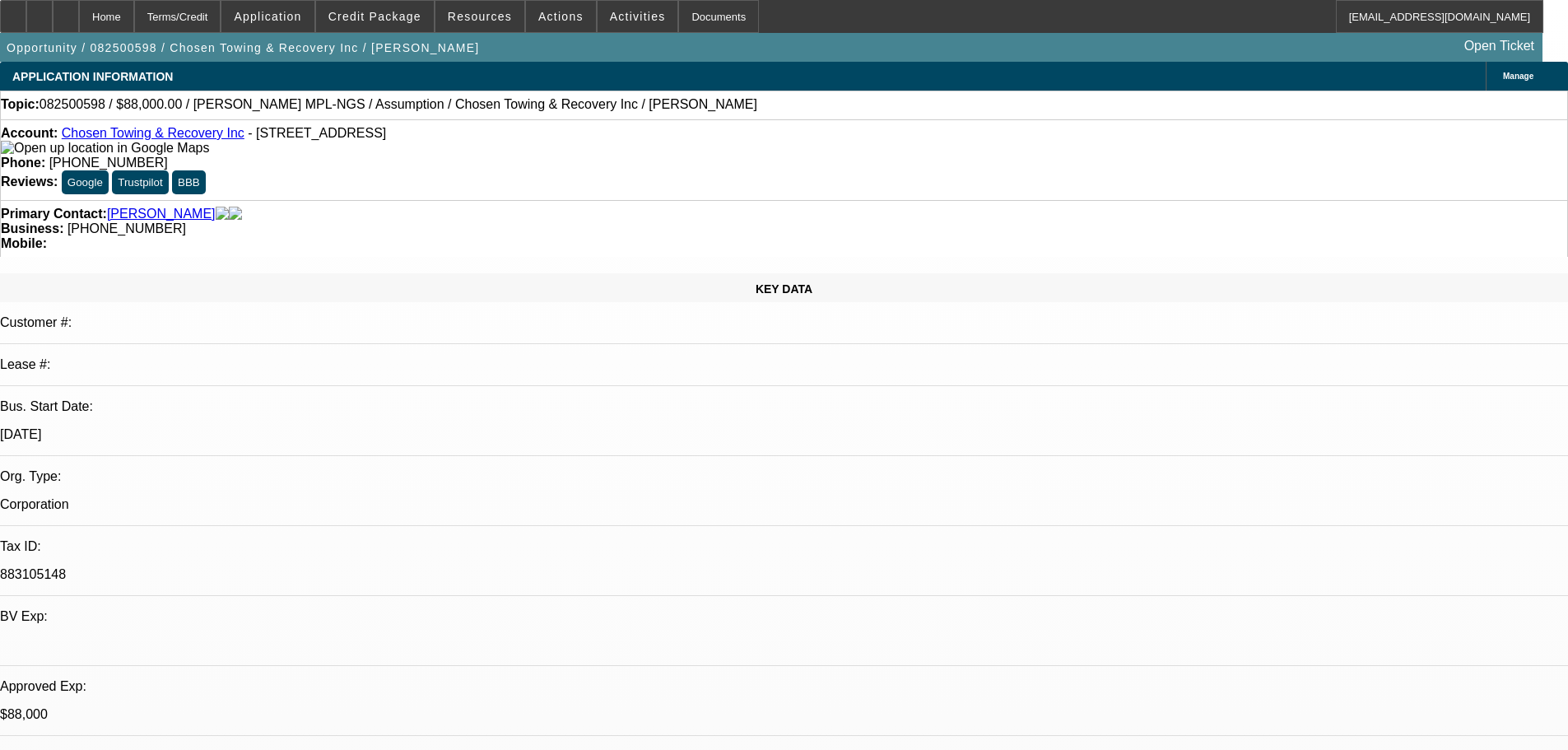
select select "0"
select select "2"
select select "0.1"
select select "4"
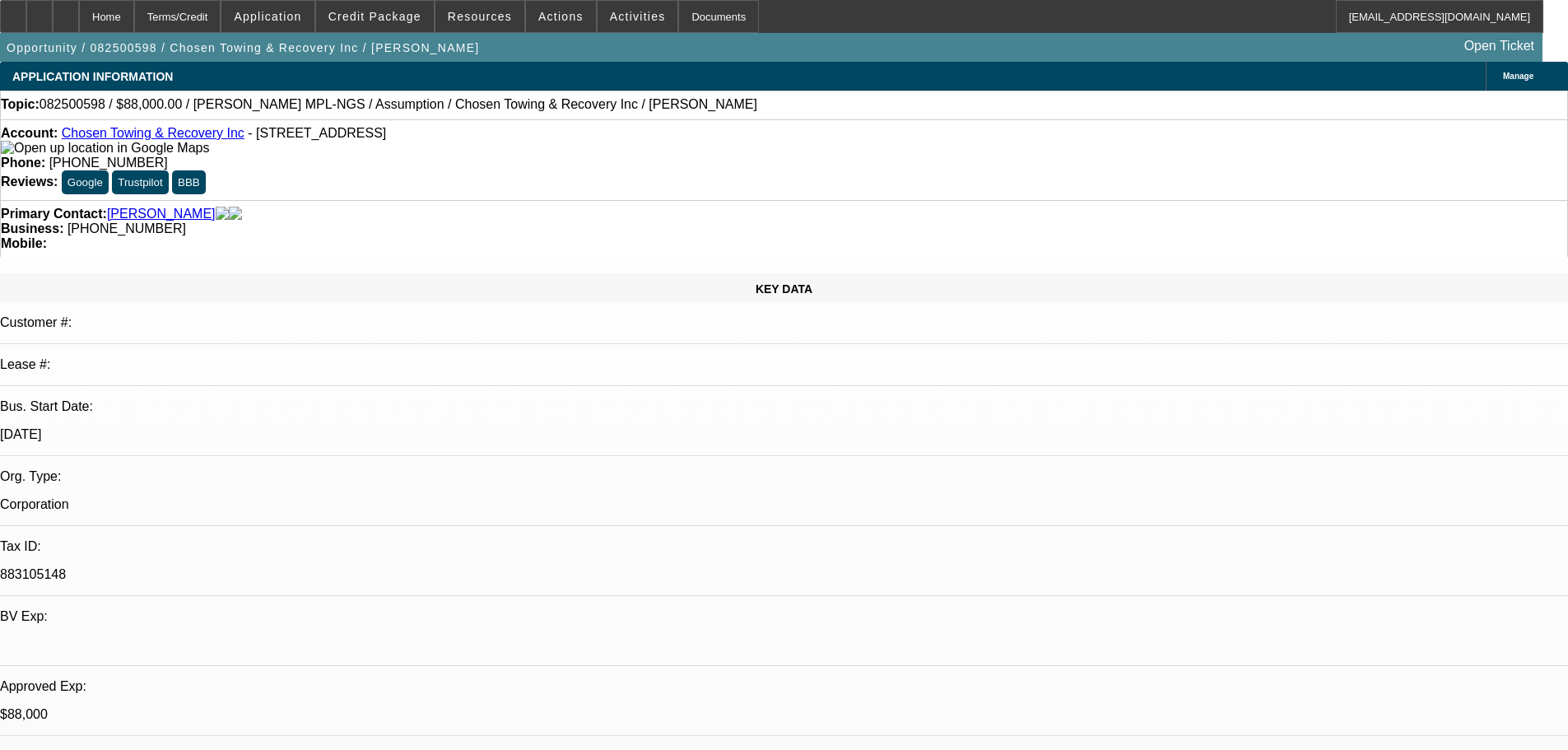
select select "0"
select select "2"
select select "0.1"
select select "4"
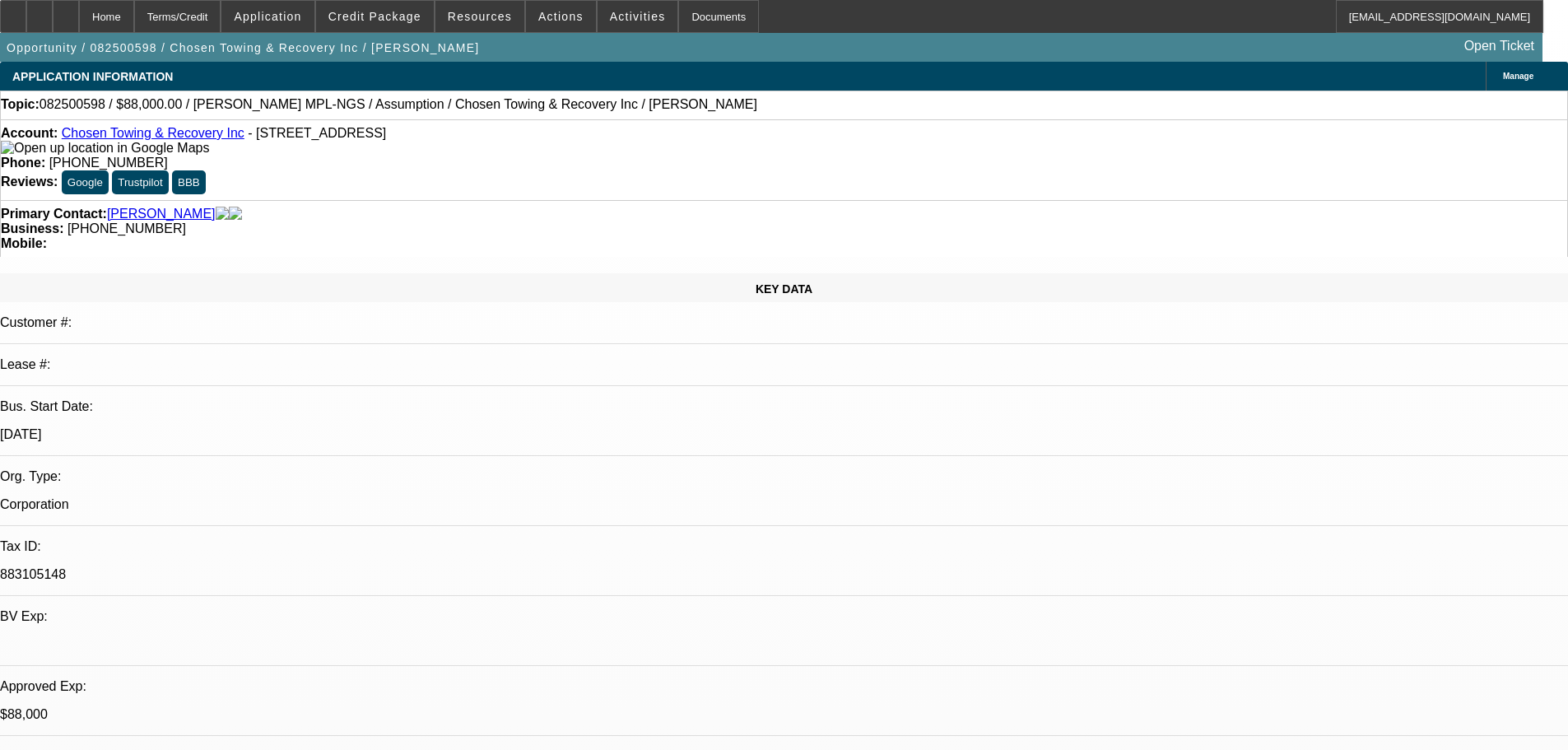
select select "0"
select select "2"
select select "0.1"
select select "4"
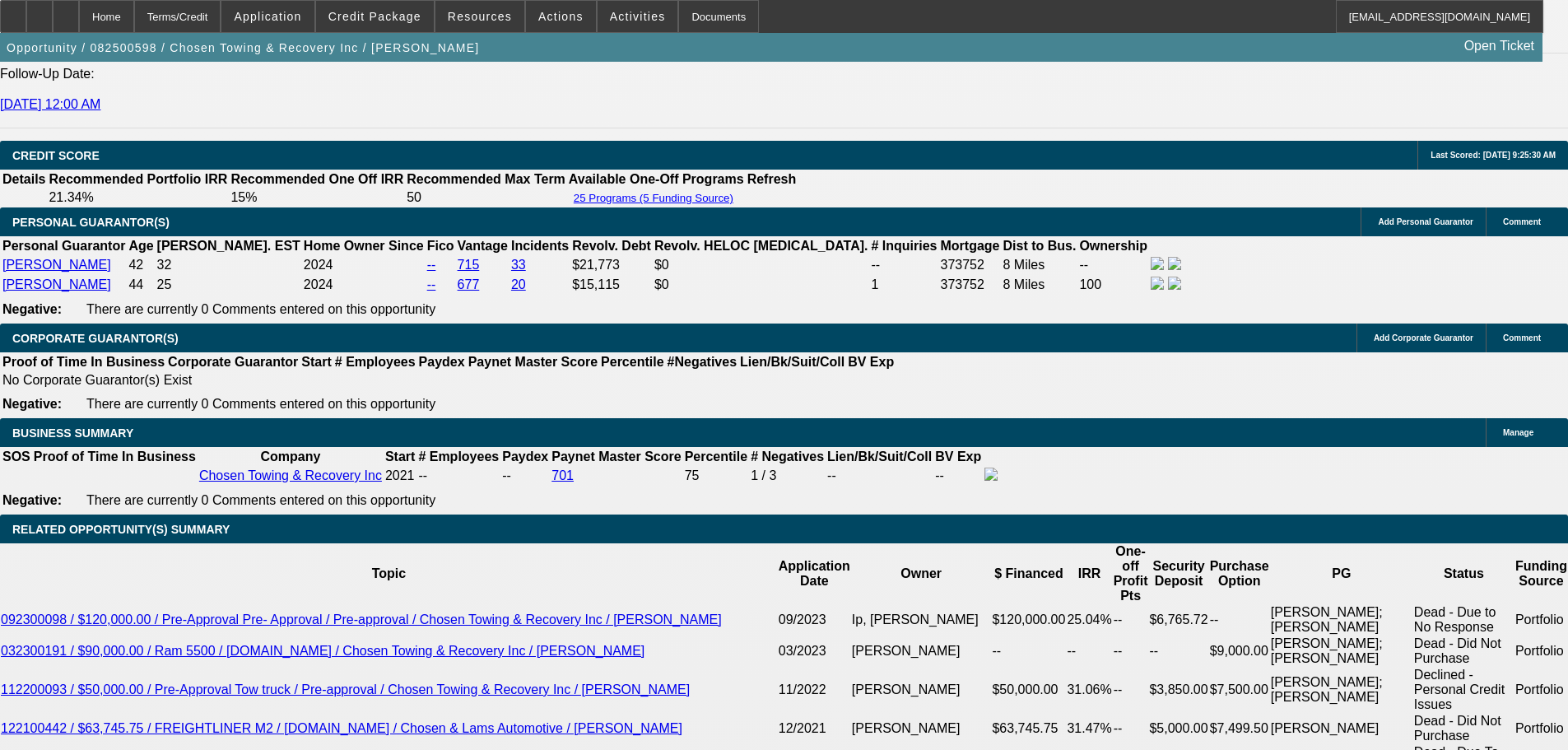
scroll to position [2470, 0]
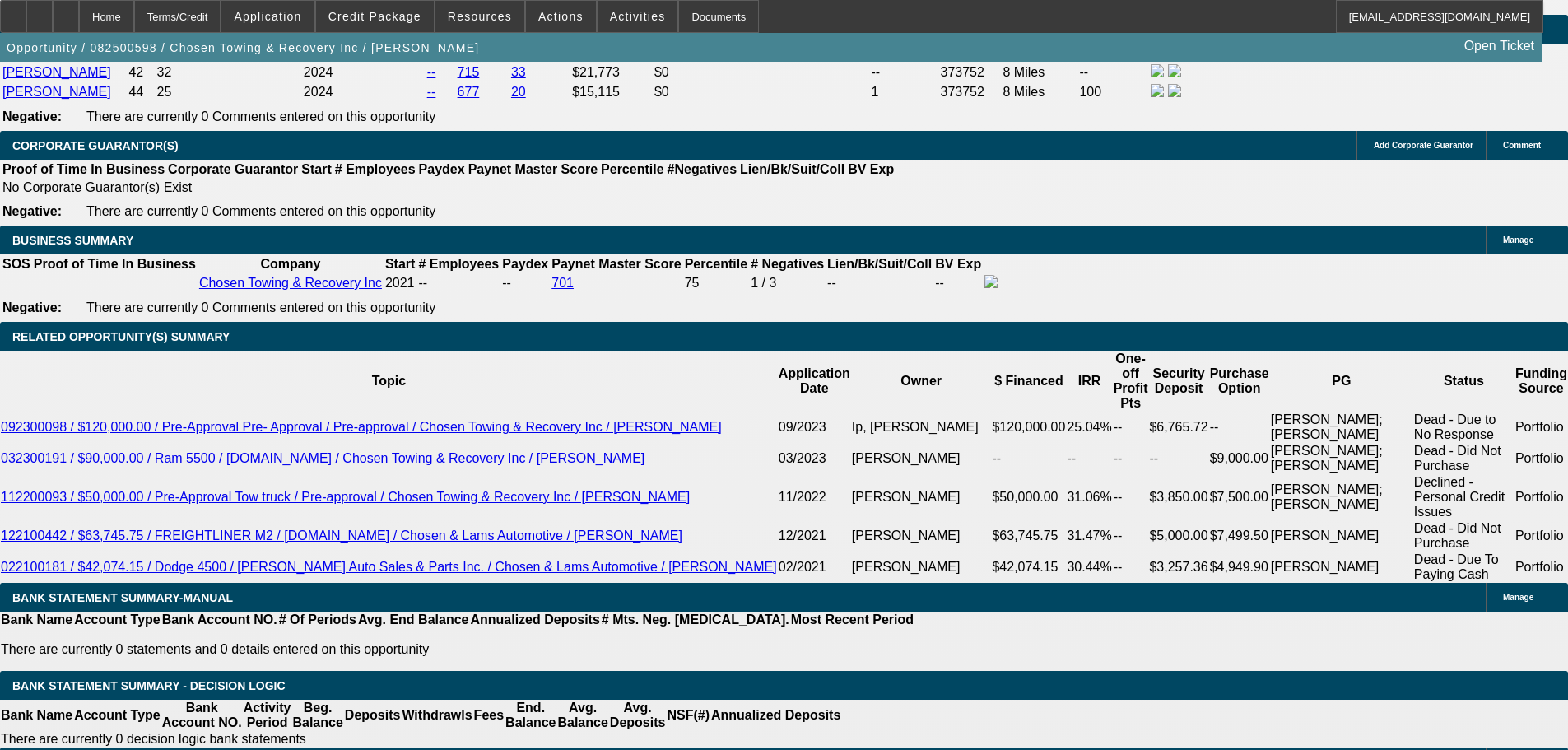
drag, startPoint x: 250, startPoint y: 564, endPoint x: 329, endPoint y: 575, distance: 79.8
type input "22"
type input "$66.00"
type input "UNKNOWN"
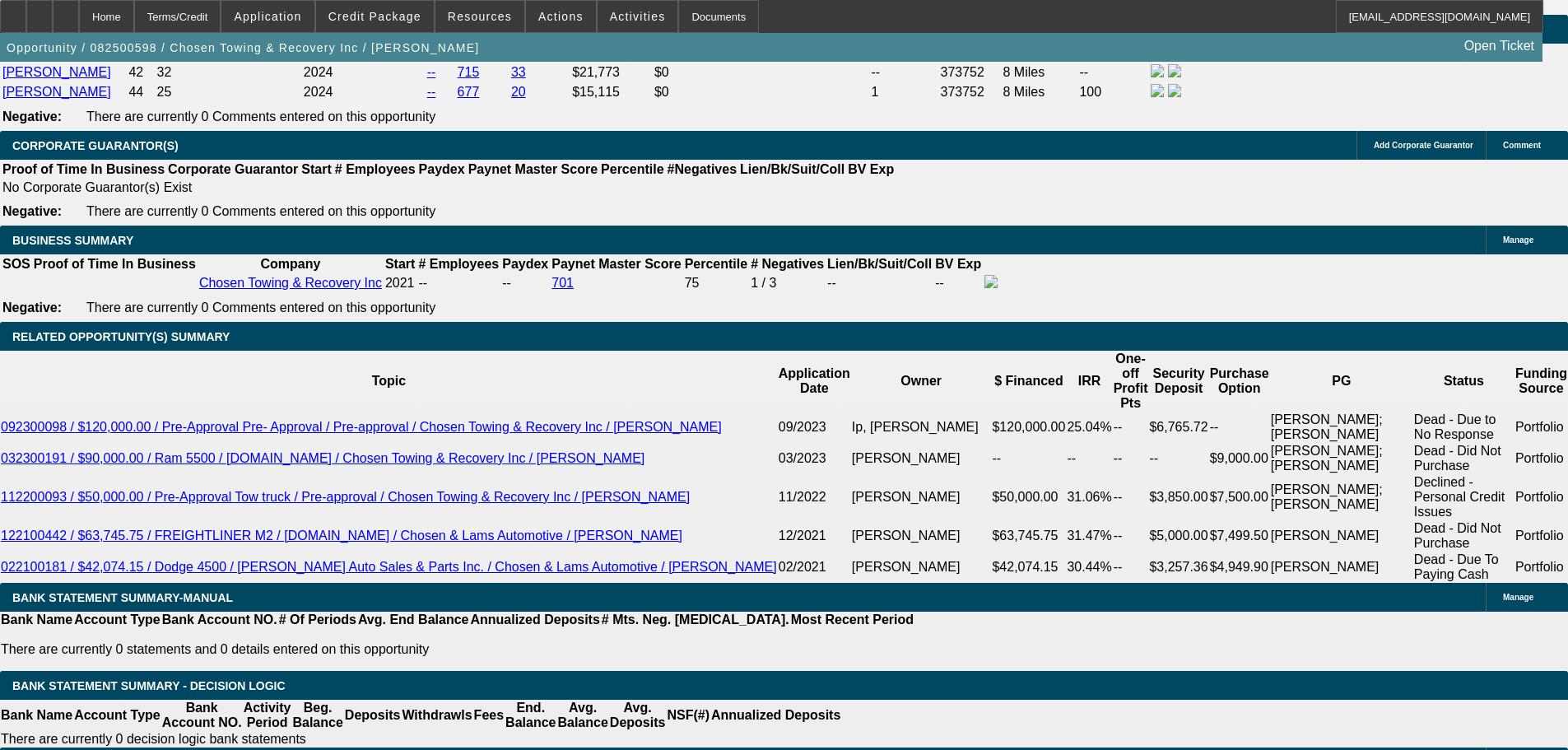
drag, startPoint x: 238, startPoint y: 561, endPoint x: 403, endPoint y: 568, distance: 165.1
type input "2550"
type input "18.3"
type input "$7,650.00"
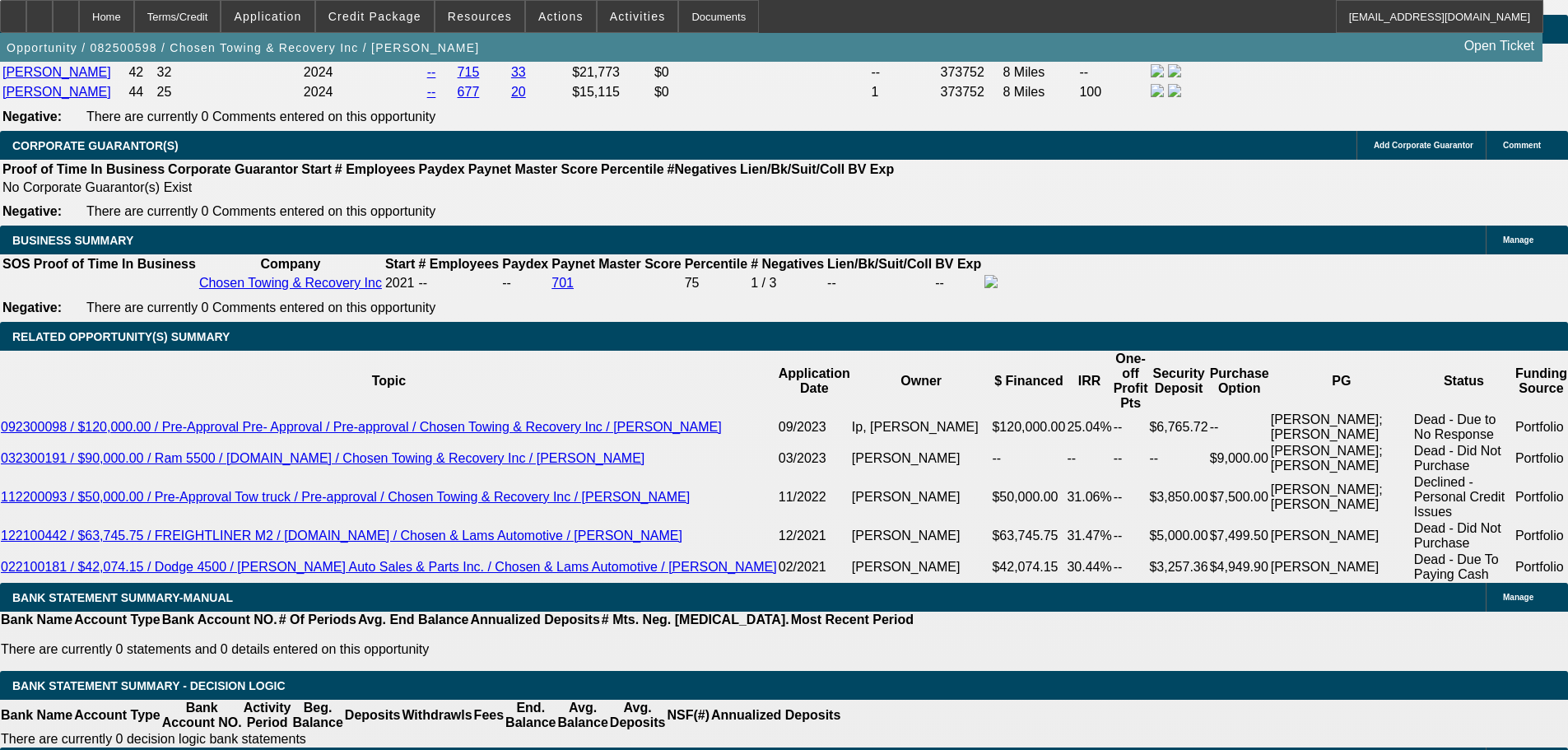
type input "$2,550.00"
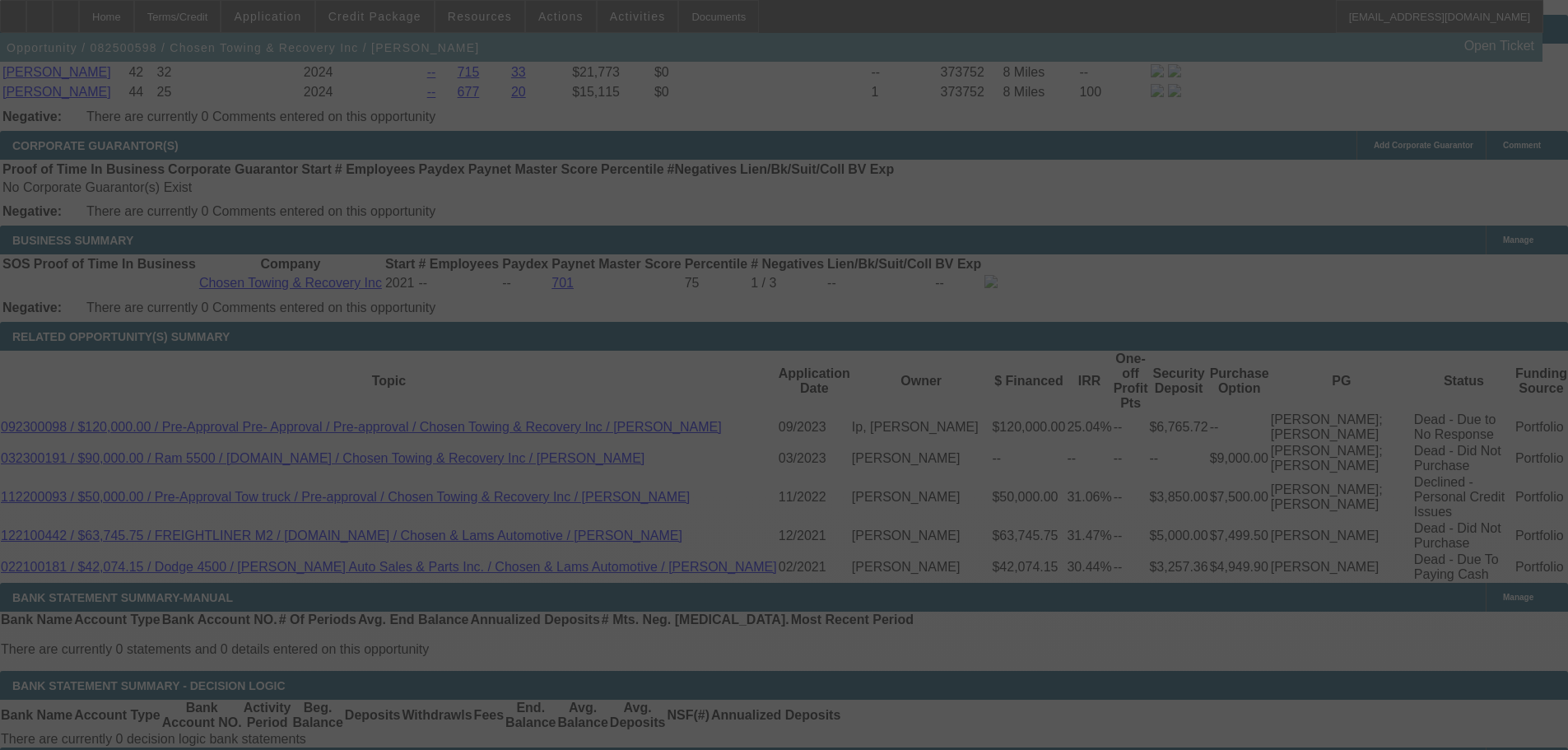
select select "0"
select select "3"
select select "2"
select select "0"
select select "4"
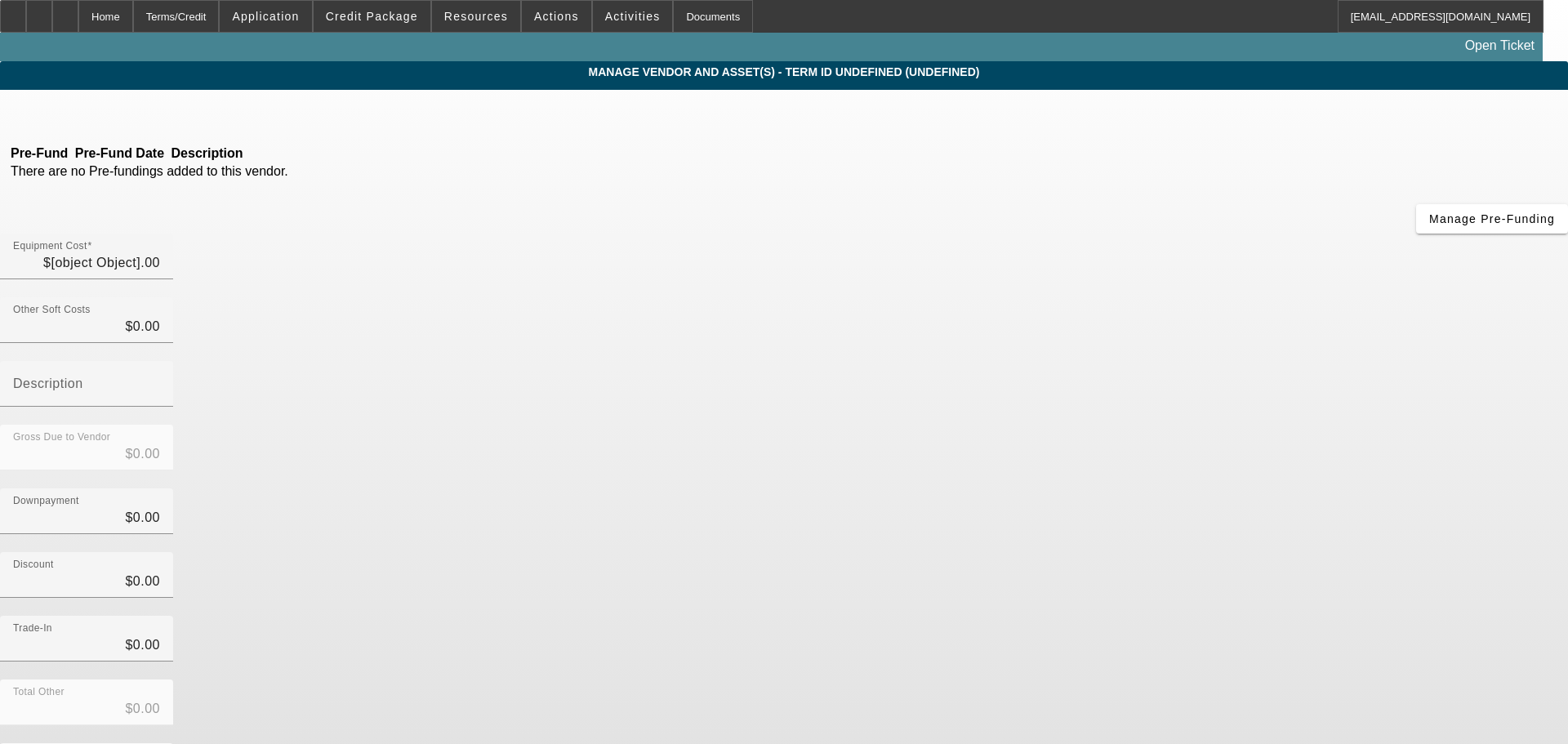
type input "$86,400.00"
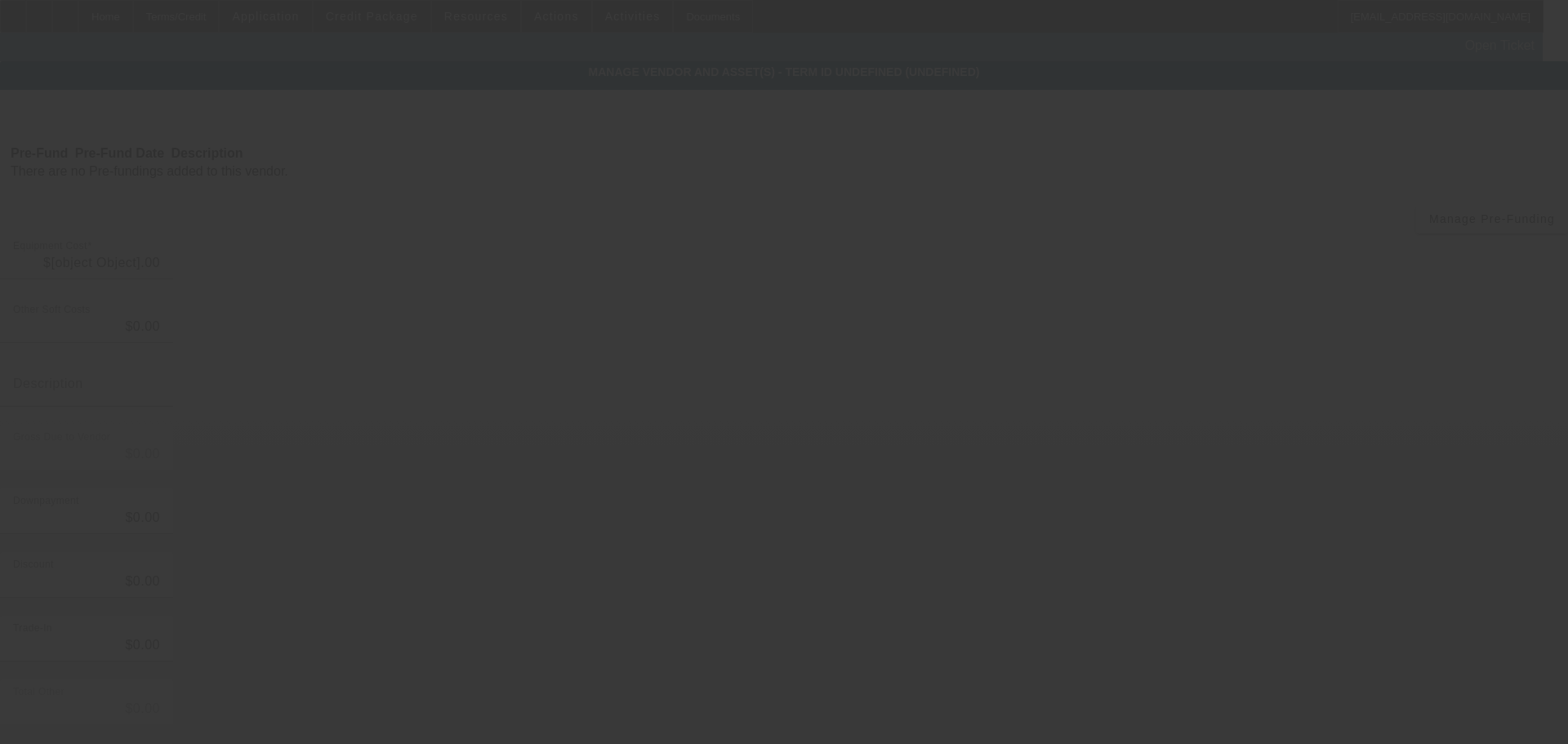
type input "$86,400.00"
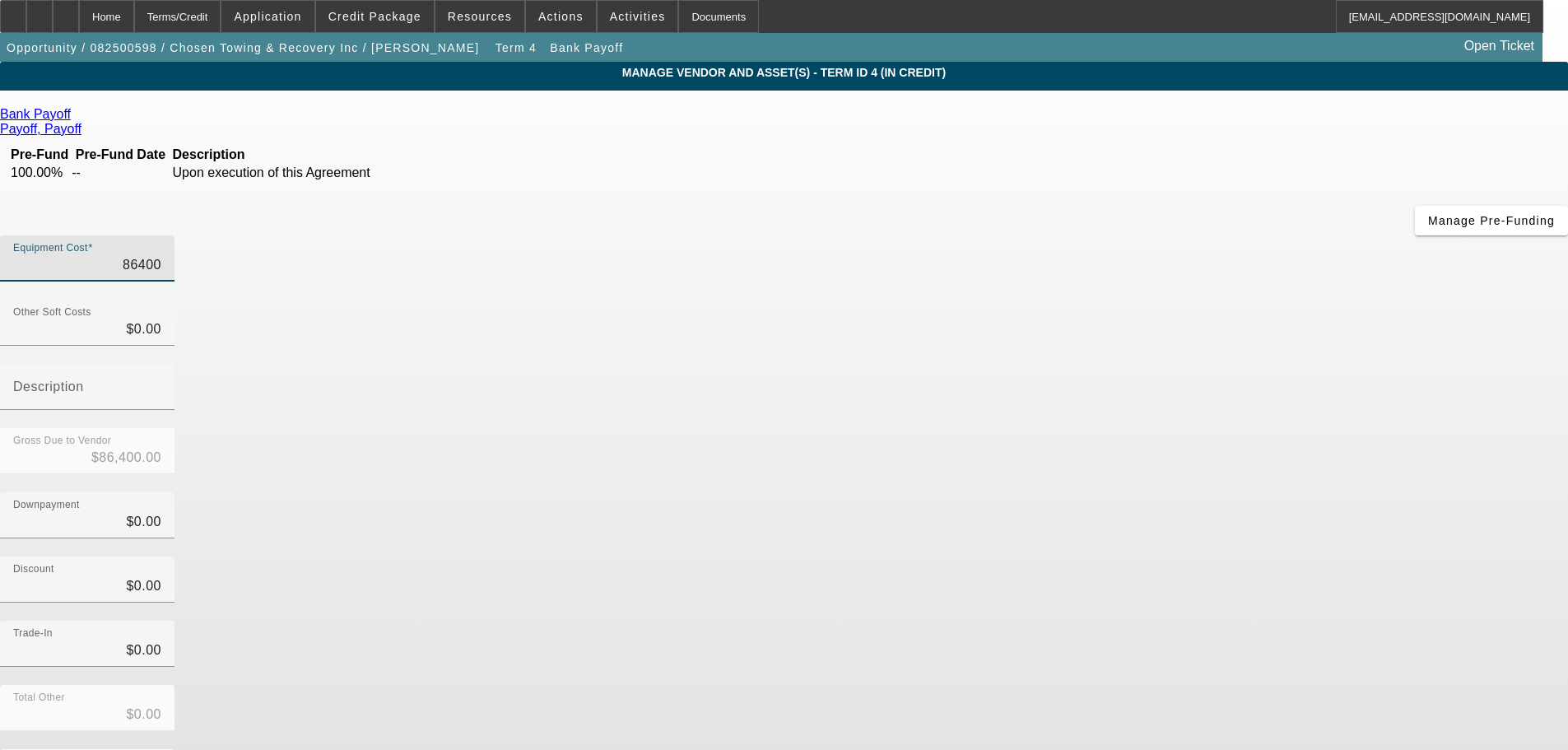
drag, startPoint x: 942, startPoint y: 136, endPoint x: 1018, endPoint y: 129, distance: 76.3
click at [1018, 235] on div "Equipment Cost 86400" at bounding box center [784, 267] width 1568 height 64
type input "8"
type input "$8.00"
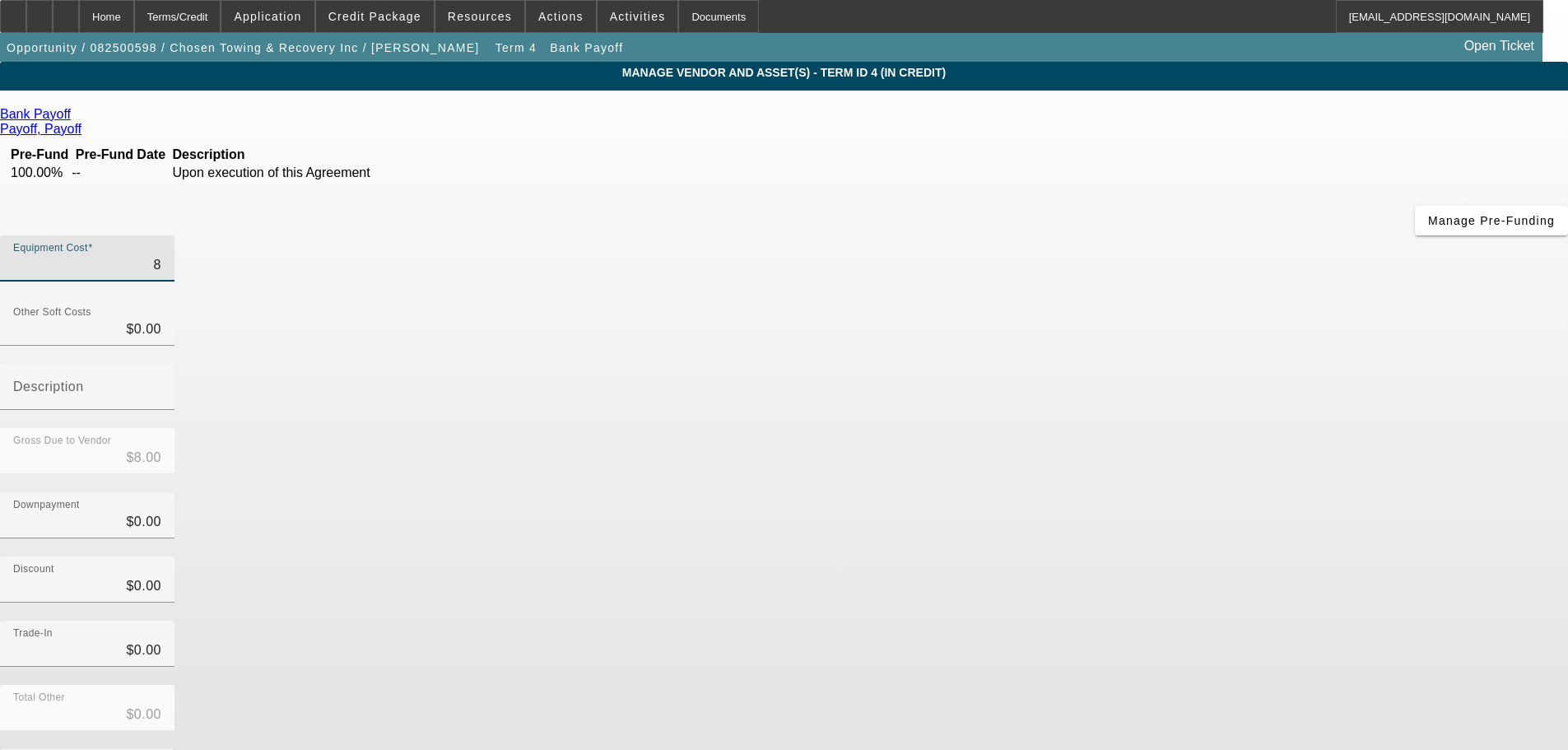
type input "86"
type input "$86.00"
type input "869"
type input "$869.00"
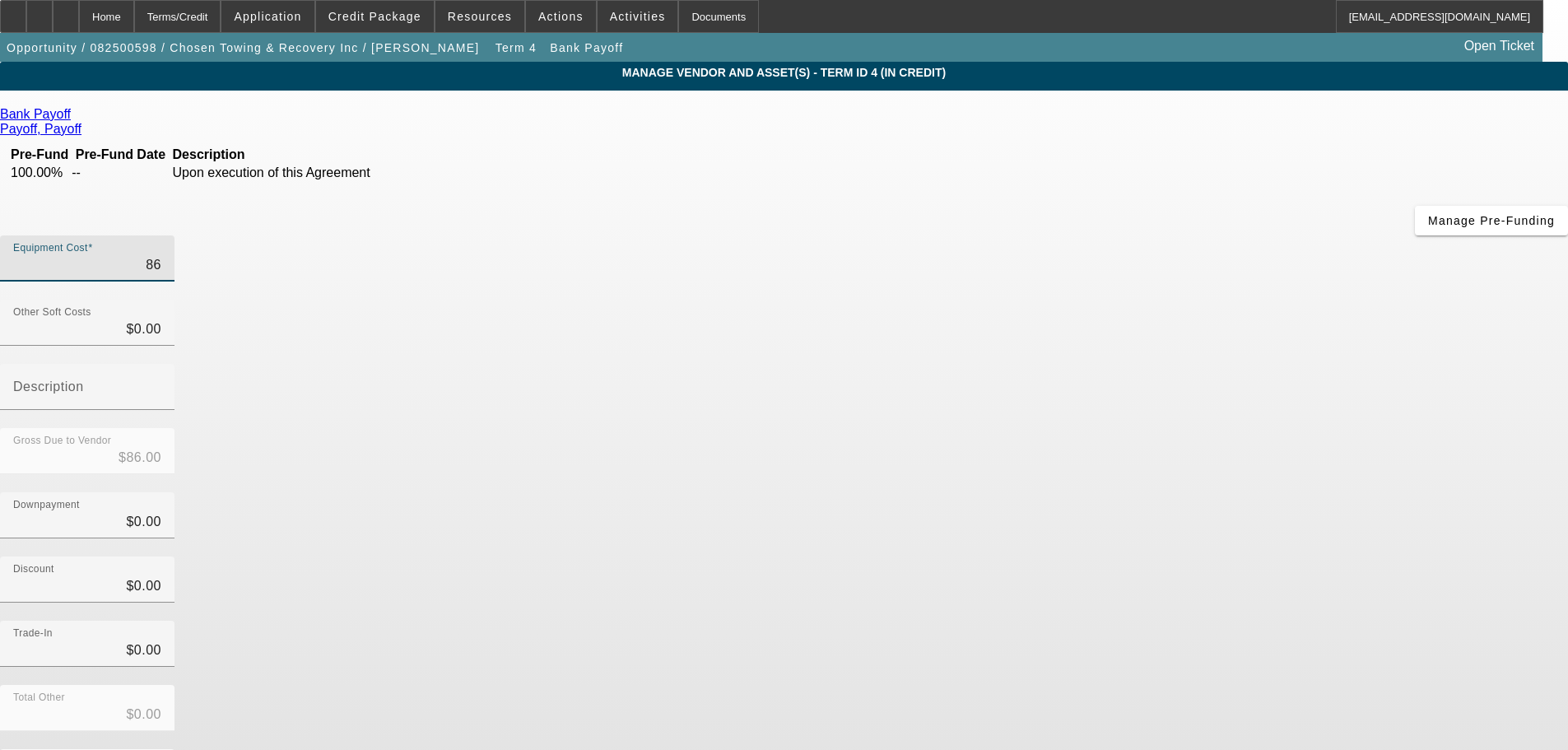
type input "$869.00"
type input "8690"
type input "$8,690.00"
type input "86900"
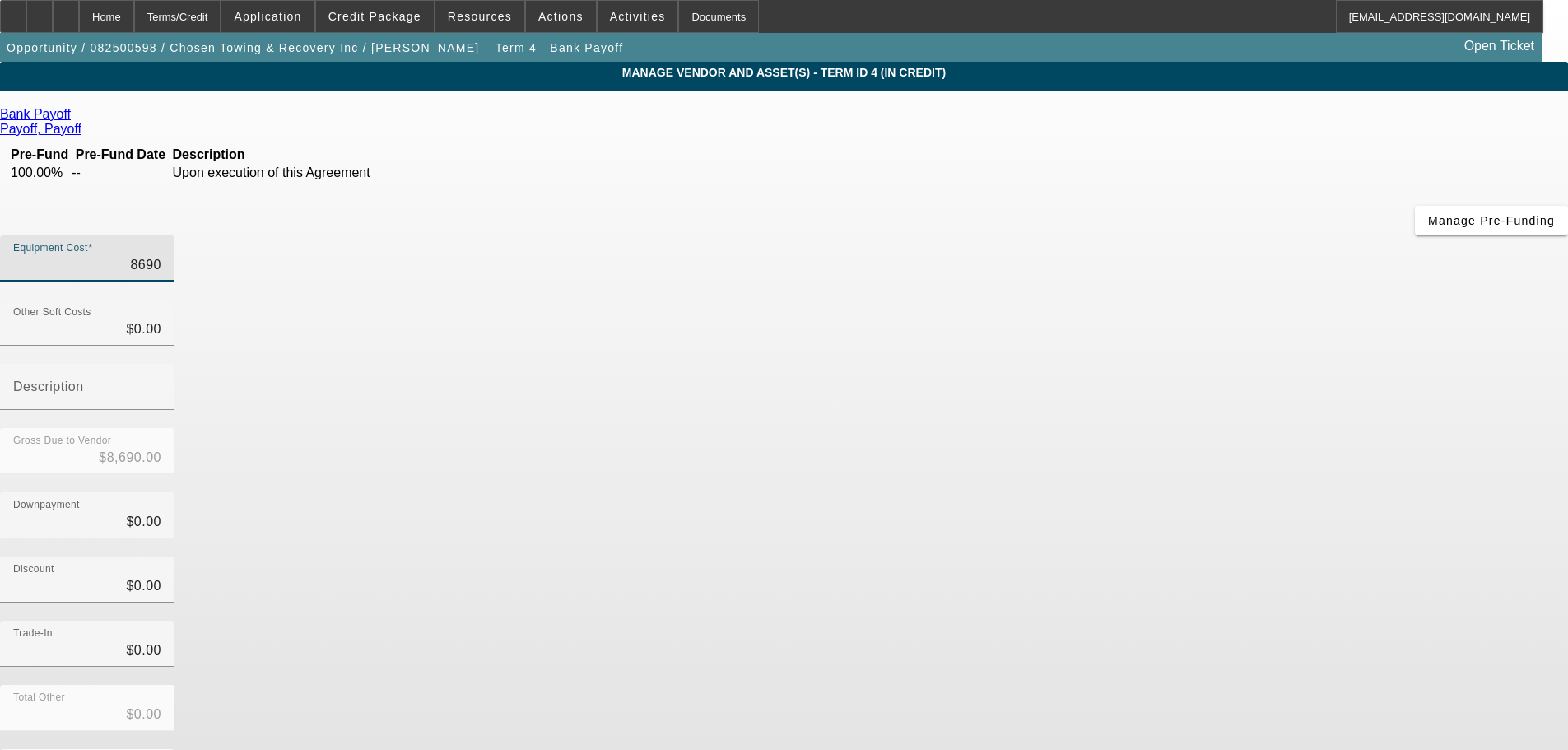
type input "$86,900.00"
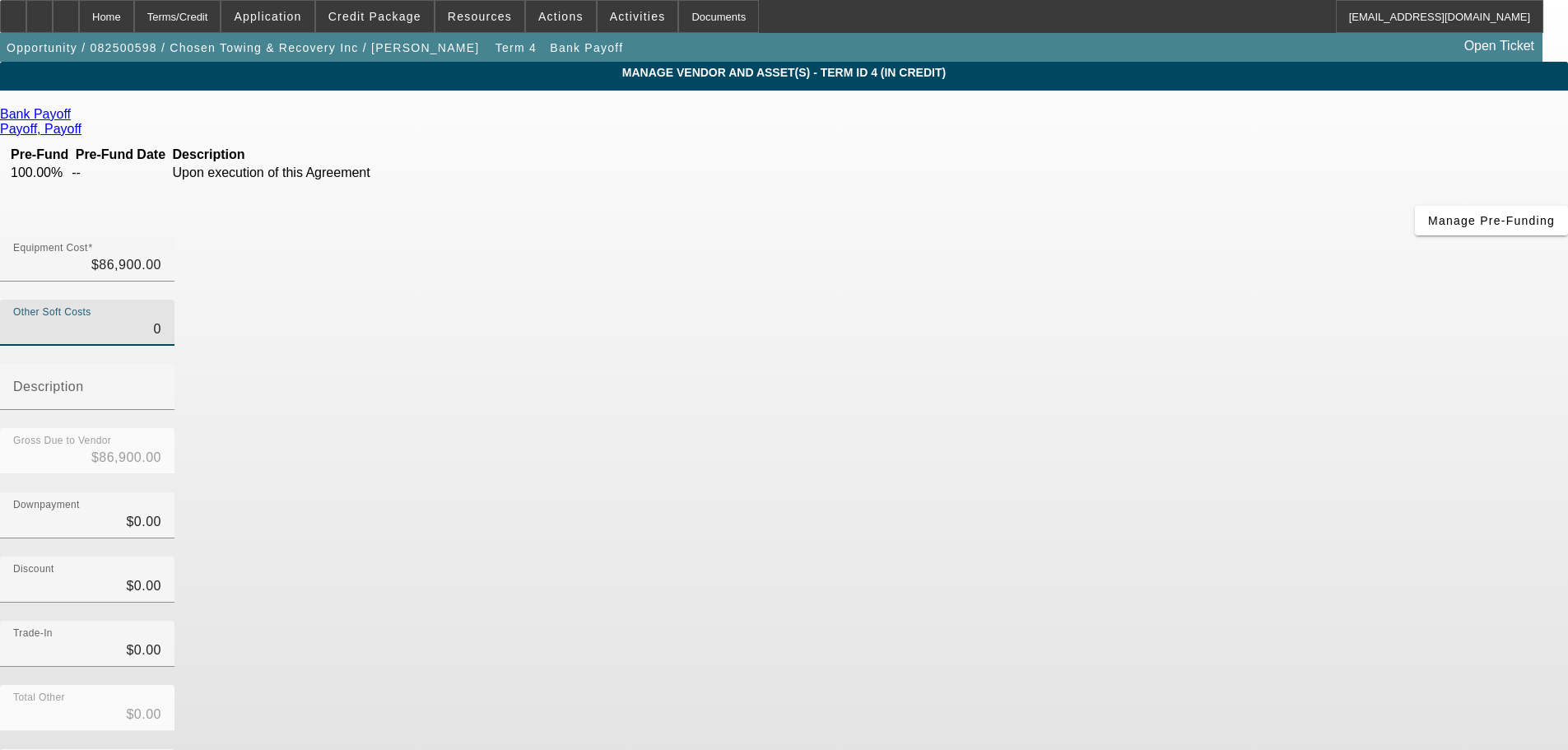
type input "$0.00"
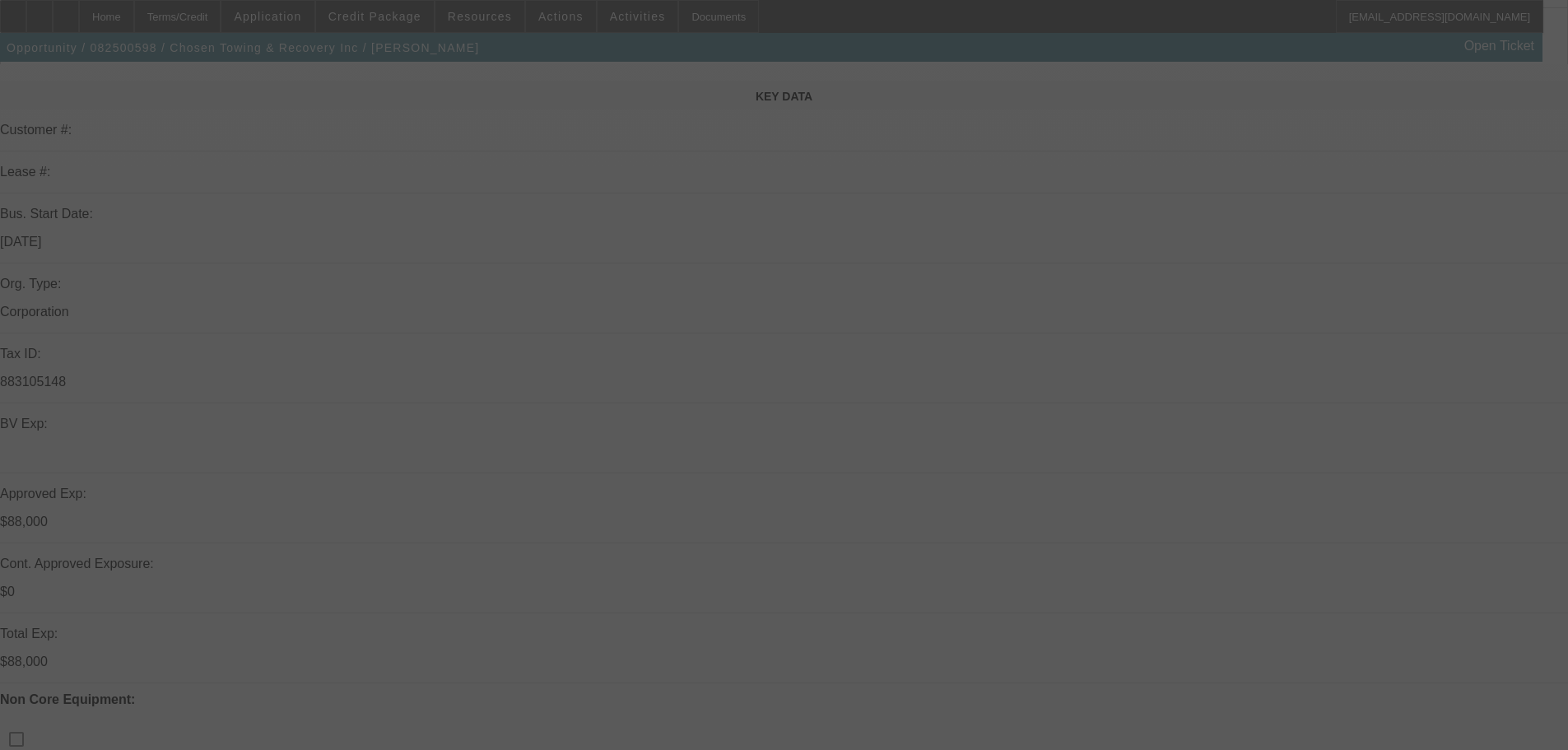
scroll to position [494, 0]
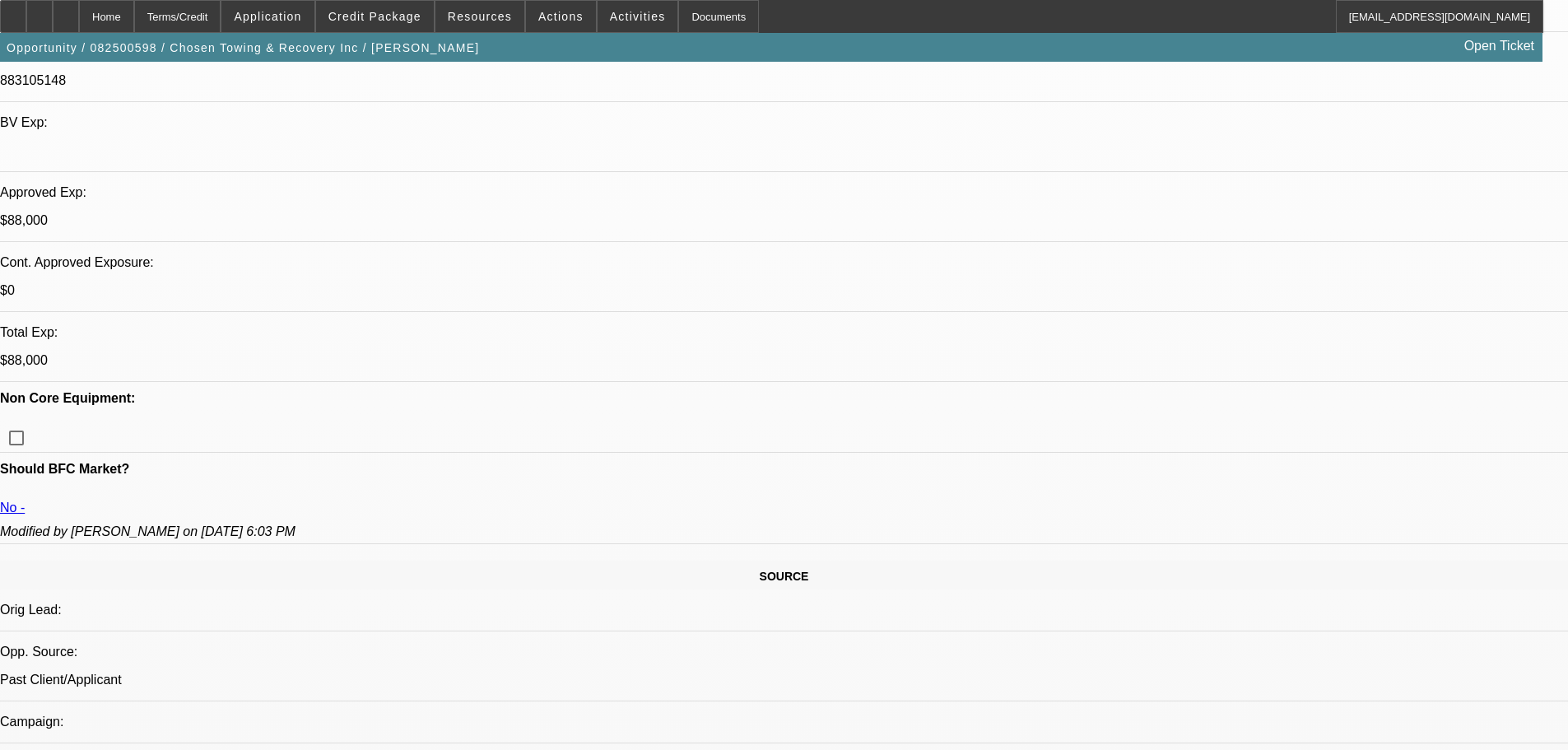
select select "0"
select select "3"
select select "2"
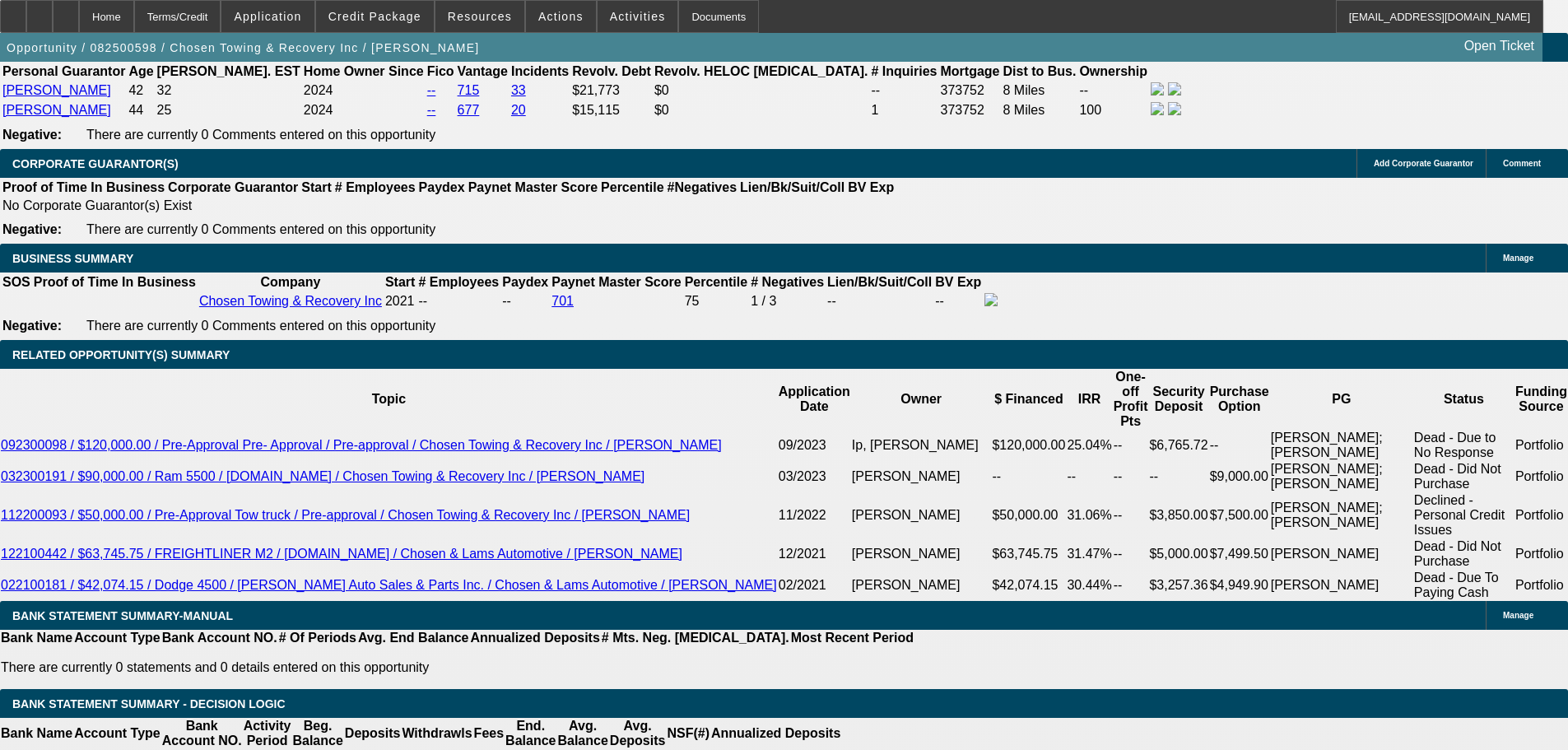
scroll to position [2799, 0]
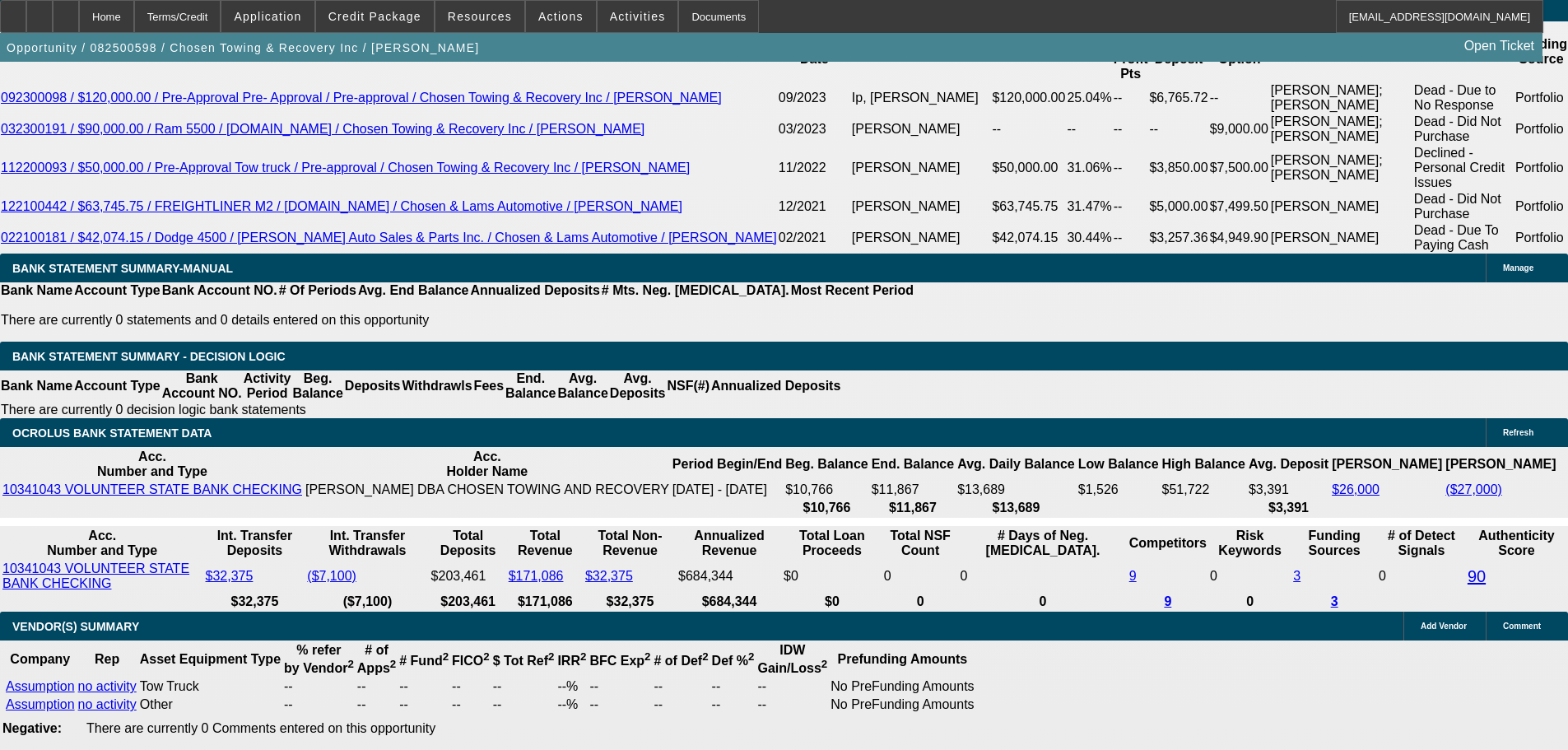
drag, startPoint x: 240, startPoint y: 236, endPoint x: 378, endPoint y: 223, distance: 138.6
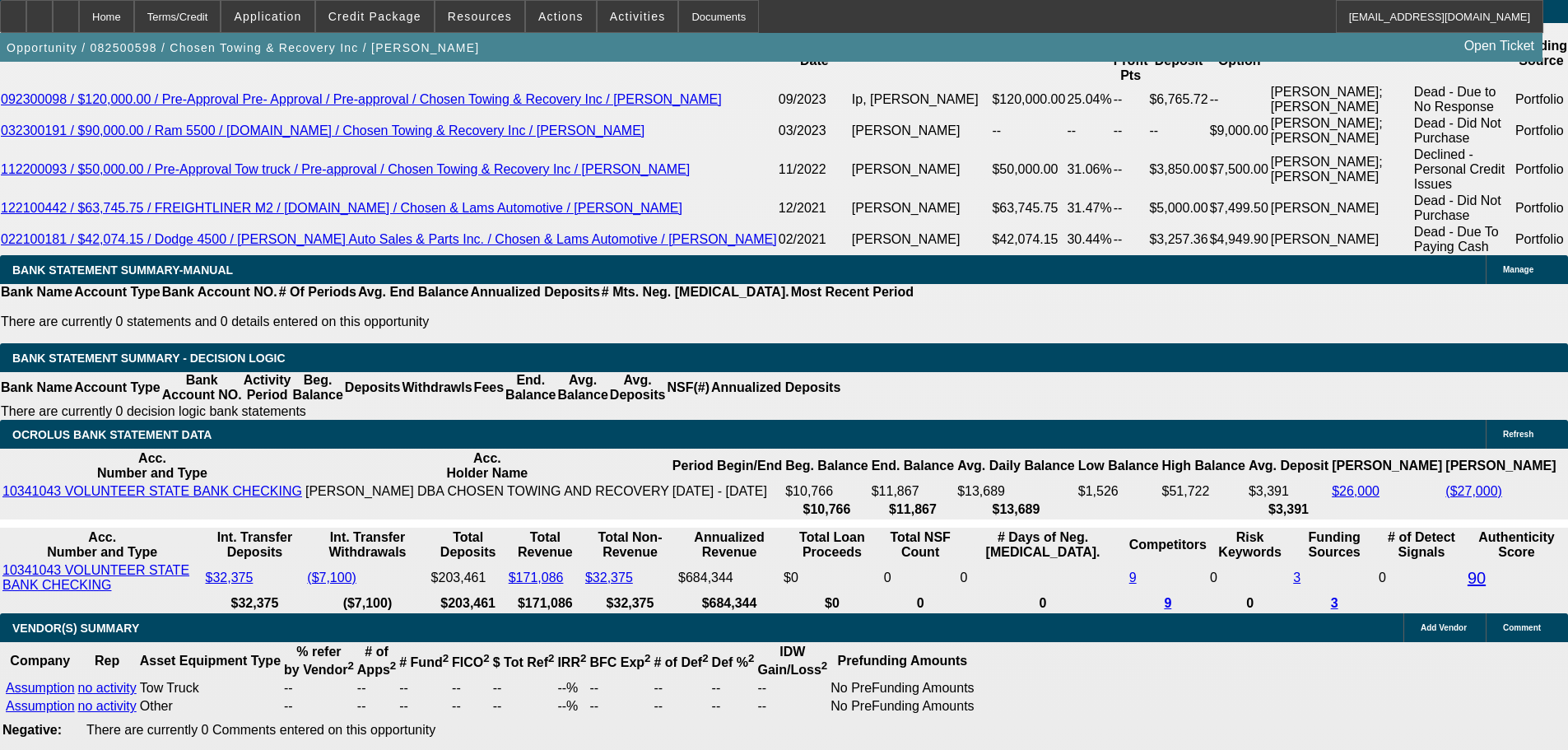
scroll to position [2470, 0]
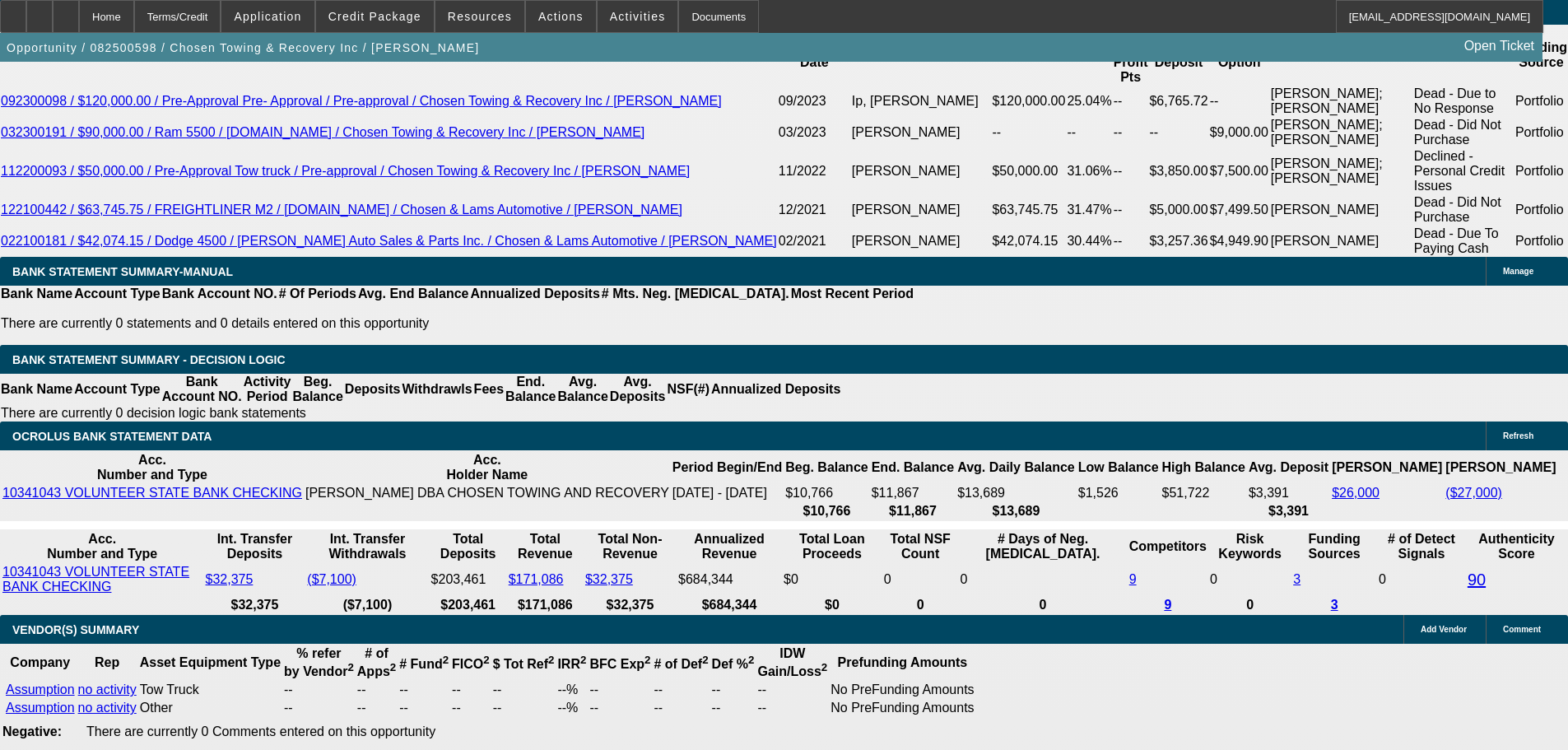
scroll to position [3046, 0]
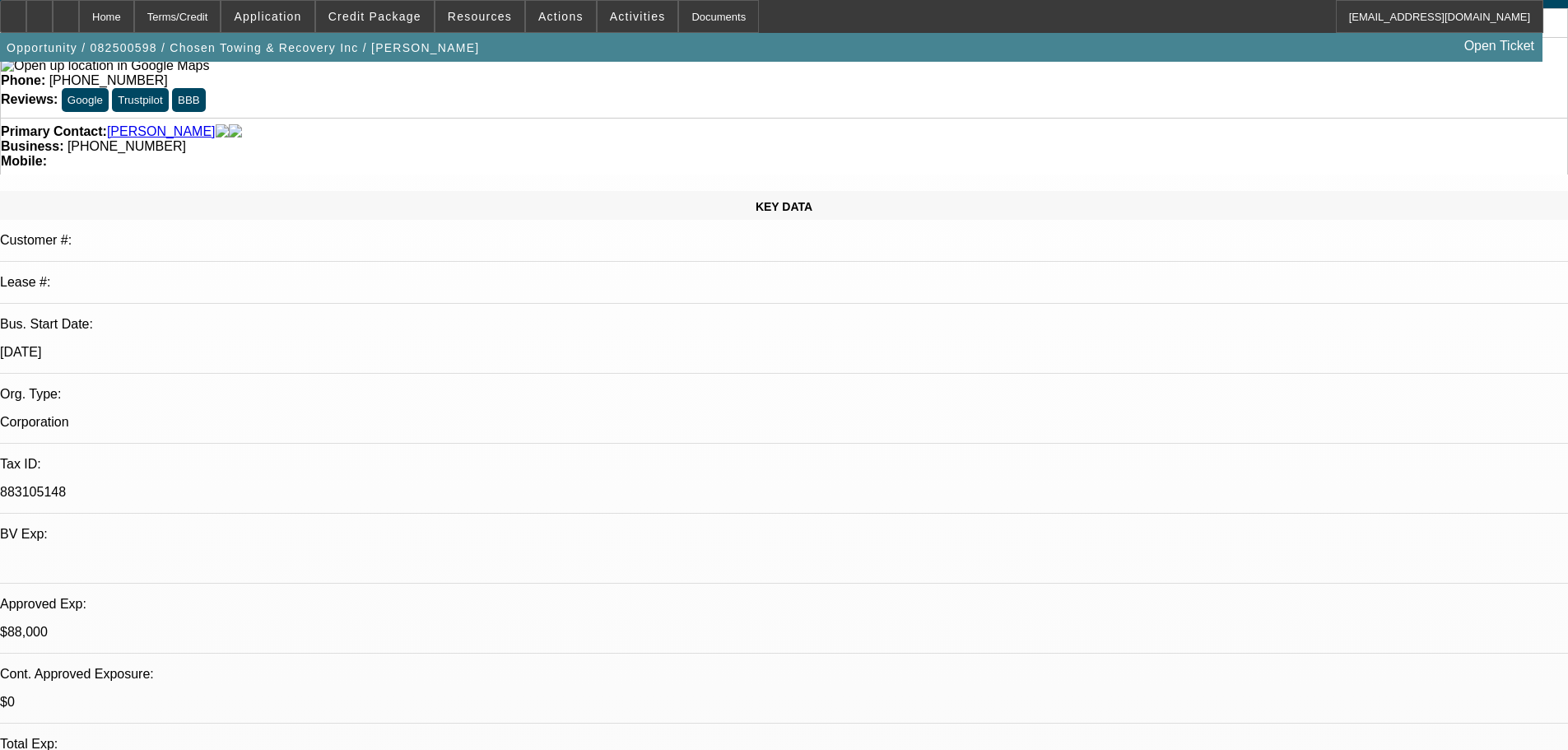
scroll to position [576, 0]
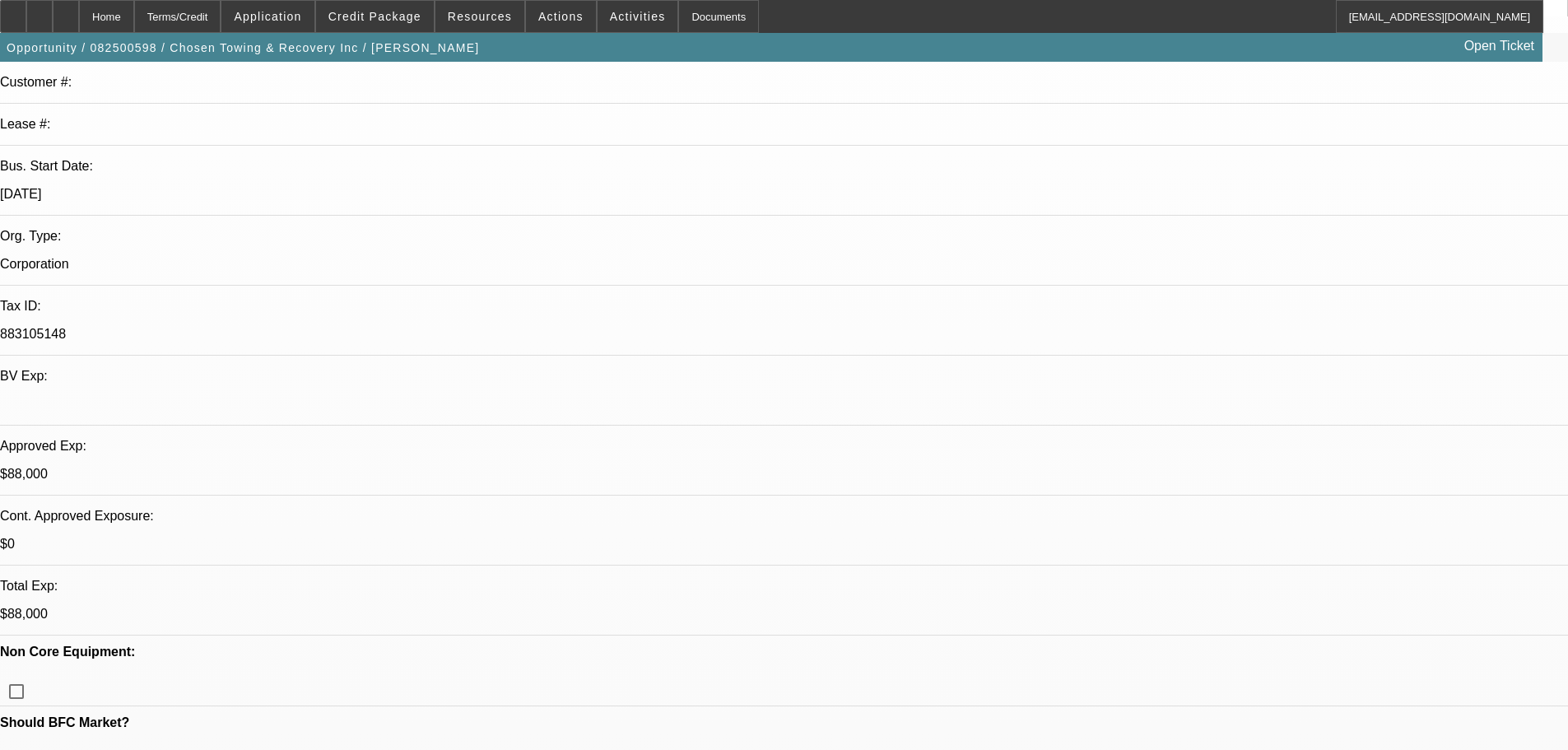
scroll to position [659, 0]
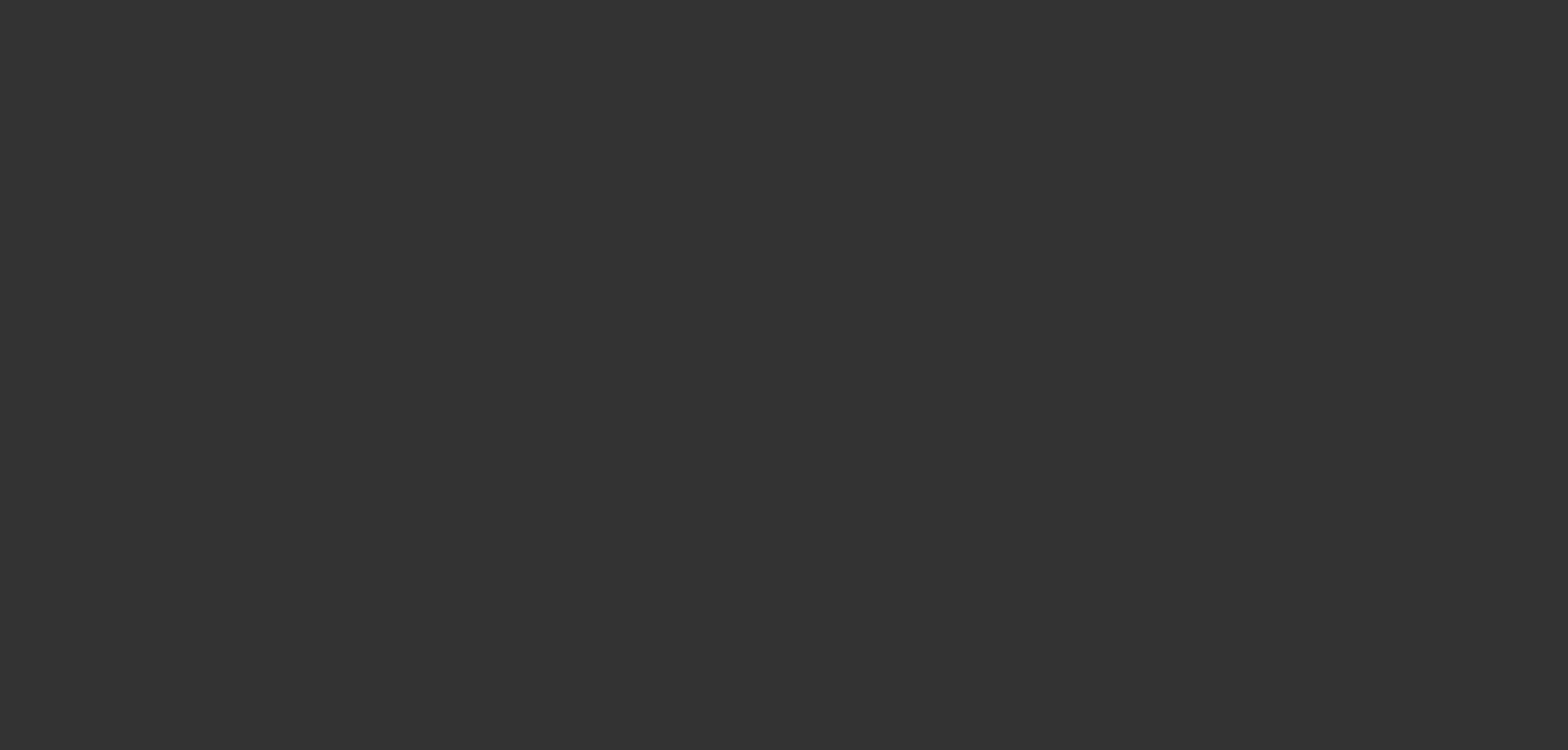
scroll to position [0, 0]
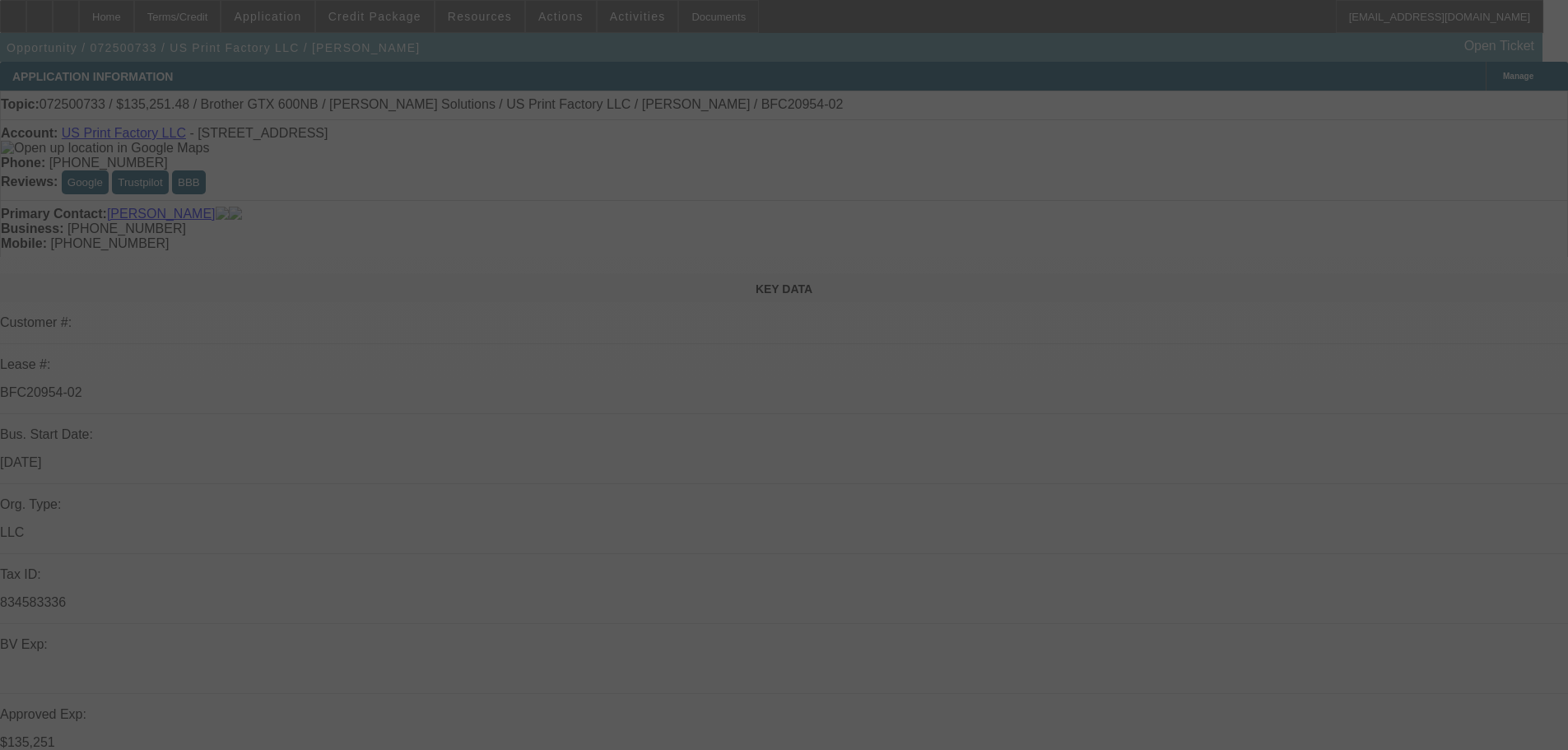
select select "0"
select select "2"
select select "0"
select select "6"
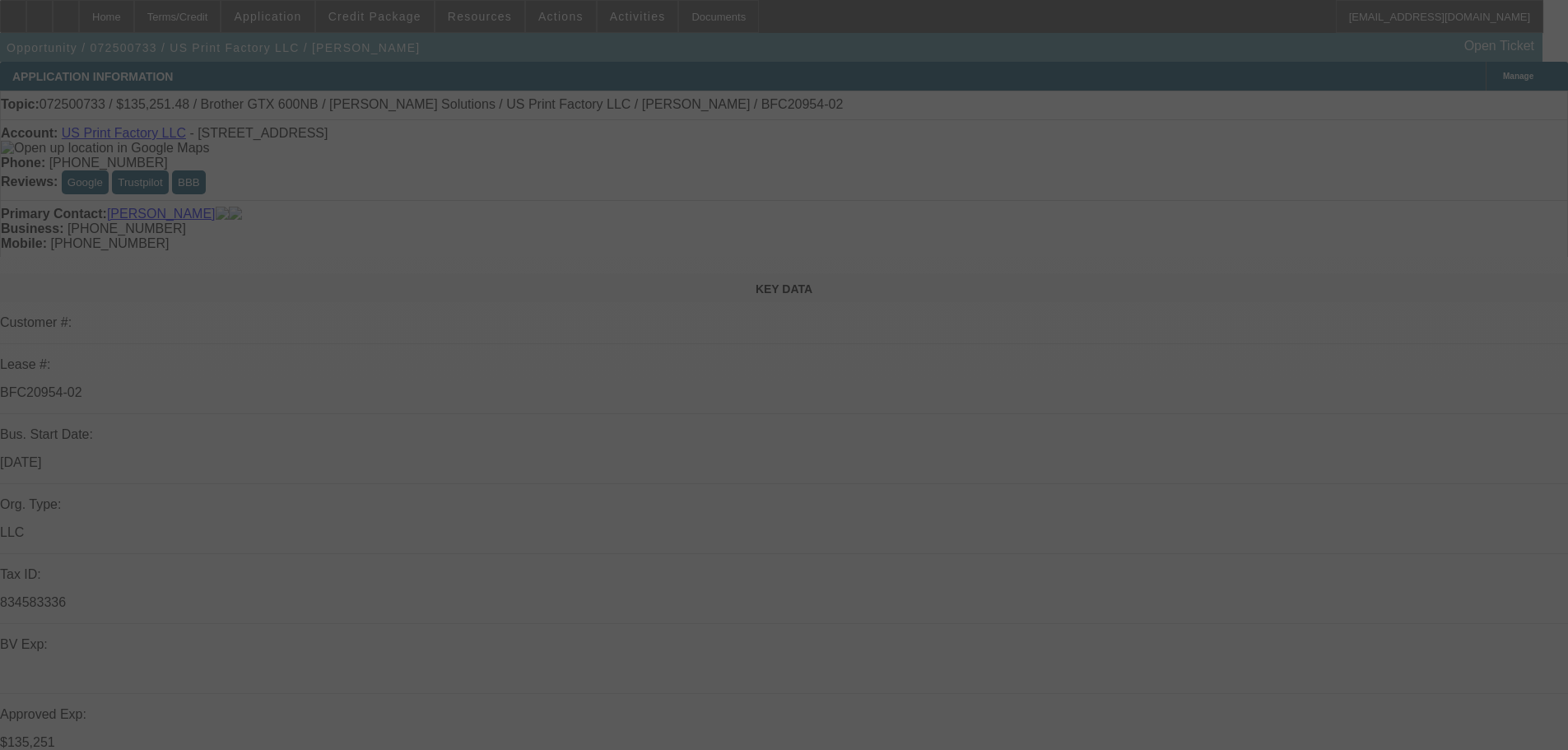
select select "0"
select select "2"
select select "0"
select select "6"
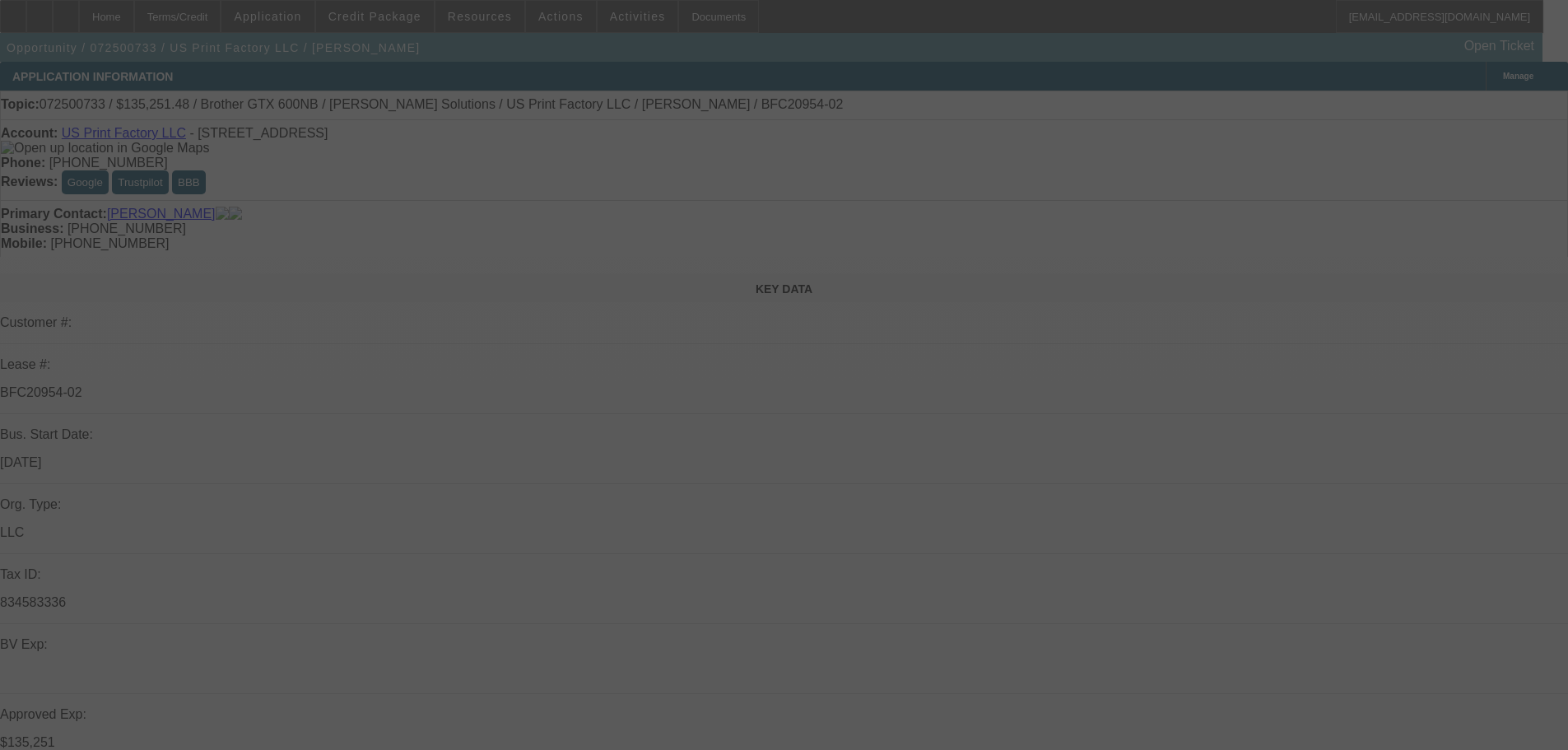
select select "0"
select select "2"
select select "0"
select select "6"
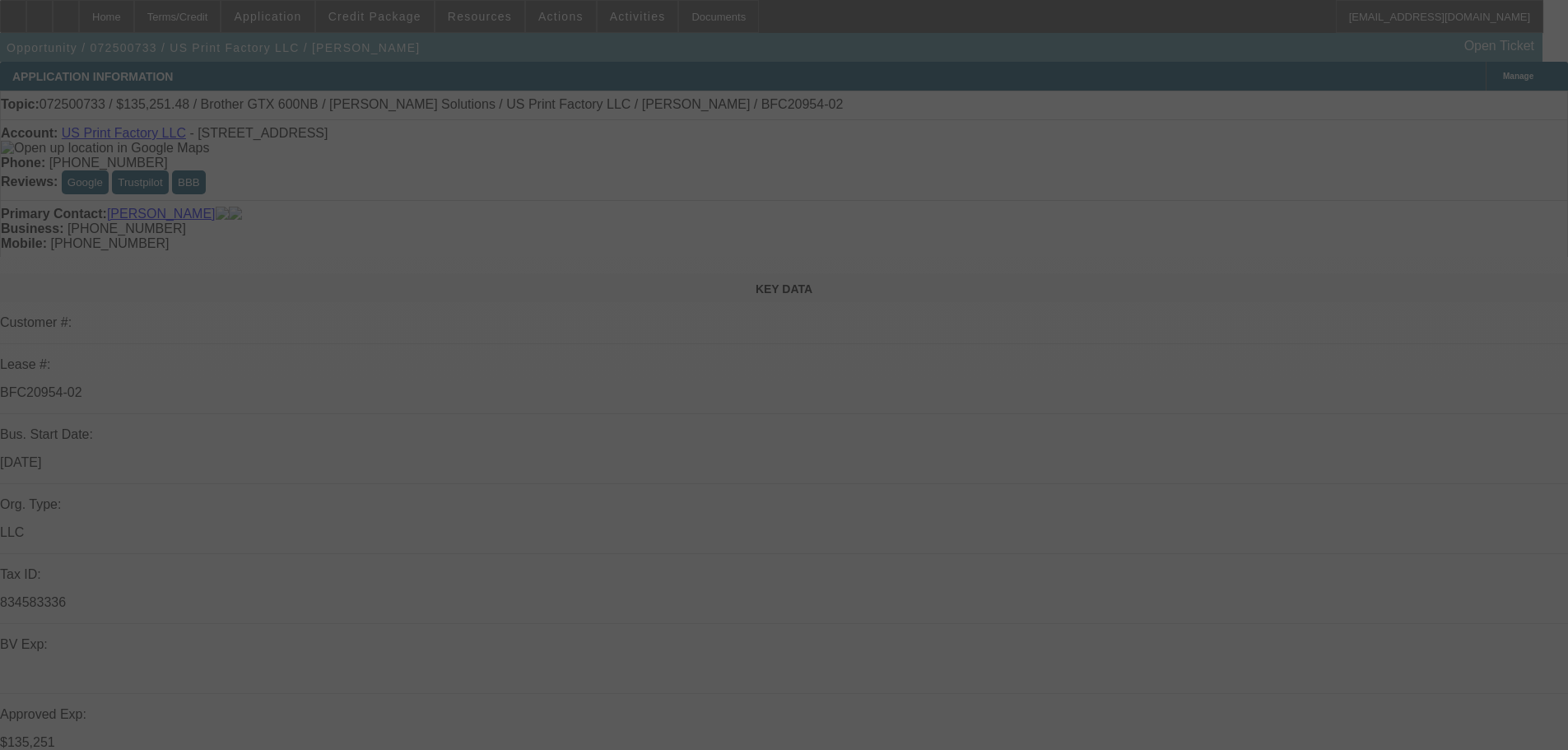
select select "0"
select select "2"
select select "0"
select select "6"
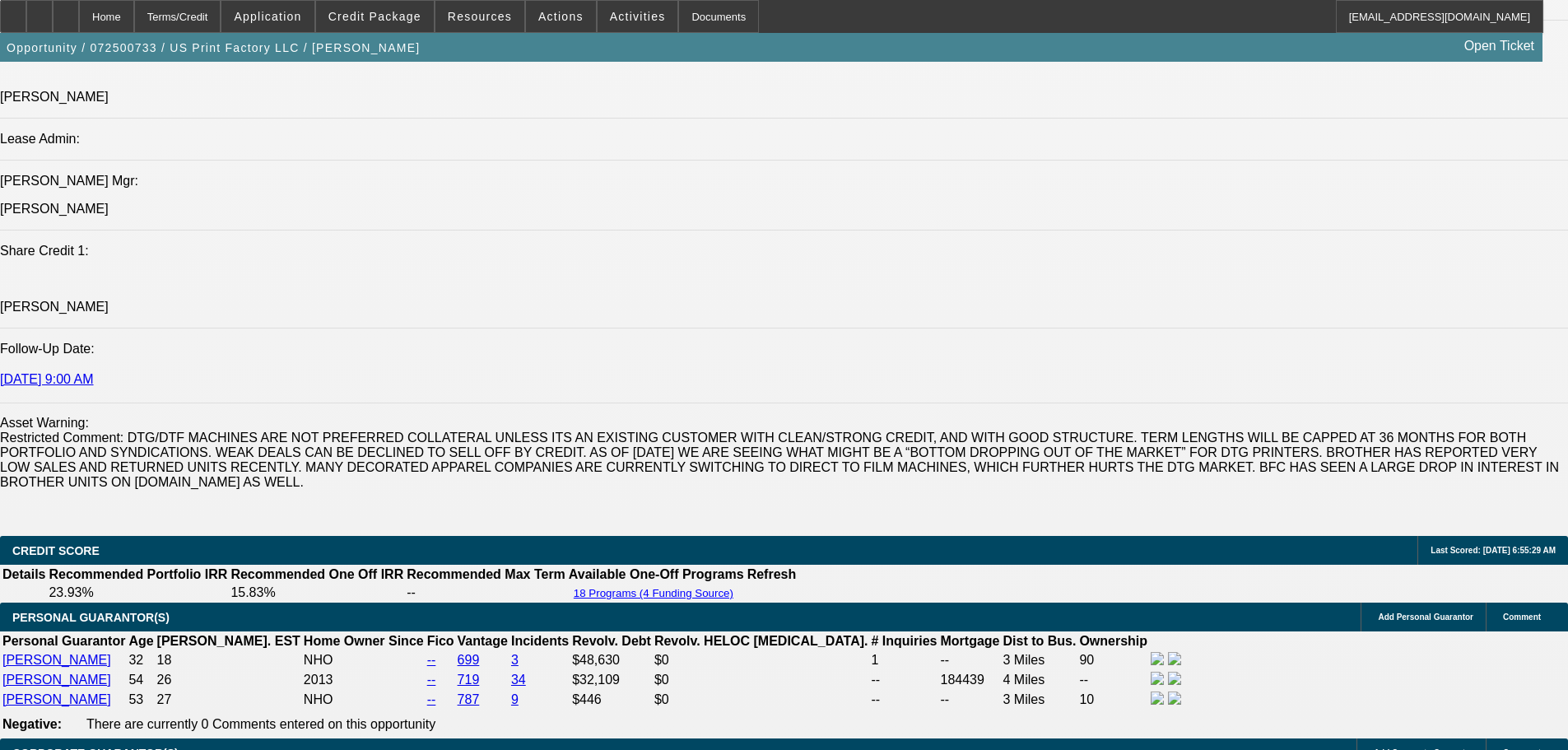
scroll to position [1491, 0]
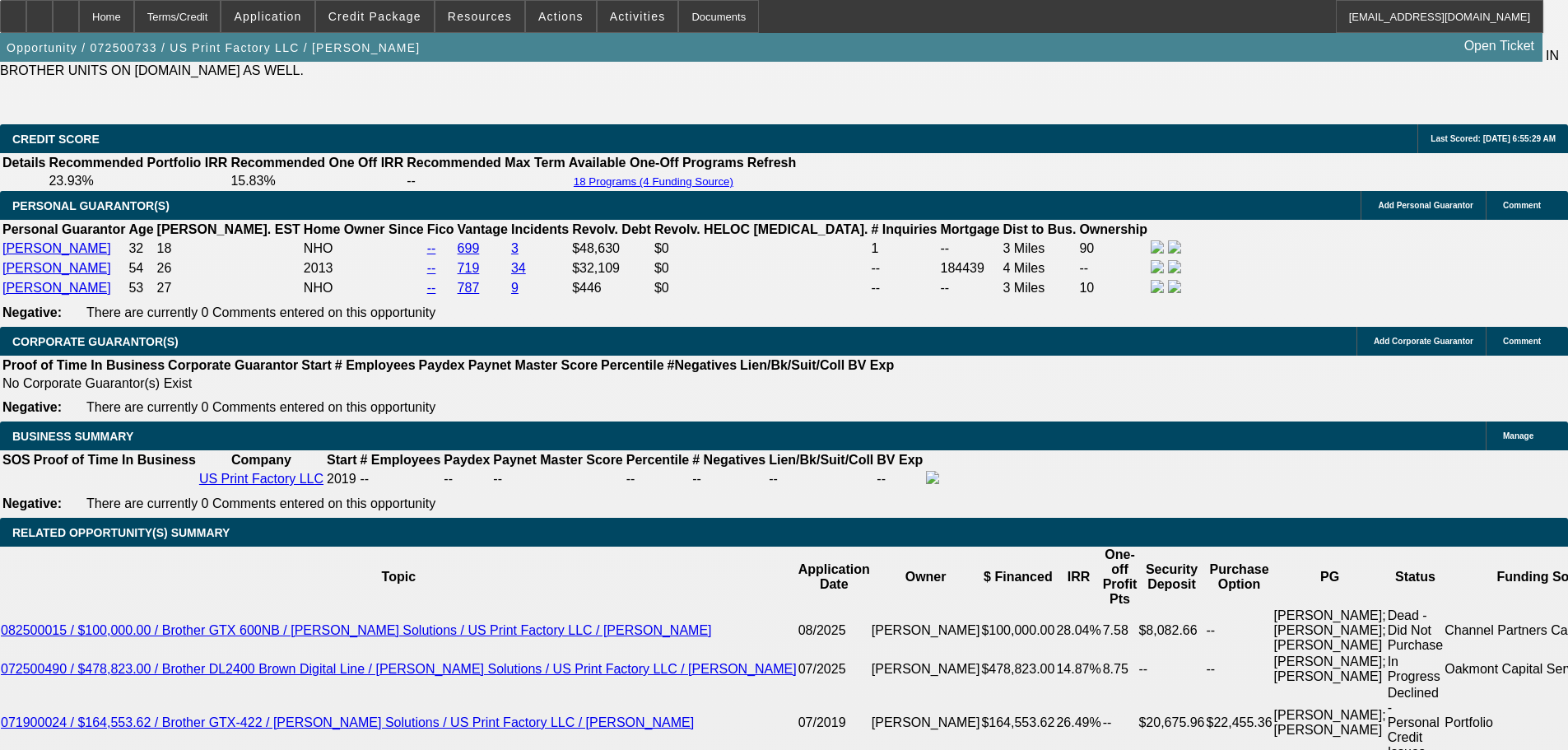
scroll to position [1811, 0]
